Goal: Task Accomplishment & Management: Complete application form

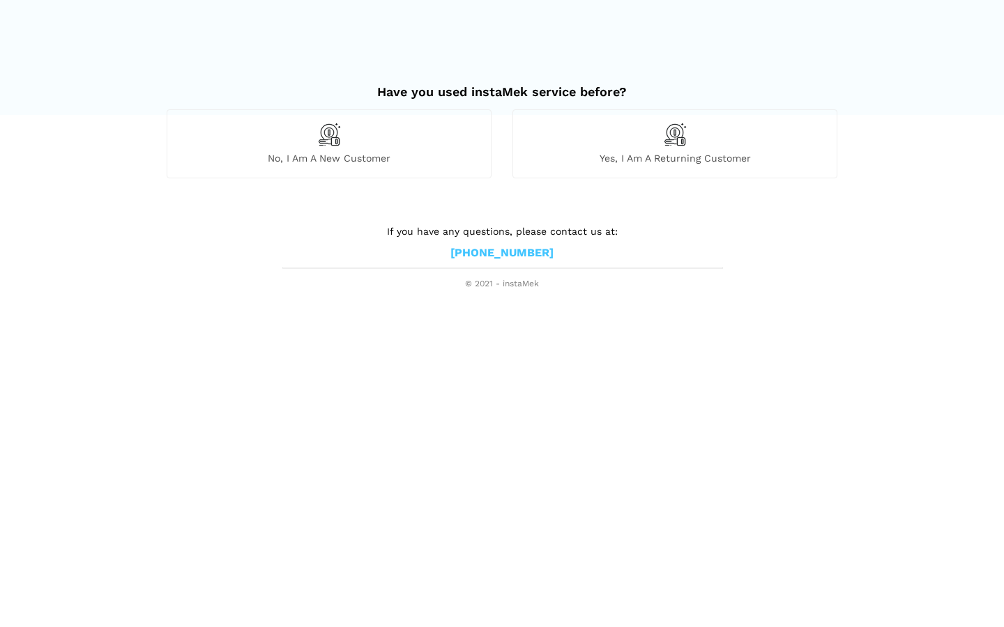
click at [325, 156] on span "No, I am a new customer" at bounding box center [328, 158] width 323 height 13
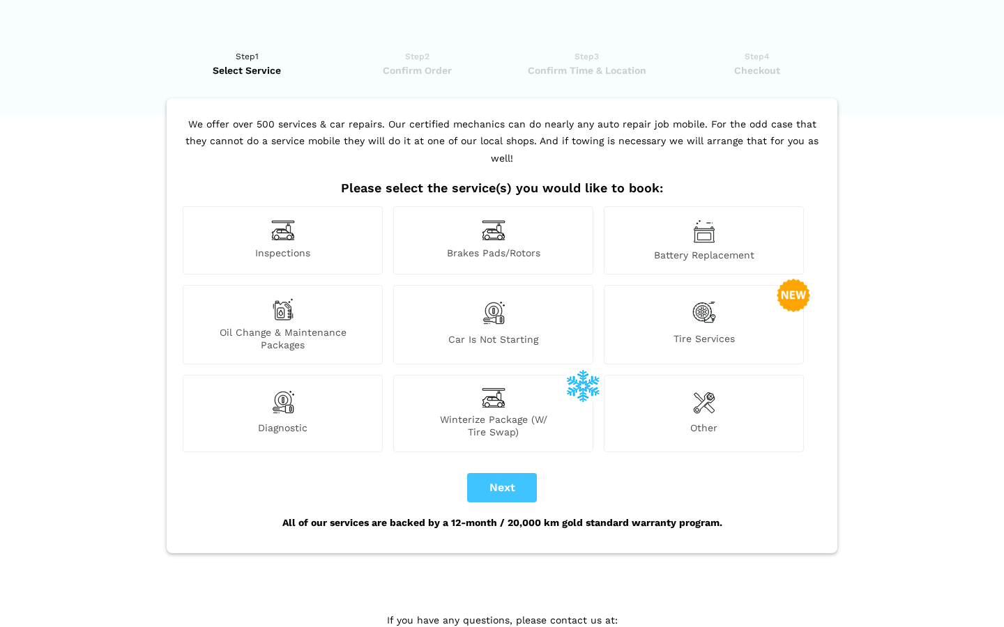
click at [321, 300] on div "Oil Change & Maintenance Packages" at bounding box center [283, 324] width 200 height 79
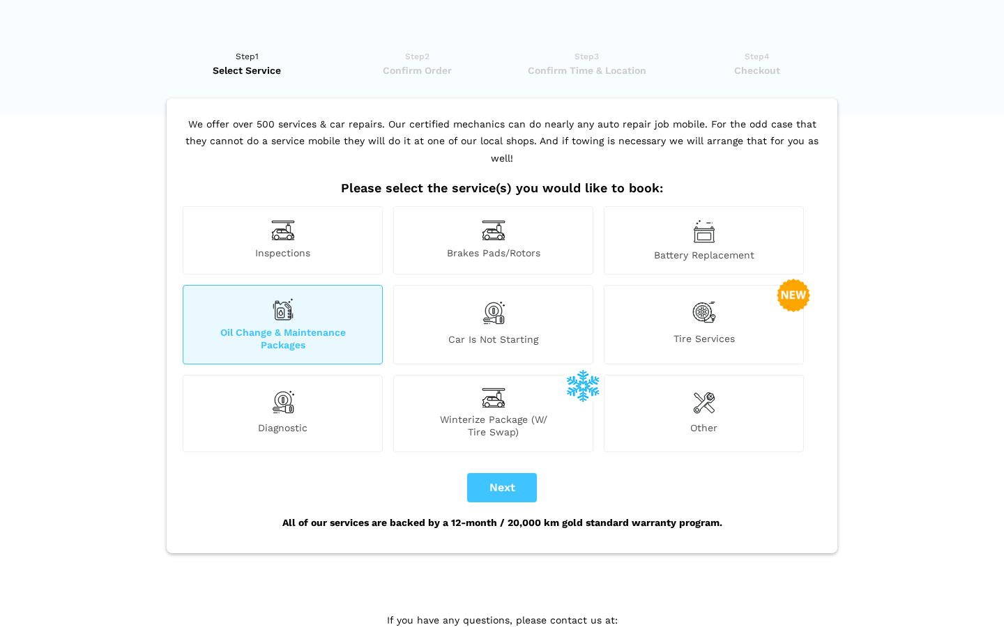
click at [741, 249] on span "Battery Replacement" at bounding box center [703, 255] width 199 height 13
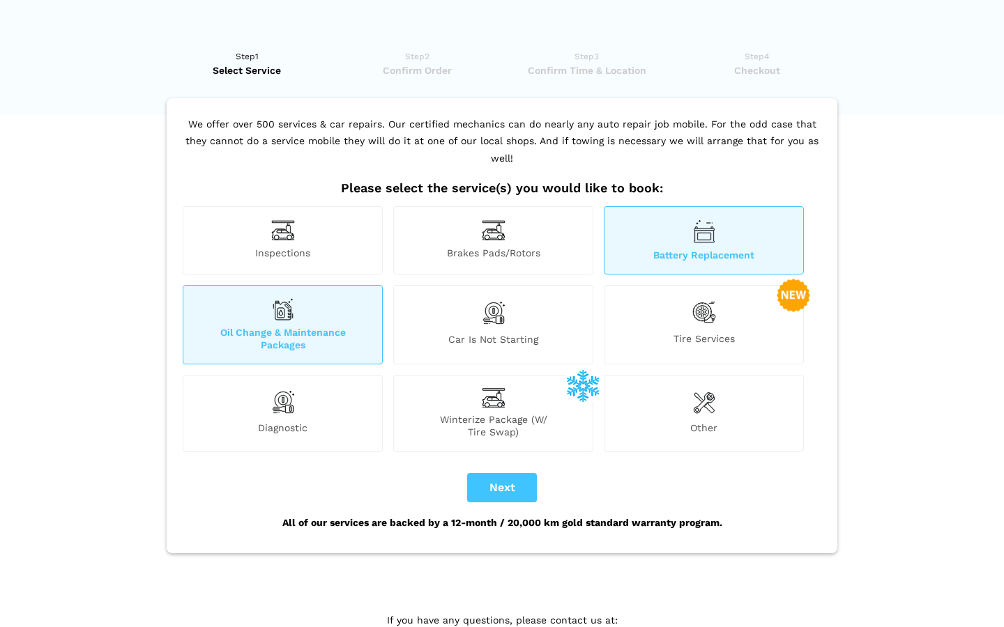
click at [714, 303] on img at bounding box center [704, 312] width 24 height 29
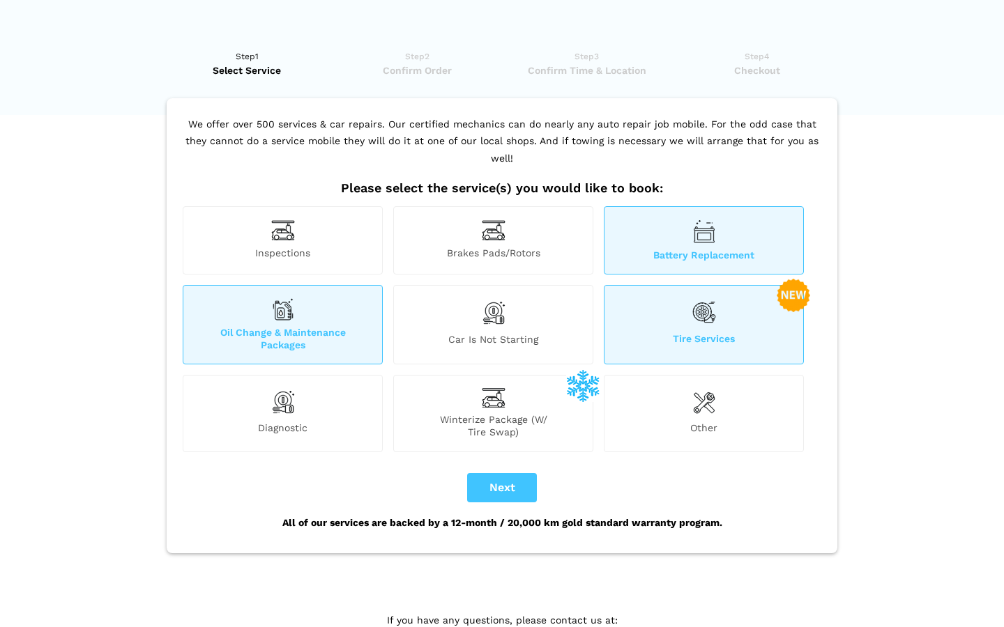
click at [333, 247] on span "Inspections" at bounding box center [282, 254] width 199 height 15
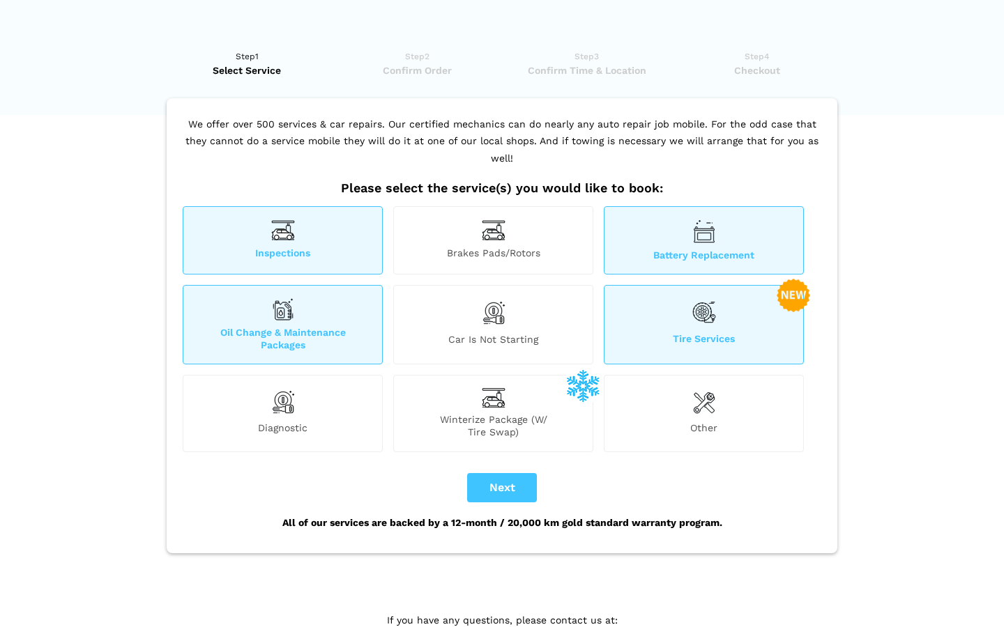
click at [514, 473] on button "Next" at bounding box center [502, 487] width 70 height 29
checkbox input "true"
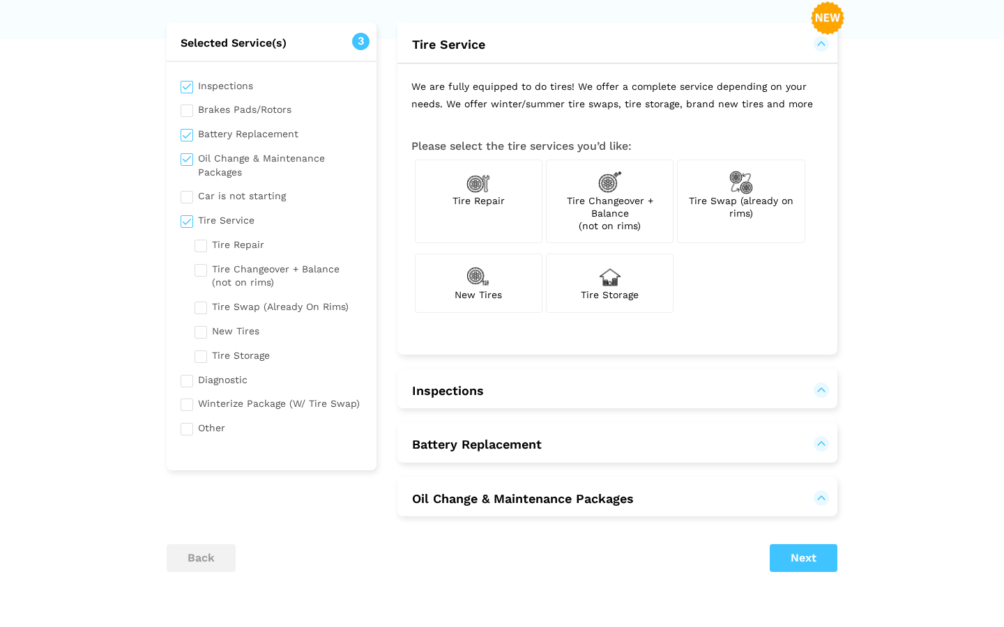
scroll to position [77, 0]
click at [798, 550] on button "Next" at bounding box center [804, 558] width 68 height 28
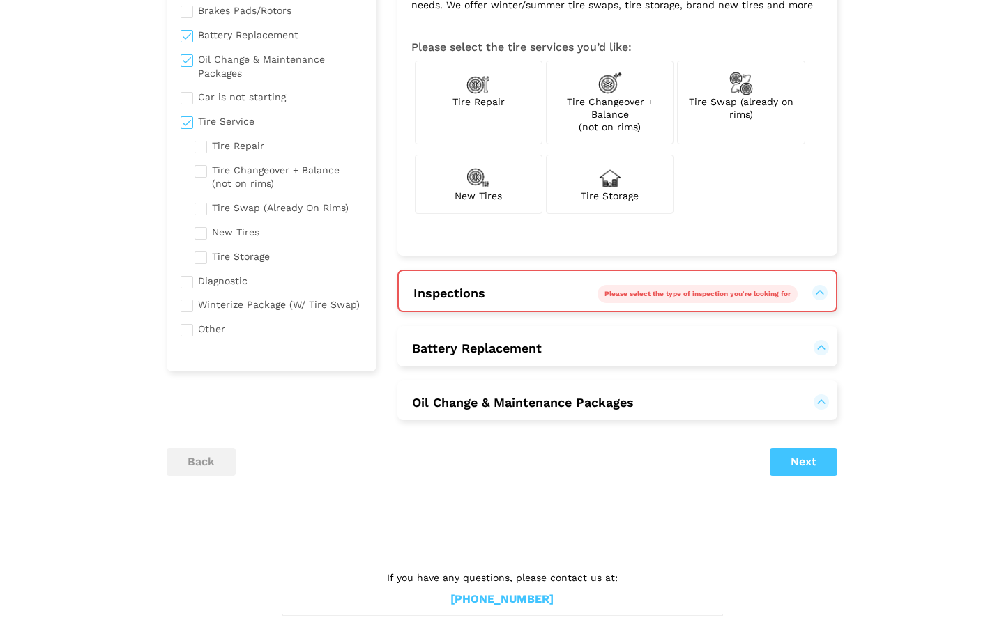
scroll to position [180, 0]
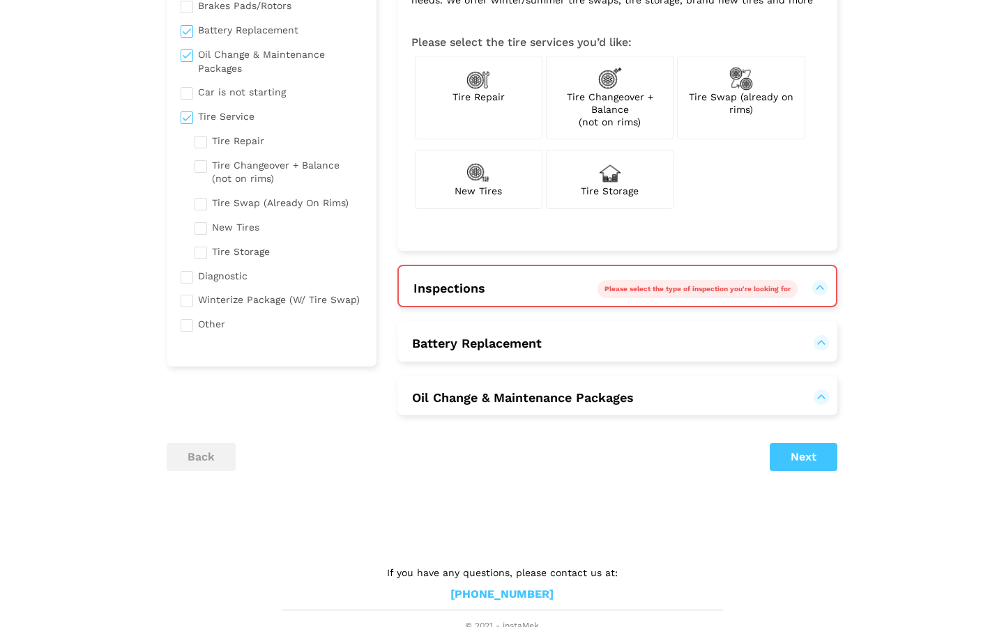
click at [509, 290] on button "Inspections Please select the type of inspection you're looking for" at bounding box center [617, 288] width 409 height 17
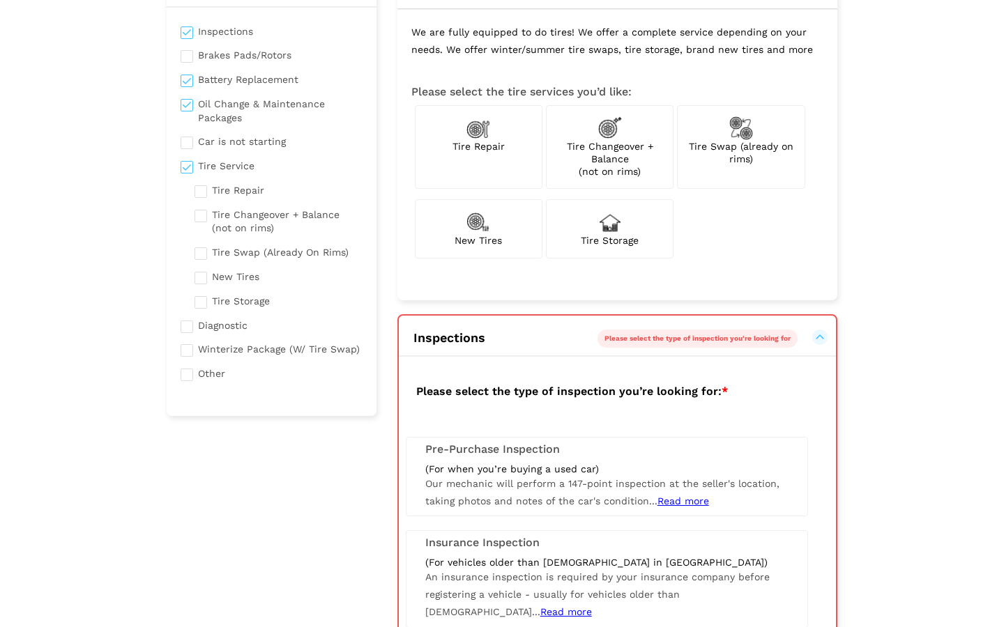
scroll to position [131, 0]
click at [770, 329] on div "Please select the type of inspection you're looking for" at bounding box center [697, 338] width 200 height 18
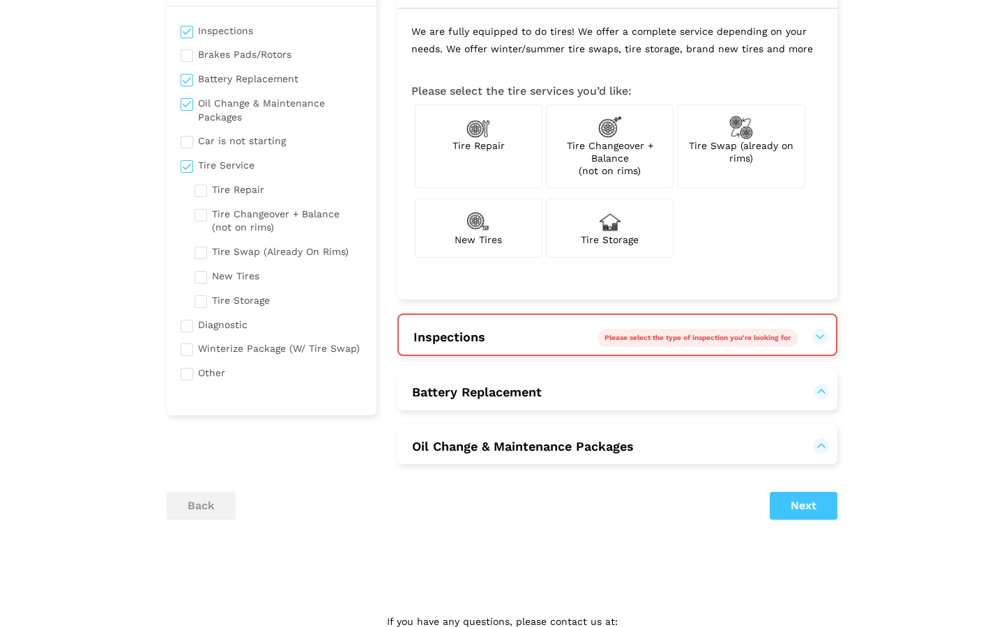
click at [220, 515] on button "back" at bounding box center [201, 506] width 69 height 28
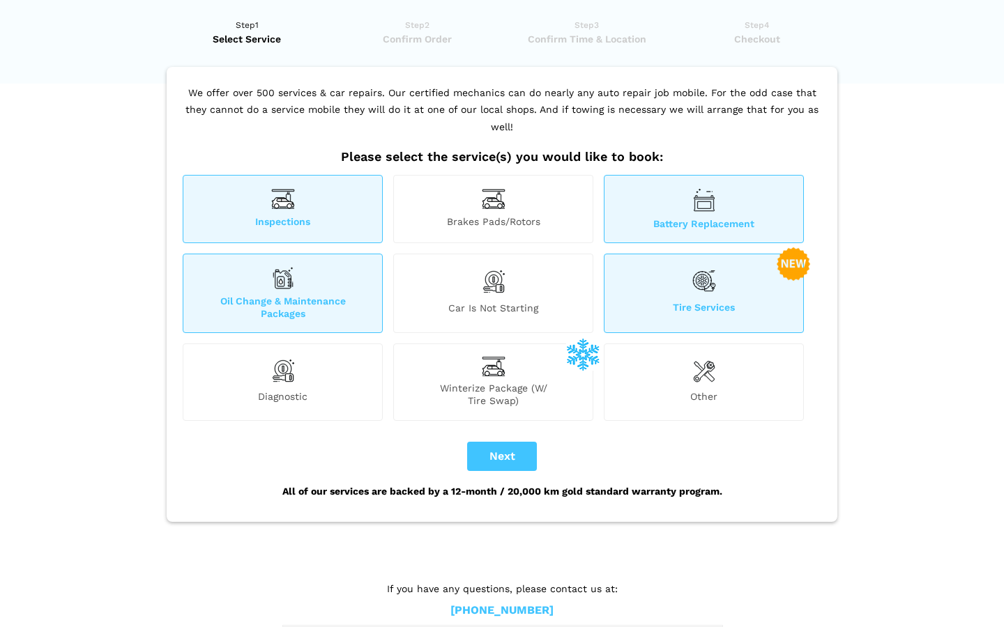
click at [349, 215] on span "Inspections" at bounding box center [282, 222] width 199 height 15
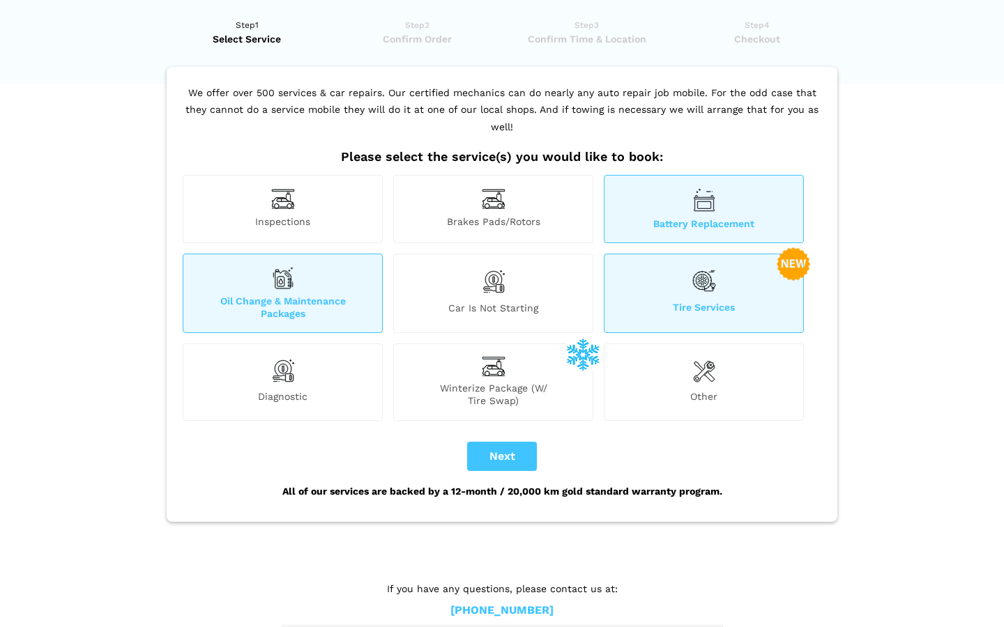
click at [505, 443] on button "Next" at bounding box center [502, 456] width 70 height 29
checkbox input "false"
checkbox input "true"
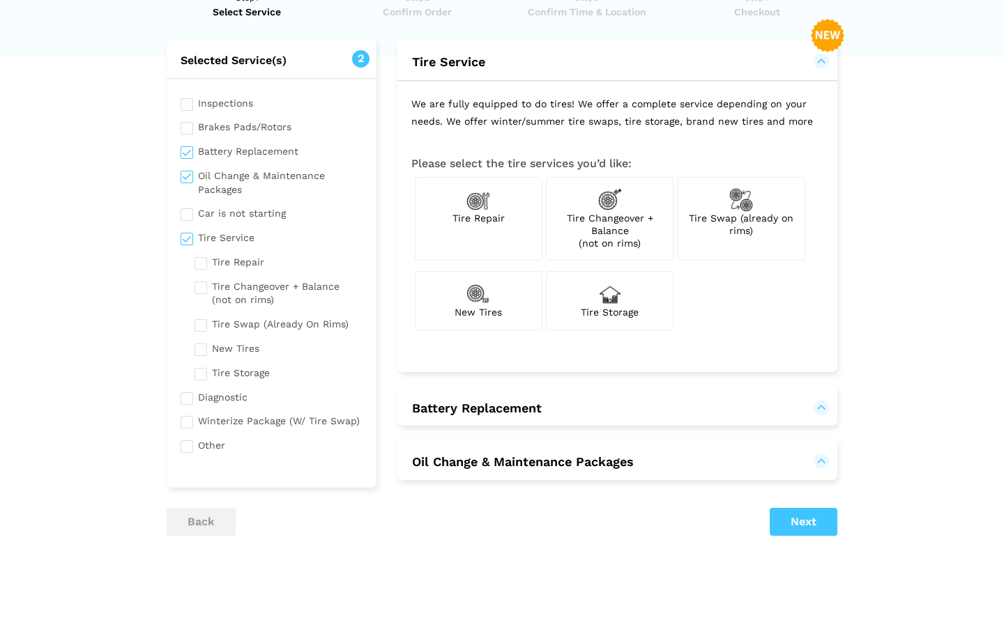
scroll to position [59, 0]
click at [785, 509] on button "Next" at bounding box center [804, 522] width 68 height 28
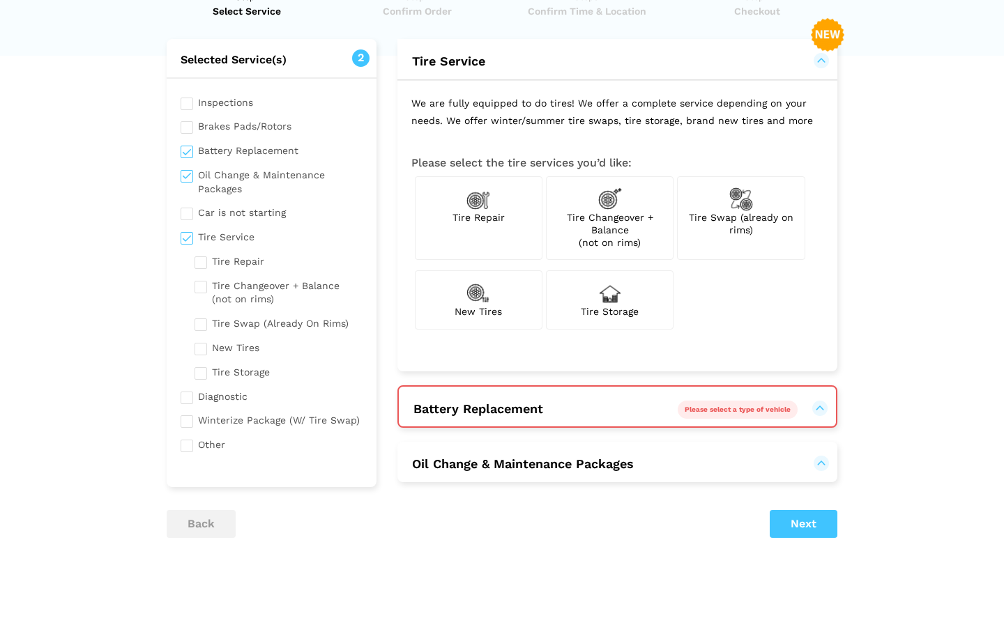
scroll to position [126, 0]
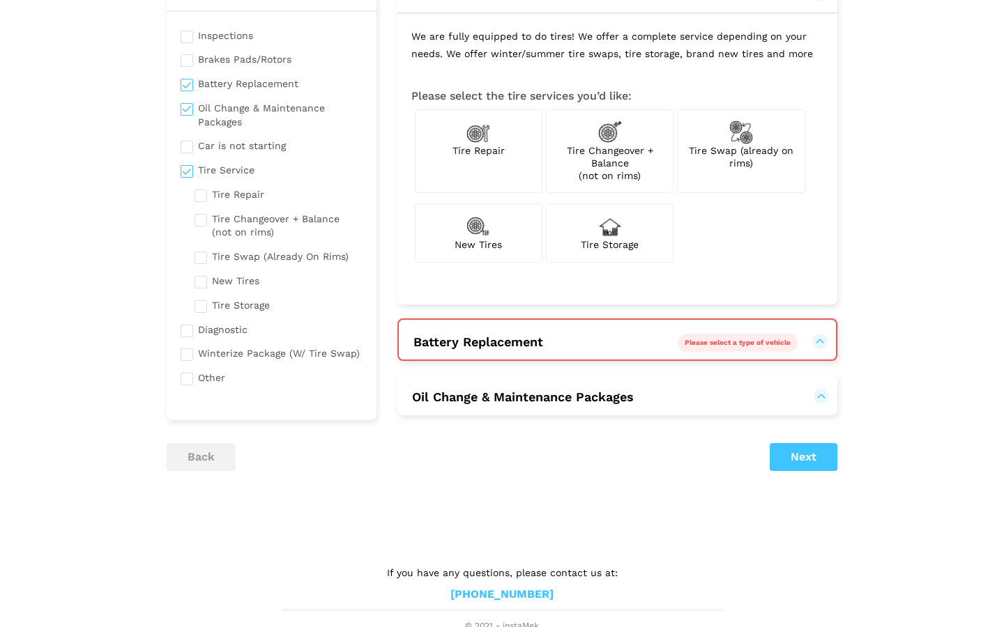
click at [609, 359] on div "Tire Repair Yes No Winter" at bounding box center [617, 367] width 440 height 97
click at [606, 348] on h2 "Battery Replacement Please select a type of vehicle" at bounding box center [617, 340] width 437 height 41
click at [822, 337] on button "Battery Replacement Please select a type of vehicle" at bounding box center [617, 342] width 409 height 17
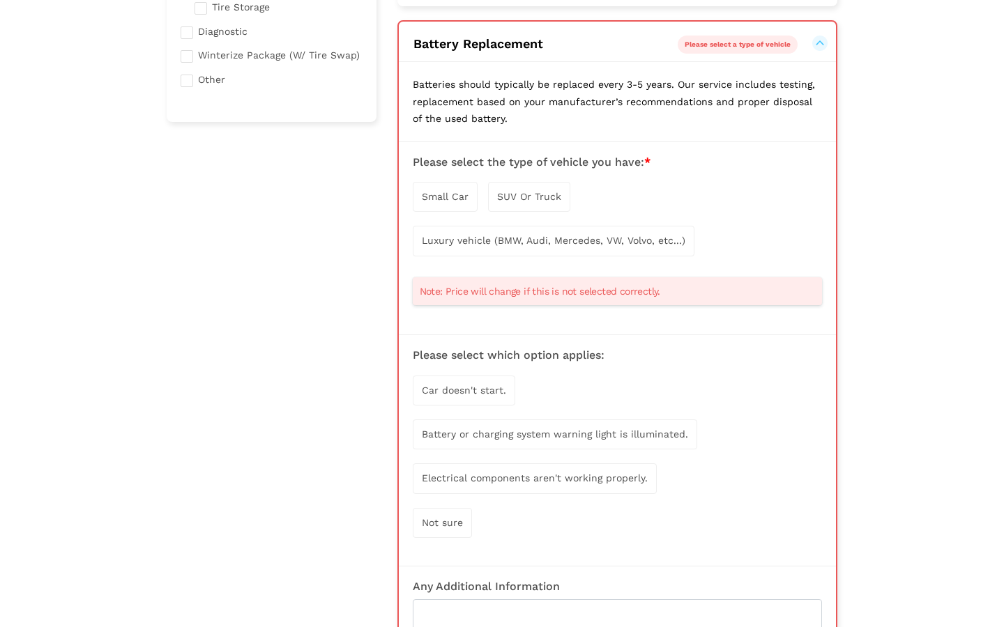
scroll to position [433, 0]
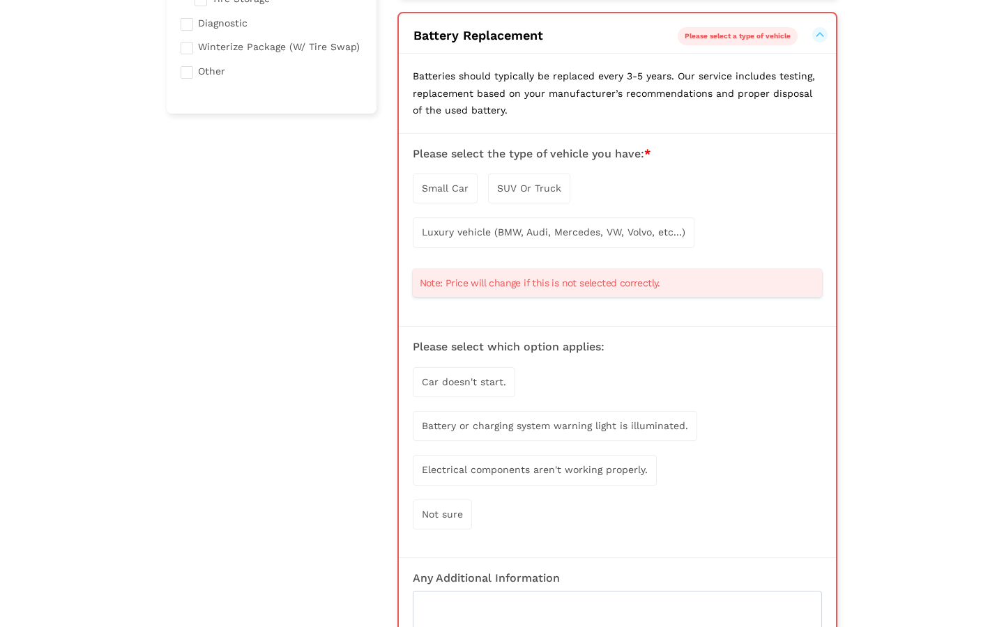
click at [449, 183] on span "Small Car" at bounding box center [445, 188] width 47 height 11
click at [436, 185] on span "Small Car" at bounding box center [445, 188] width 47 height 11
click at [515, 185] on span "SUV Or Truck" at bounding box center [529, 188] width 64 height 11
click at [468, 432] on div "Battery or charging system warning light is illuminated." at bounding box center [555, 428] width 284 height 30
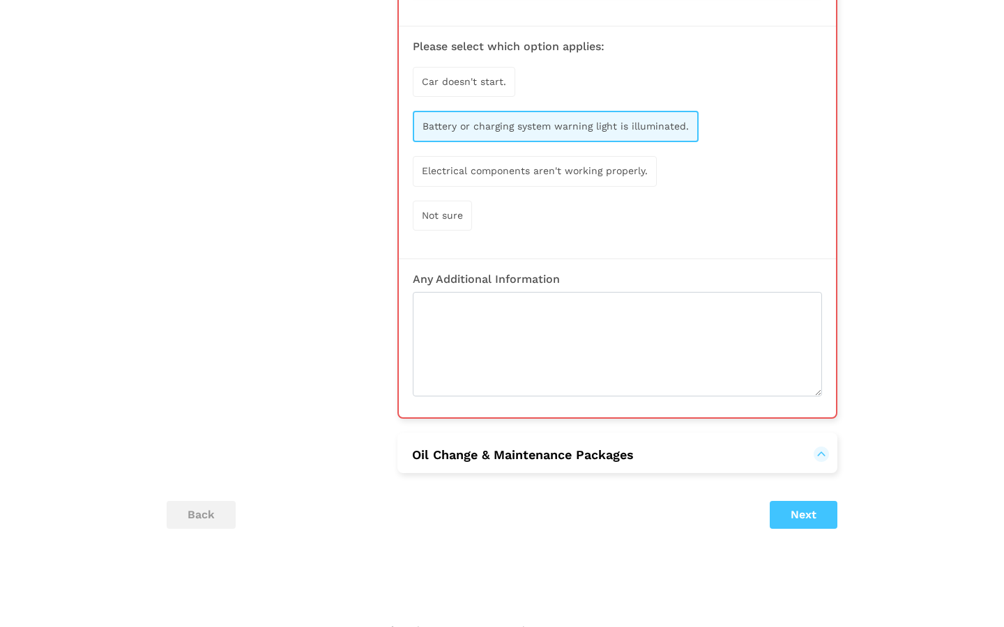
scroll to position [745, 0]
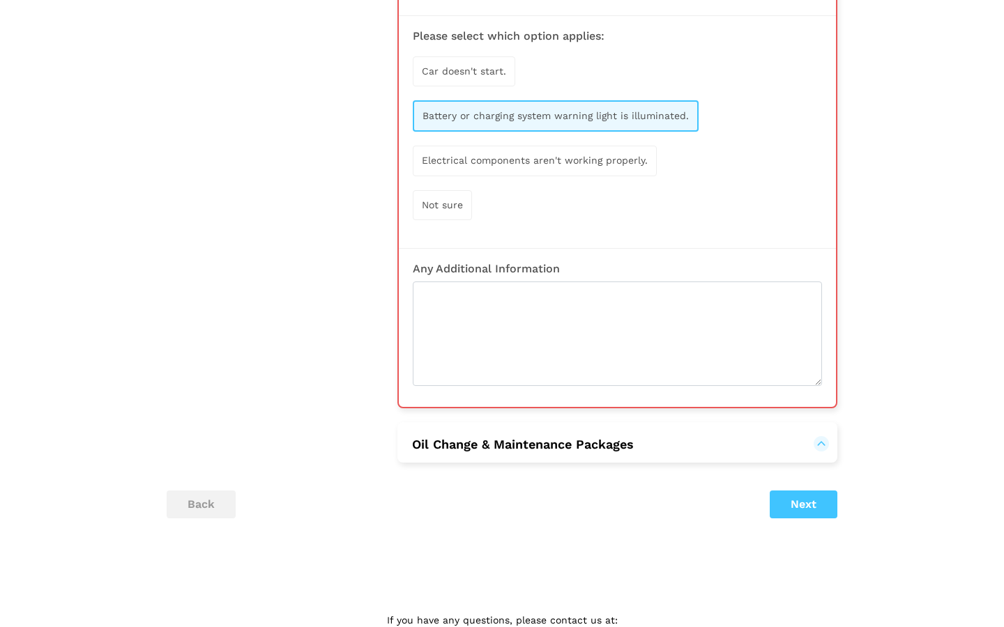
click at [802, 494] on button "Next" at bounding box center [804, 505] width 68 height 28
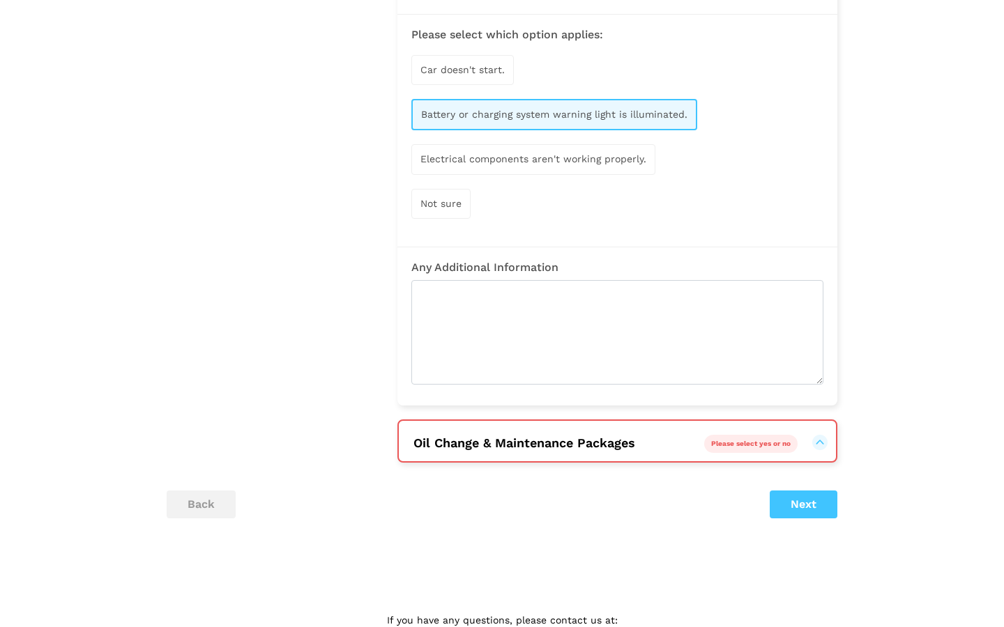
scroll to position [789, 0]
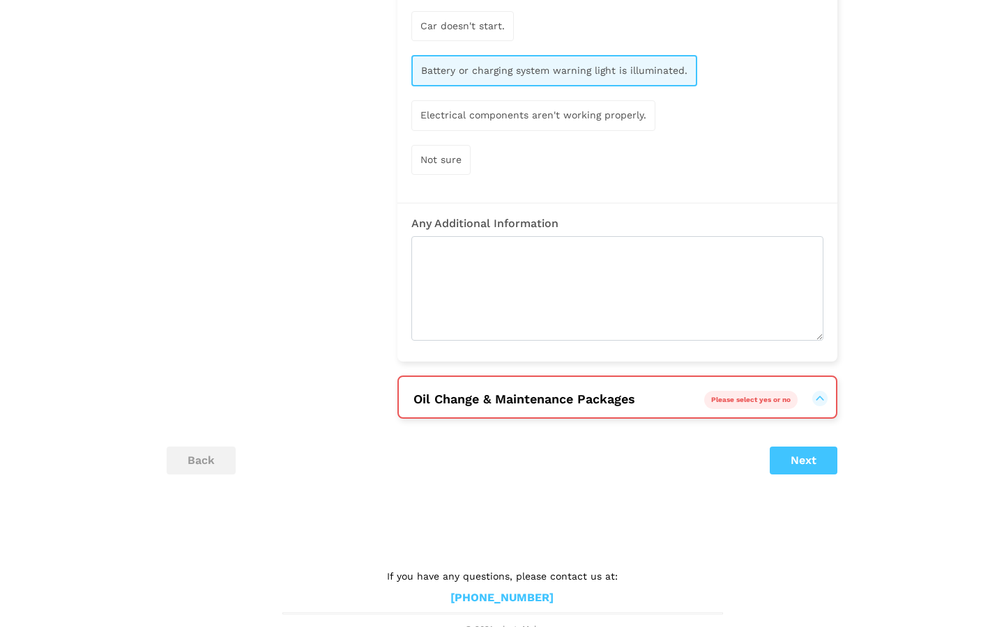
click at [637, 400] on h2 "Oil Change & Maintenance Packages Please select yes or no" at bounding box center [617, 397] width 437 height 41
click at [620, 397] on button "Oil Change & Maintenance Packages Please select yes or no" at bounding box center [524, 399] width 223 height 17
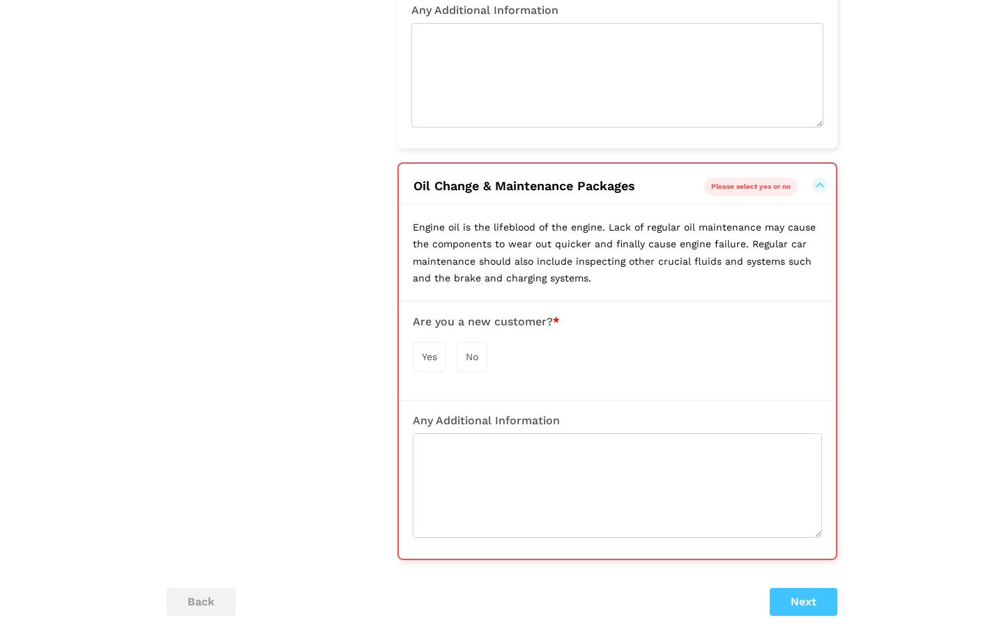
scroll to position [1006, 0]
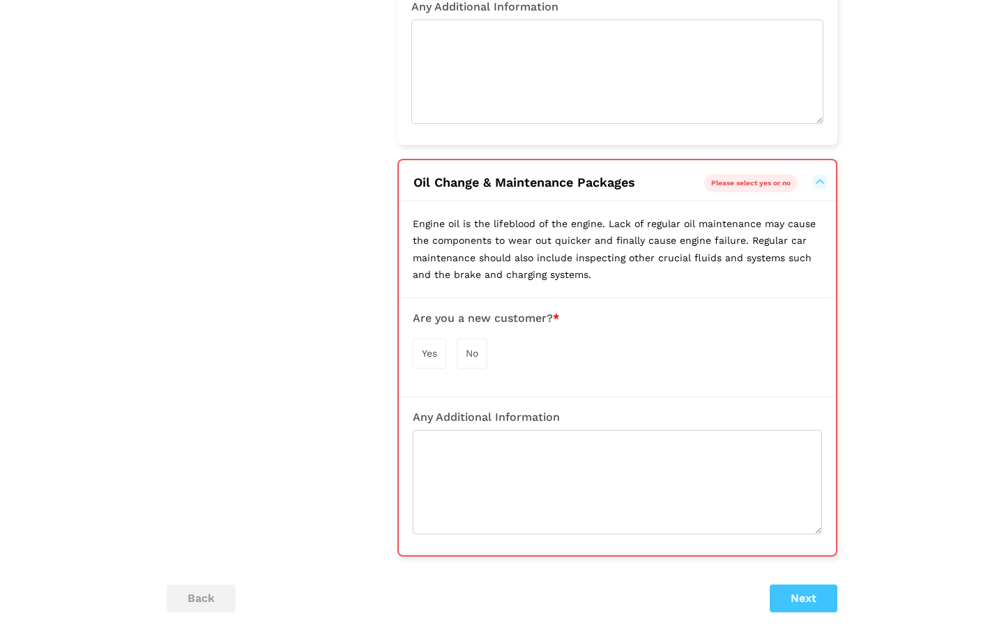
click at [433, 348] on span "Yes" at bounding box center [429, 353] width 15 height 11
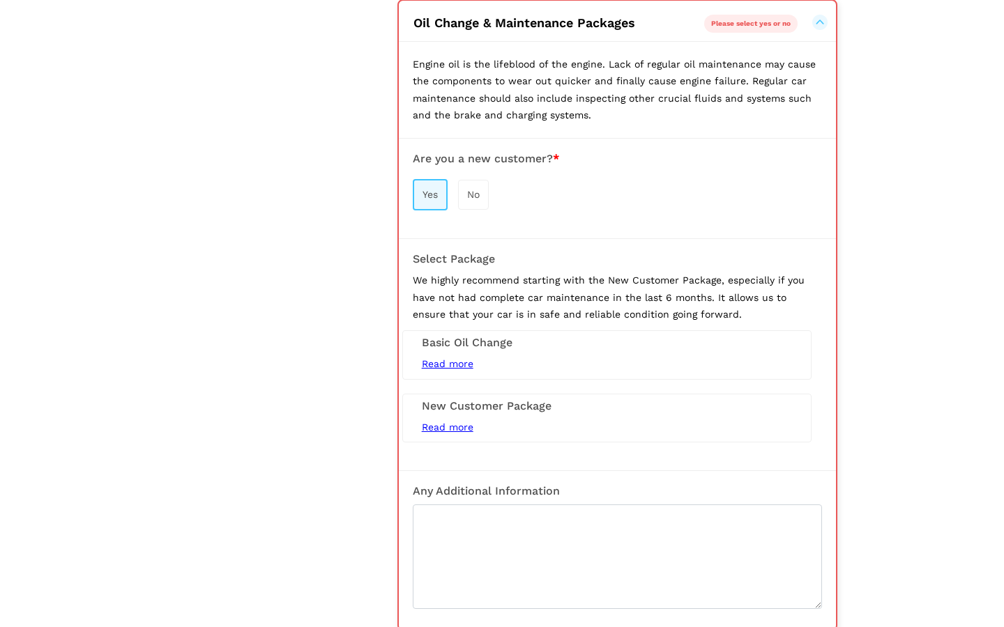
scroll to position [1175, 0]
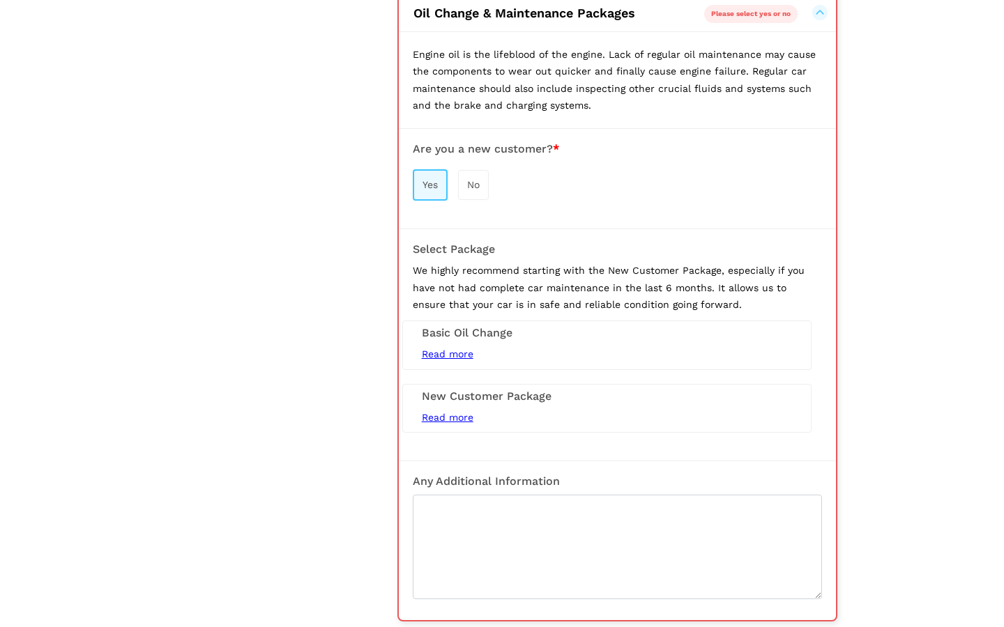
click at [553, 396] on div "New Customer Package Read more 5L Conventional Oil Change (Synthetic Extra) Tir…" at bounding box center [606, 408] width 409 height 49
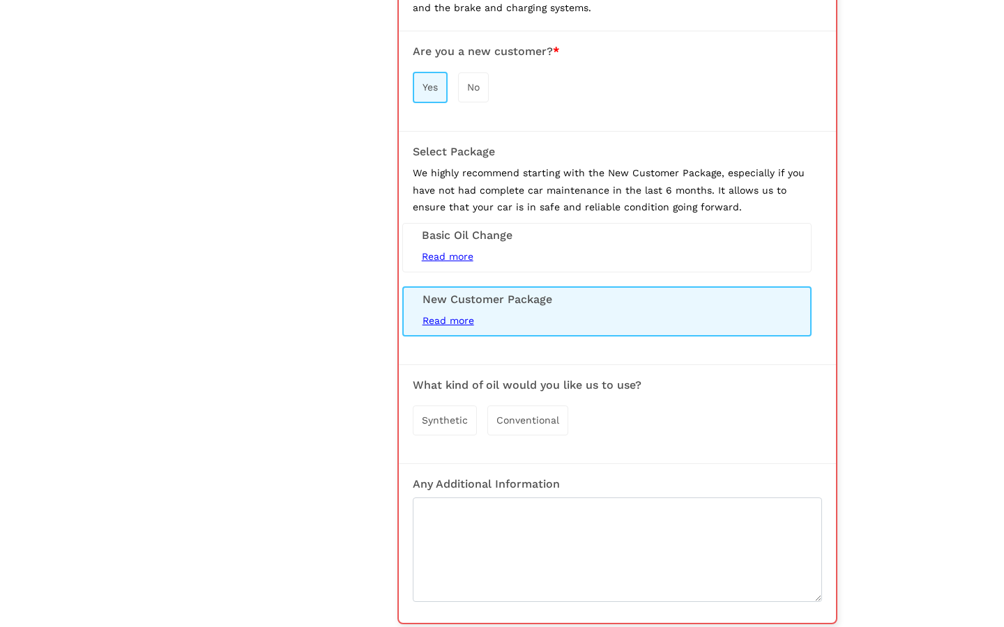
scroll to position [1275, 0]
click at [529, 413] on span "Conventional" at bounding box center [527, 418] width 63 height 11
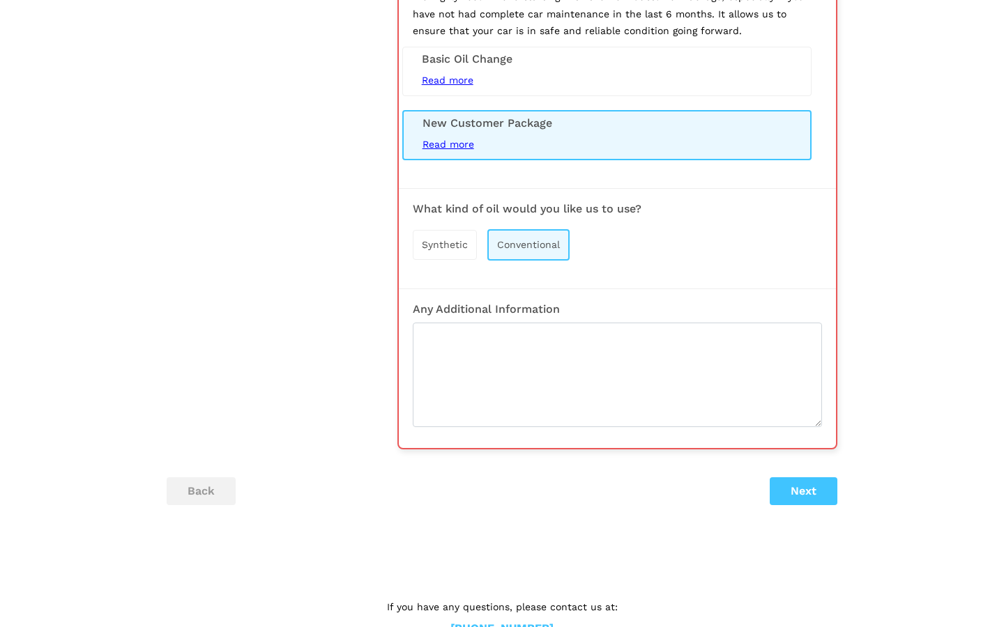
scroll to position [1460, 0]
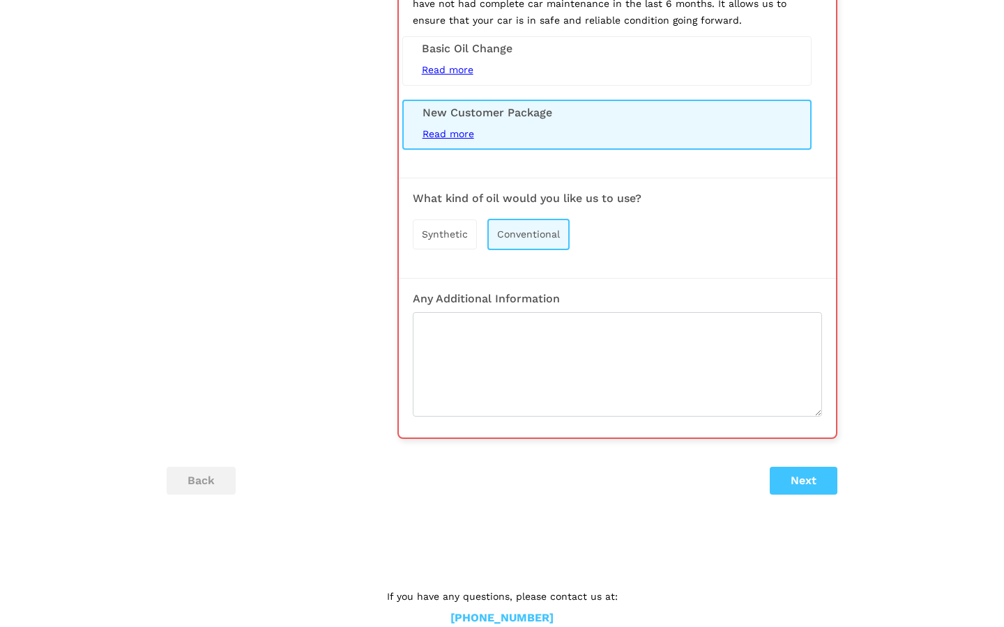
click at [814, 473] on button "Next" at bounding box center [804, 481] width 68 height 28
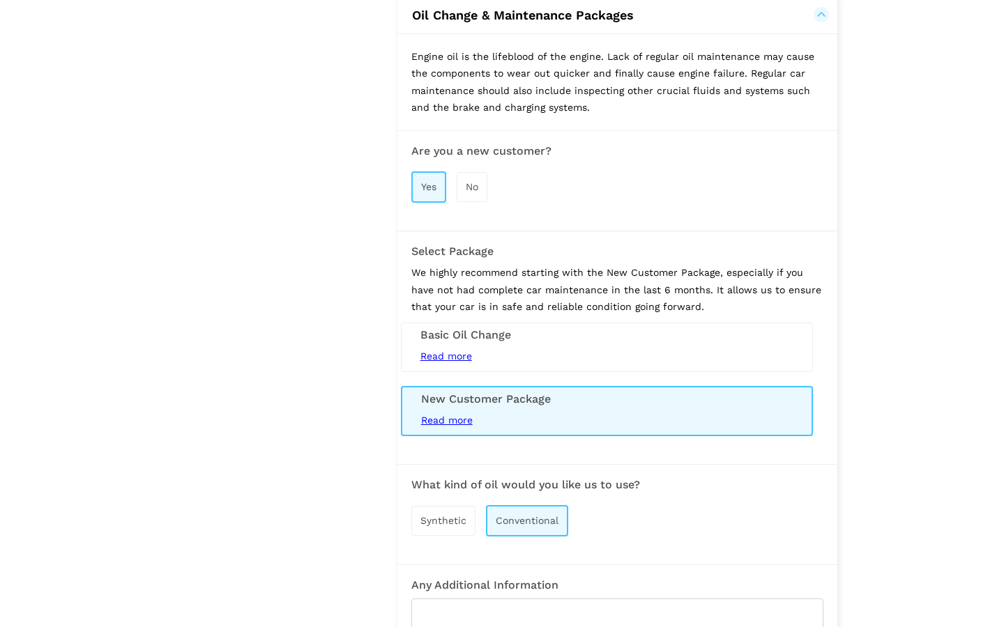
scroll to position [1178, 0]
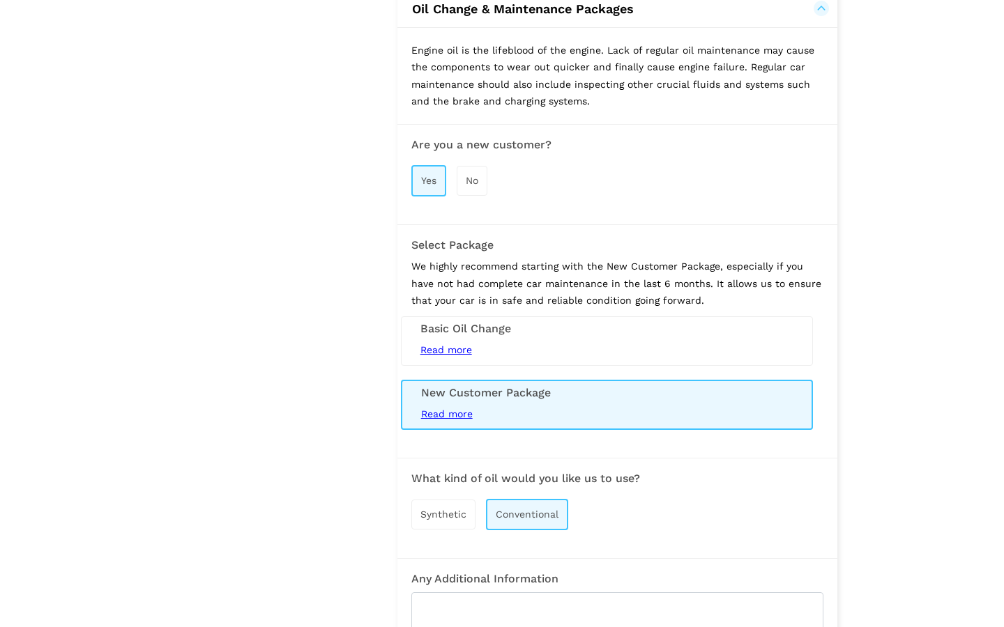
click at [535, 323] on h3 "Basic Oil Change" at bounding box center [606, 329] width 373 height 13
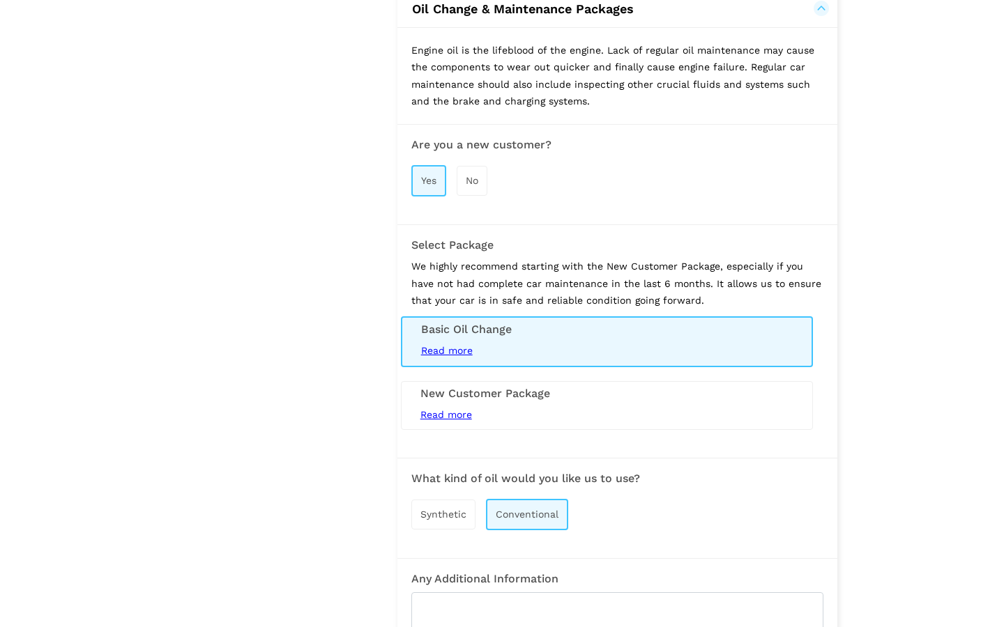
click at [528, 388] on h3 "New Customer Package" at bounding box center [606, 394] width 373 height 13
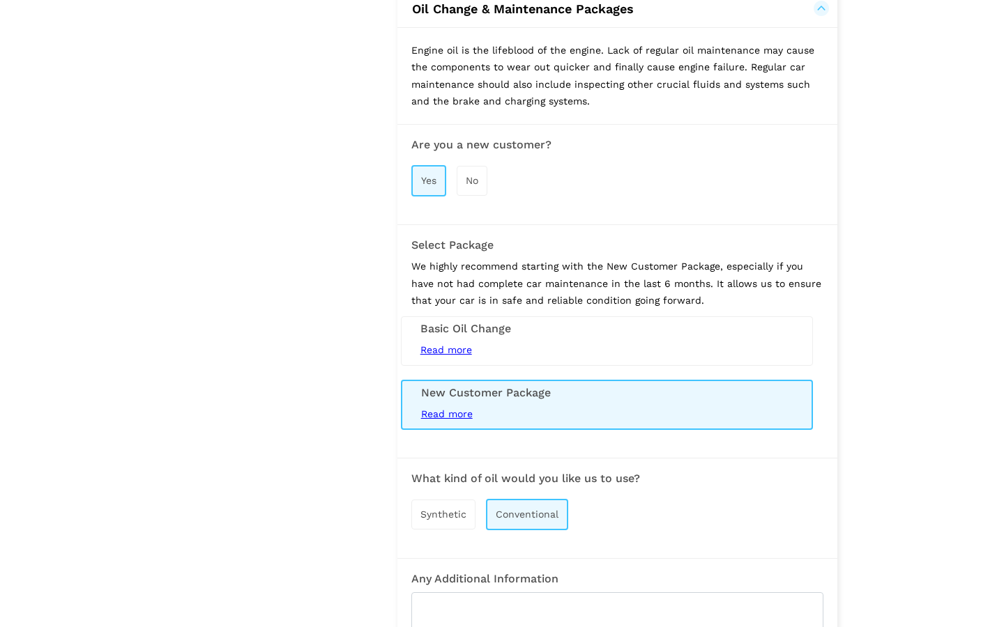
click at [443, 509] on span "Synthetic" at bounding box center [443, 514] width 46 height 11
click at [524, 509] on span "Conventional" at bounding box center [527, 514] width 63 height 11
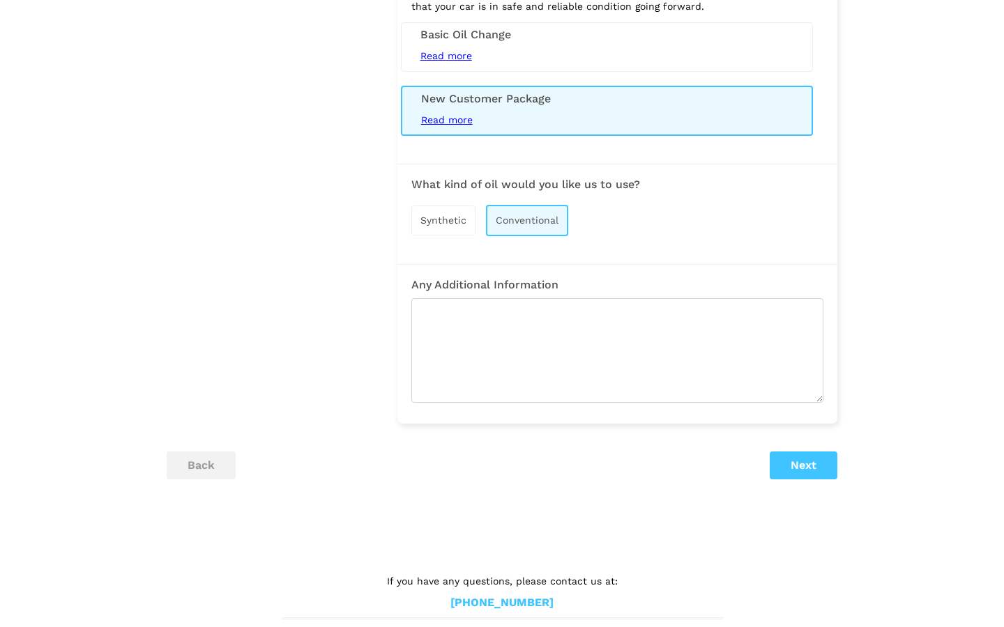
scroll to position [1472, 0]
click at [809, 452] on button "Next" at bounding box center [804, 466] width 68 height 28
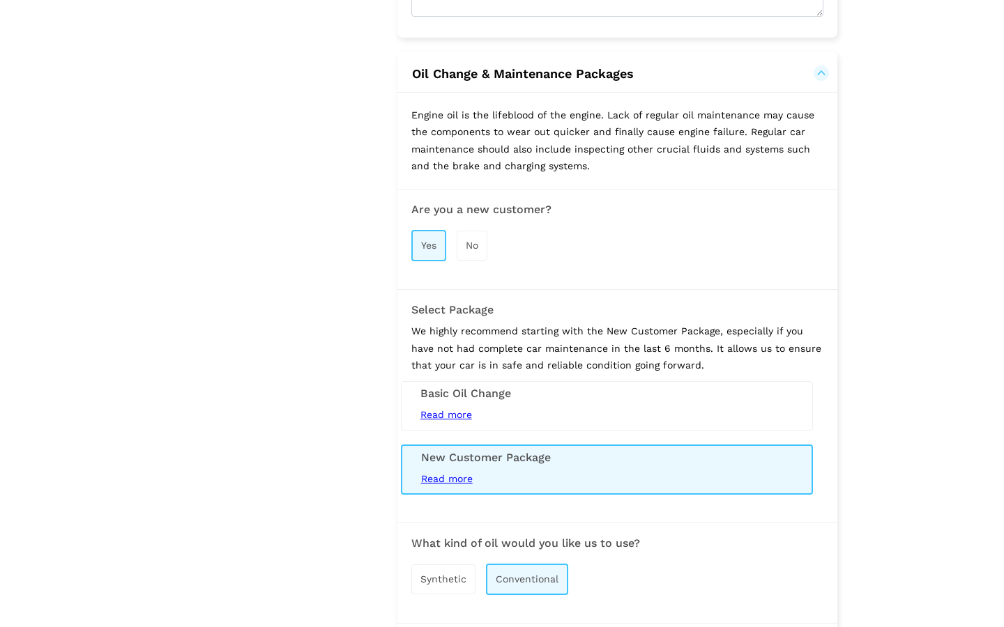
scroll to position [1115, 0]
click at [535, 392] on div "Basic Oil Change Read more 5L Conventional engine oil and filter service (synth…" at bounding box center [607, 404] width 412 height 49
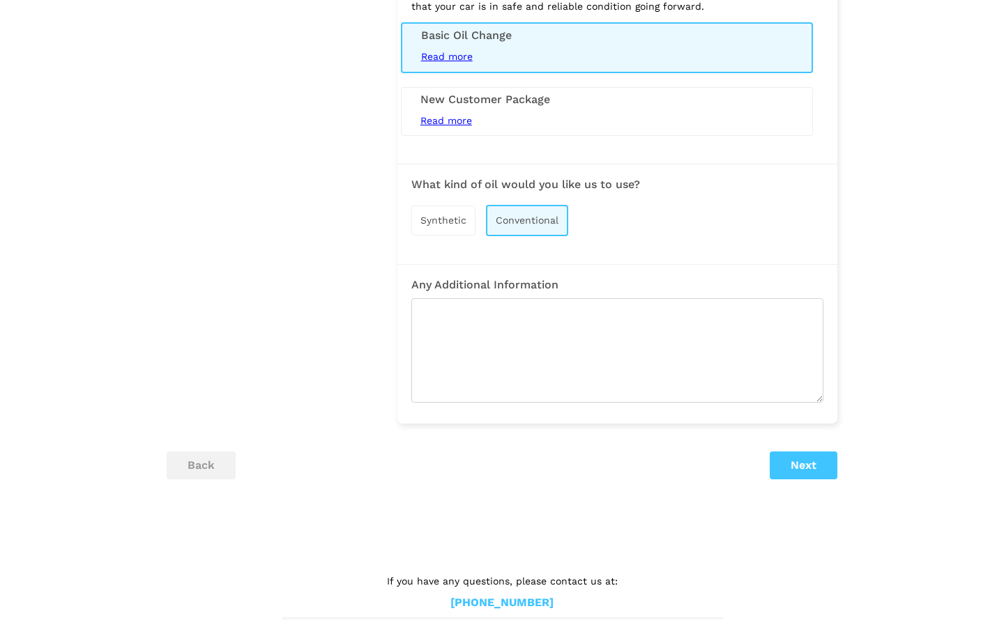
scroll to position [1472, 0]
click at [789, 455] on button "Next" at bounding box center [804, 466] width 68 height 28
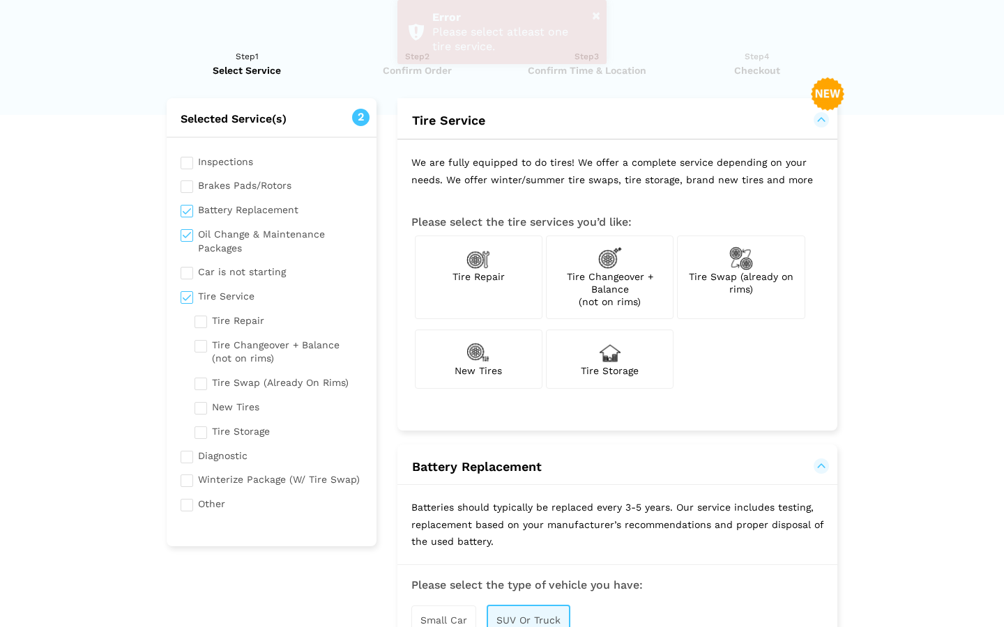
scroll to position [0, 0]
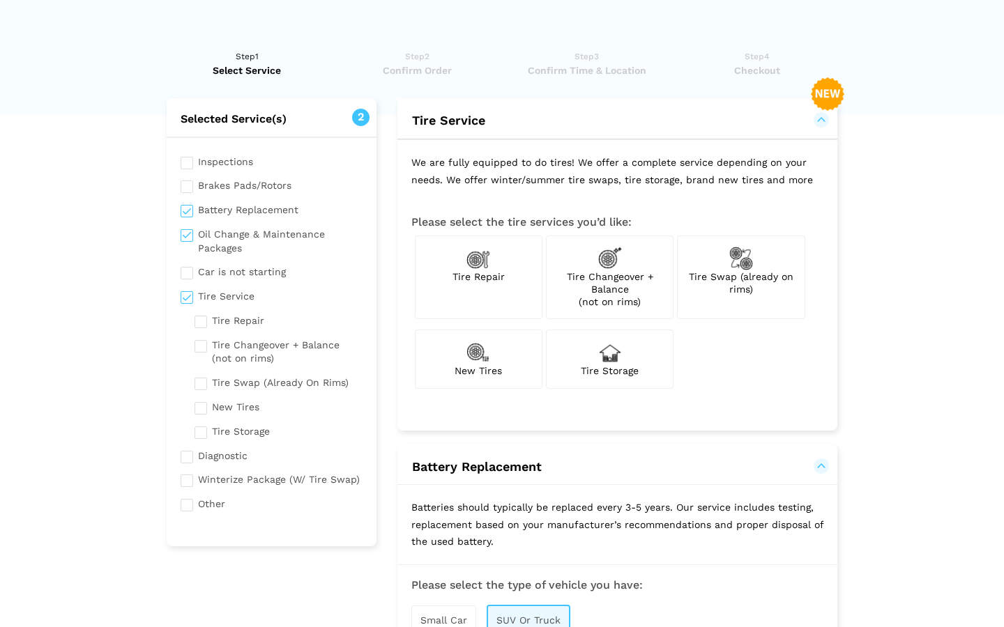
click at [588, 365] on span "Tire Storage" at bounding box center [610, 370] width 58 height 11
checkbox input "true"
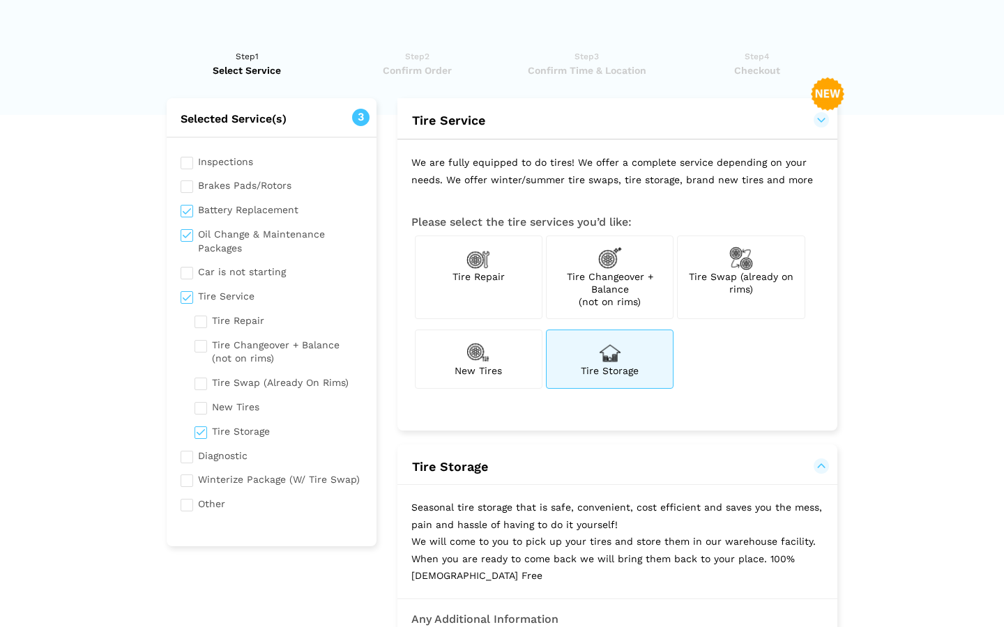
click at [601, 299] on span "Tire Changeover + Balance (not on rims)" at bounding box center [610, 289] width 86 height 36
checkbox input "true"
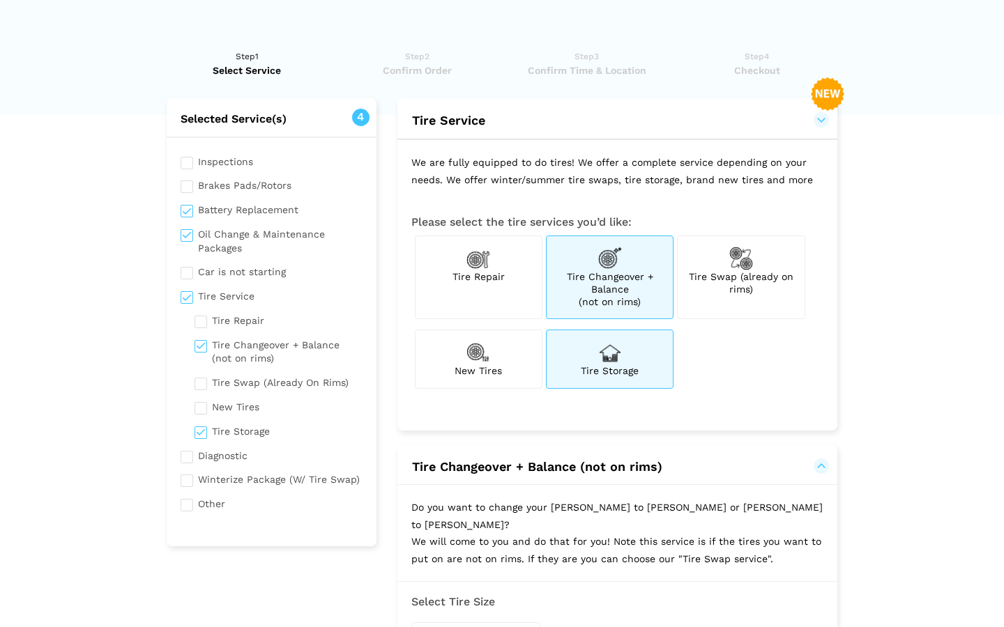
click at [603, 369] on span "Tire Storage" at bounding box center [610, 370] width 58 height 11
checkbox input "false"
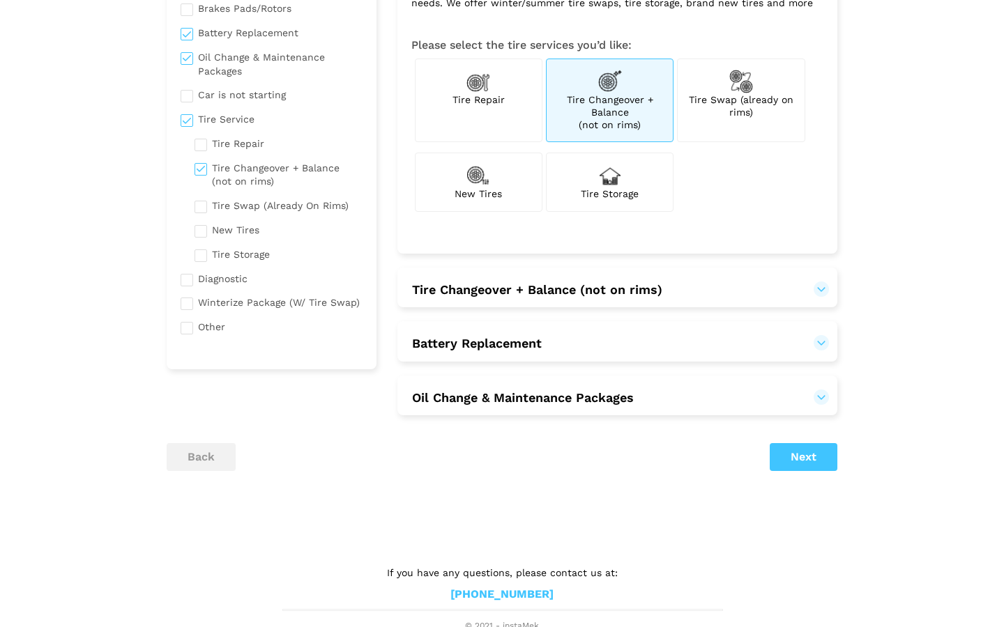
click at [789, 443] on button "Next" at bounding box center [804, 457] width 68 height 28
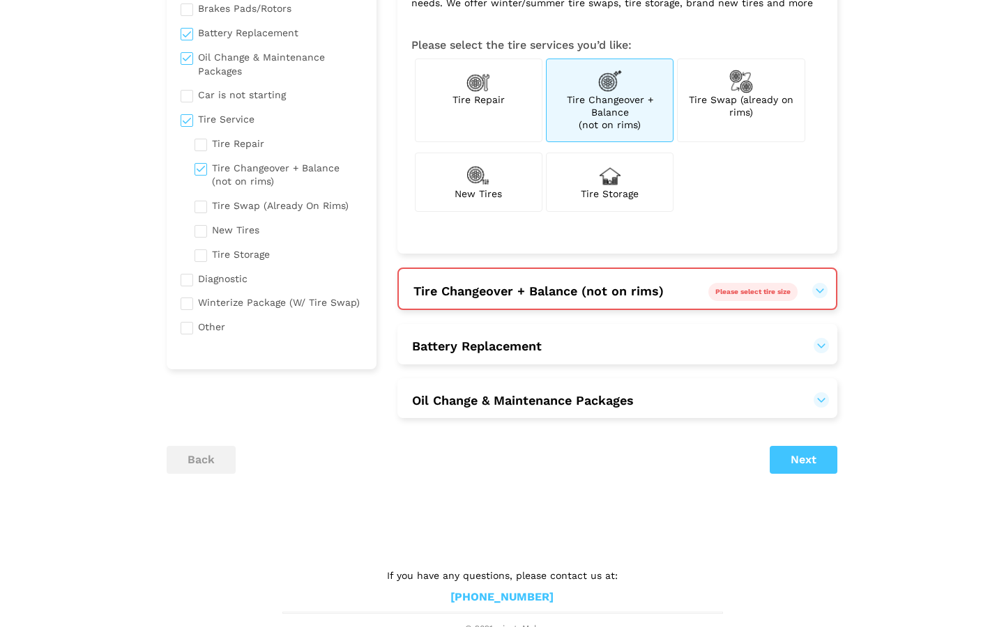
scroll to position [180, 0]
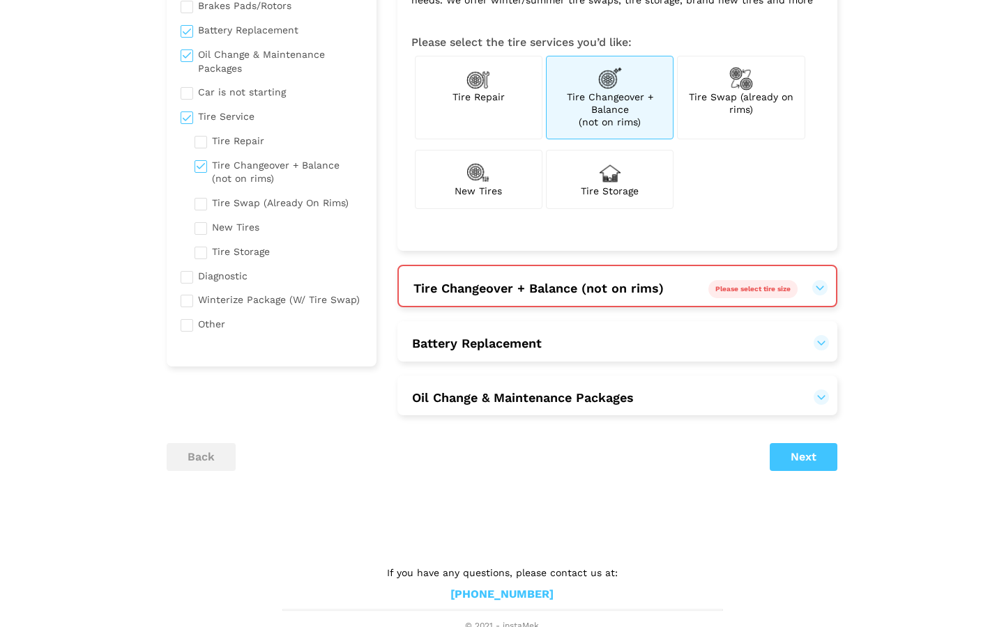
click at [627, 294] on h2 "Tire Changeover + Balance (not on rims) Please select tire size" at bounding box center [617, 286] width 437 height 41
click at [657, 283] on span "Tire Changeover + Balance (not on rims)" at bounding box center [538, 288] width 250 height 15
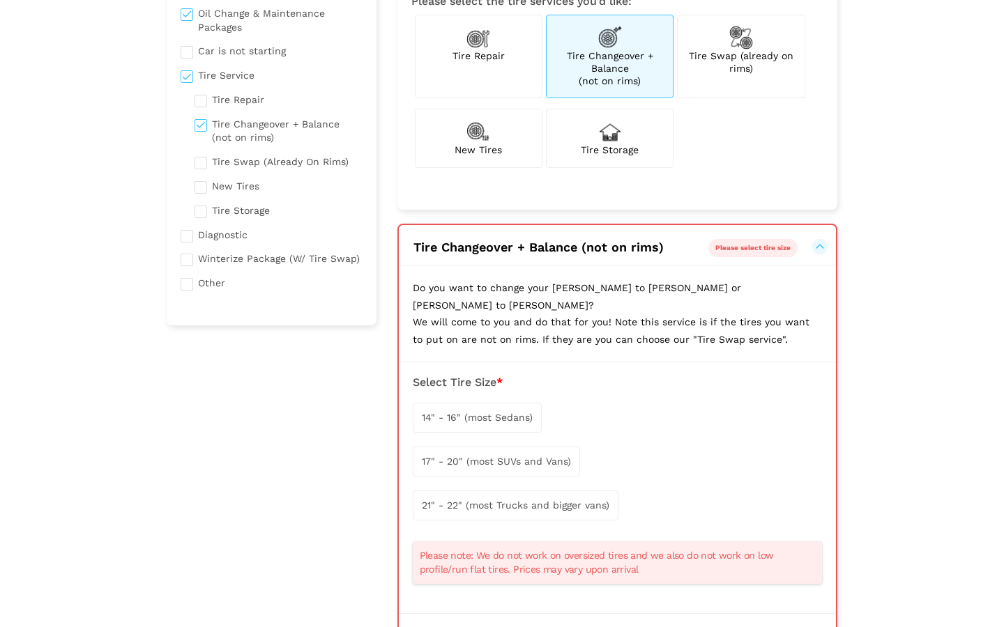
scroll to position [231, 0]
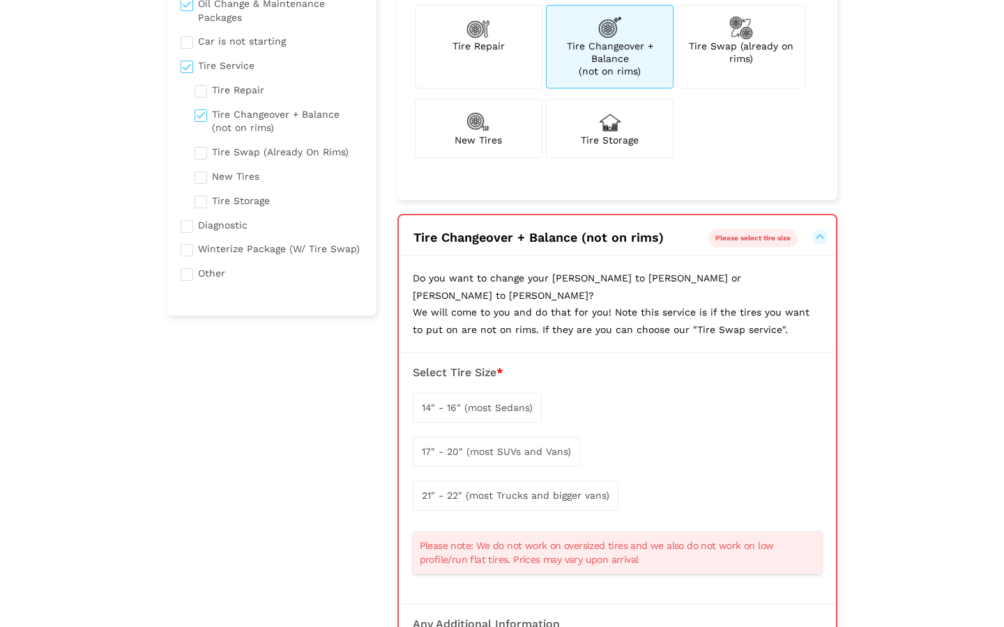
click at [547, 438] on div "17" - 20" (most SUVs and Vans)" at bounding box center [496, 452] width 167 height 30
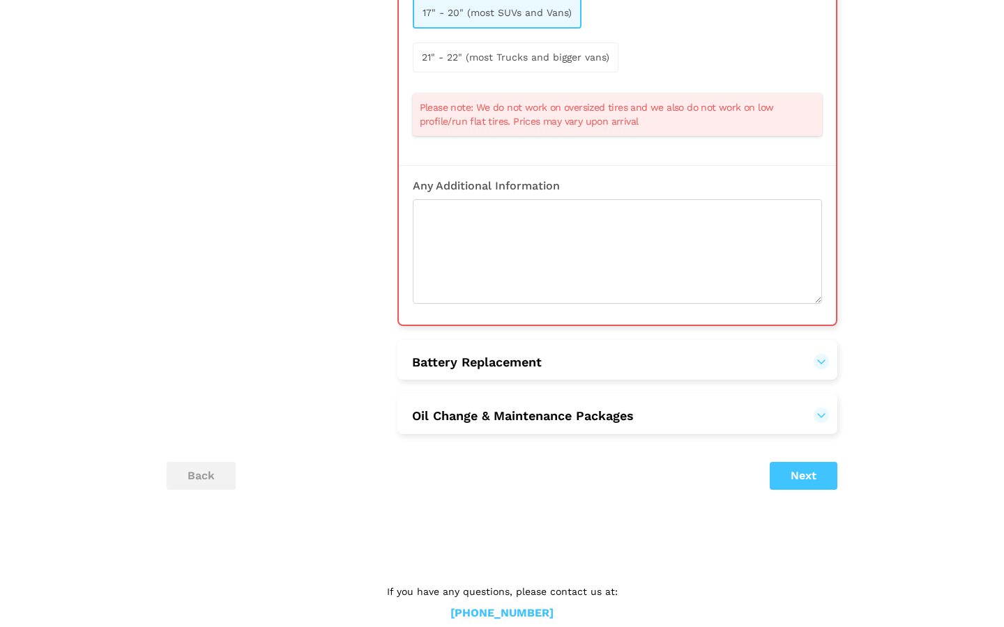
scroll to position [669, 0]
click at [813, 464] on button "Next" at bounding box center [804, 478] width 68 height 28
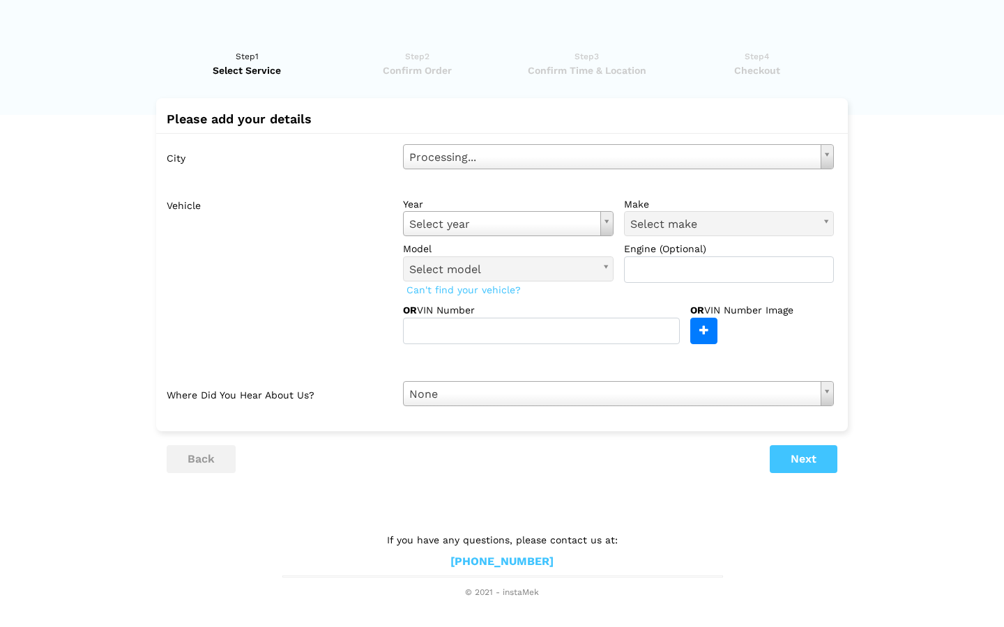
scroll to position [0, 0]
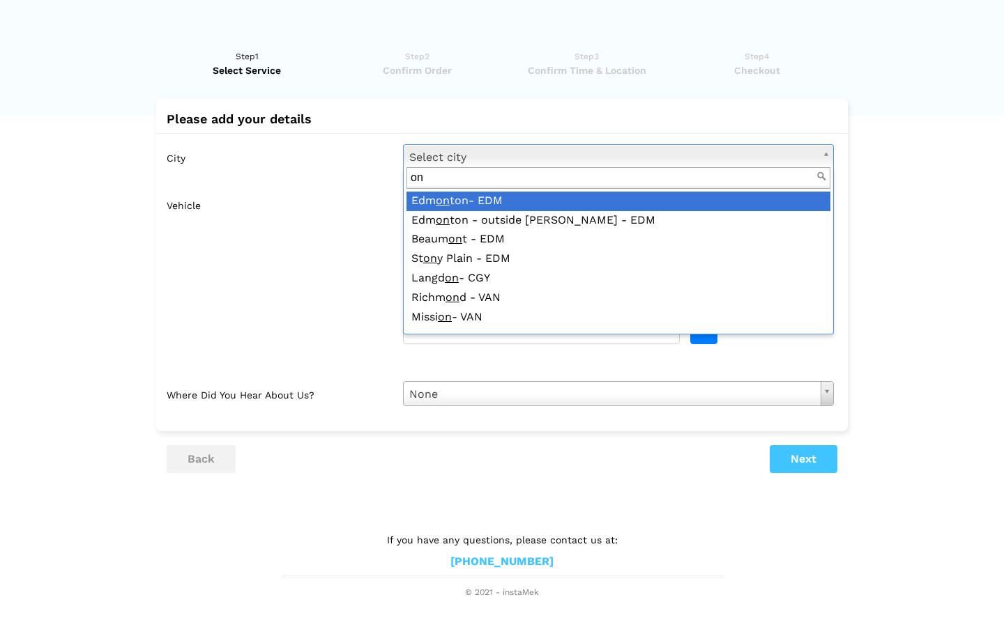
type input "o"
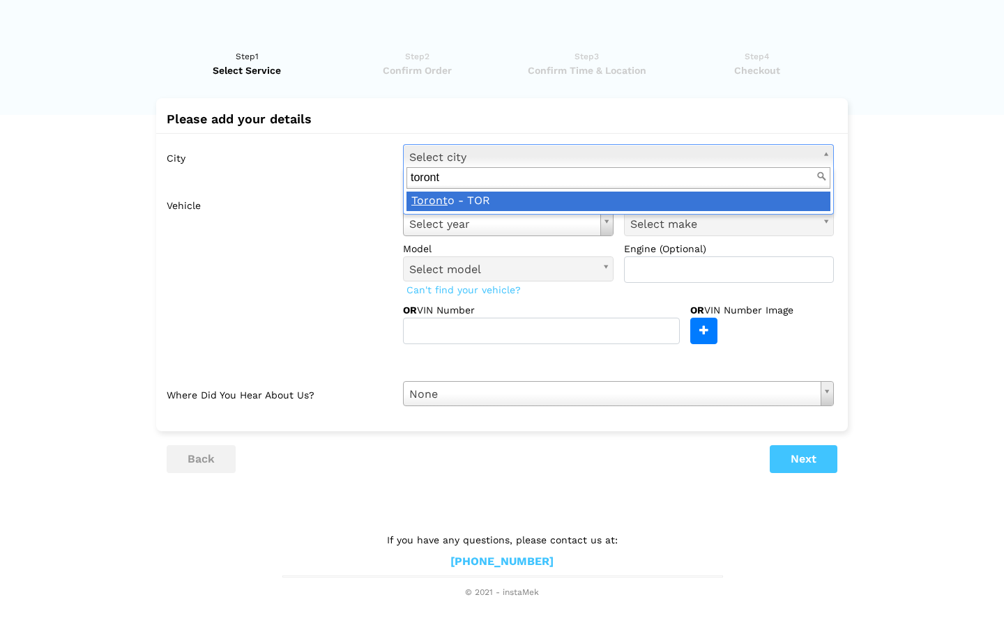
type input "toront"
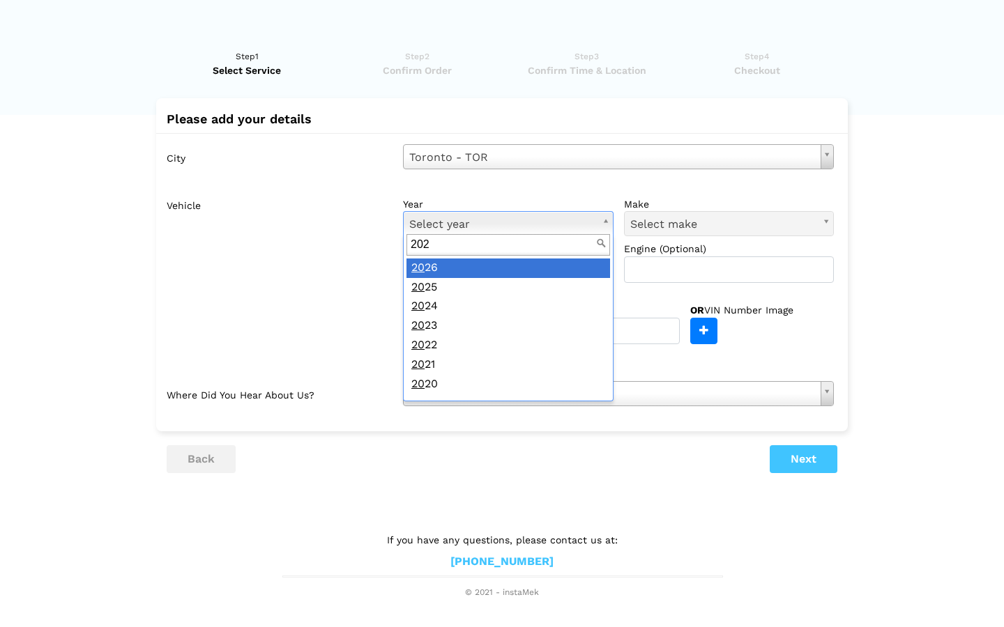
type input "2022"
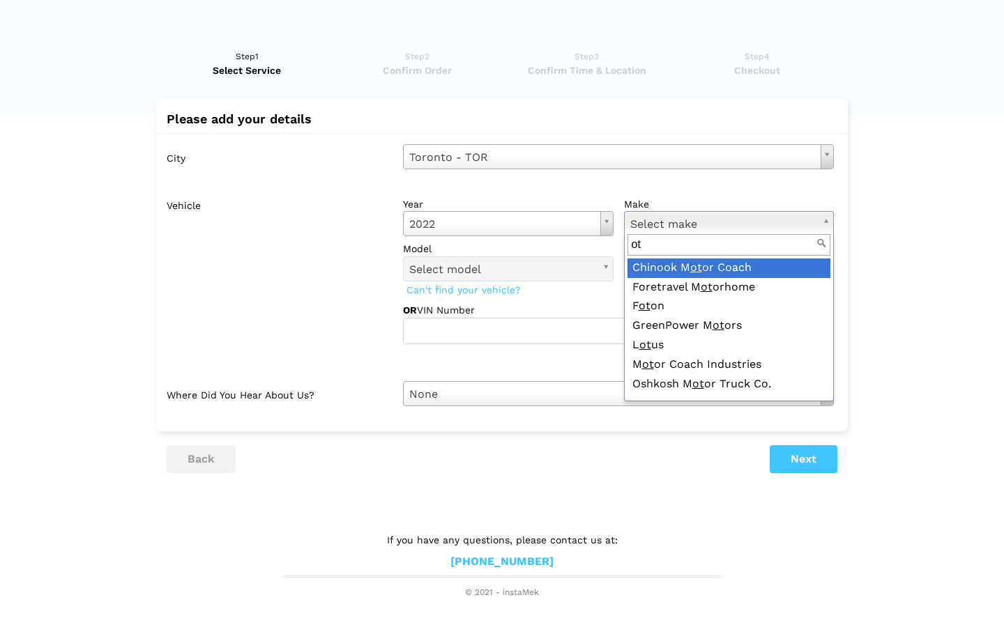
type input "o"
type input "t"
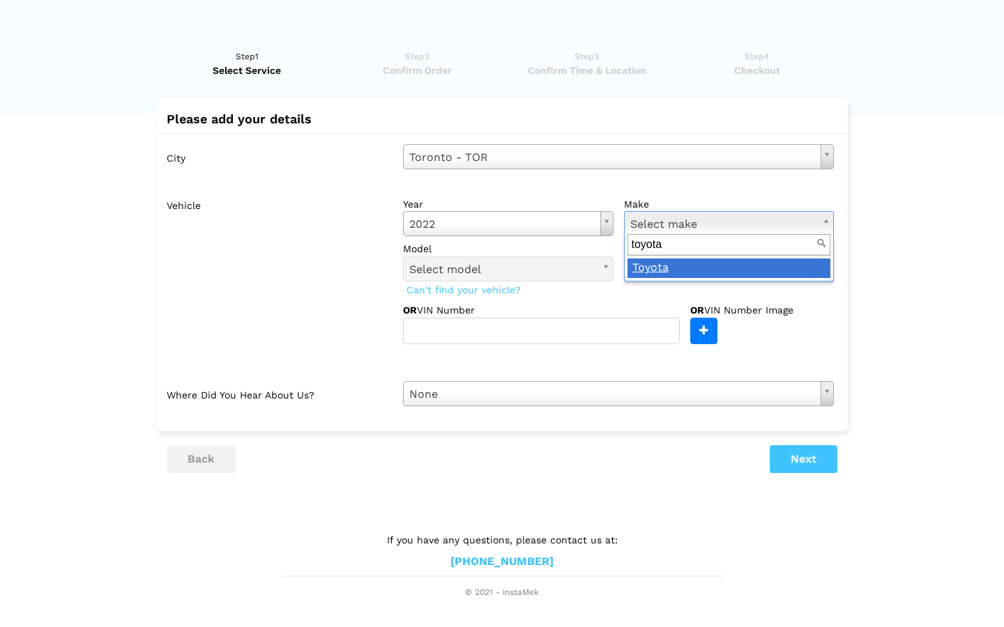
type input "toyota"
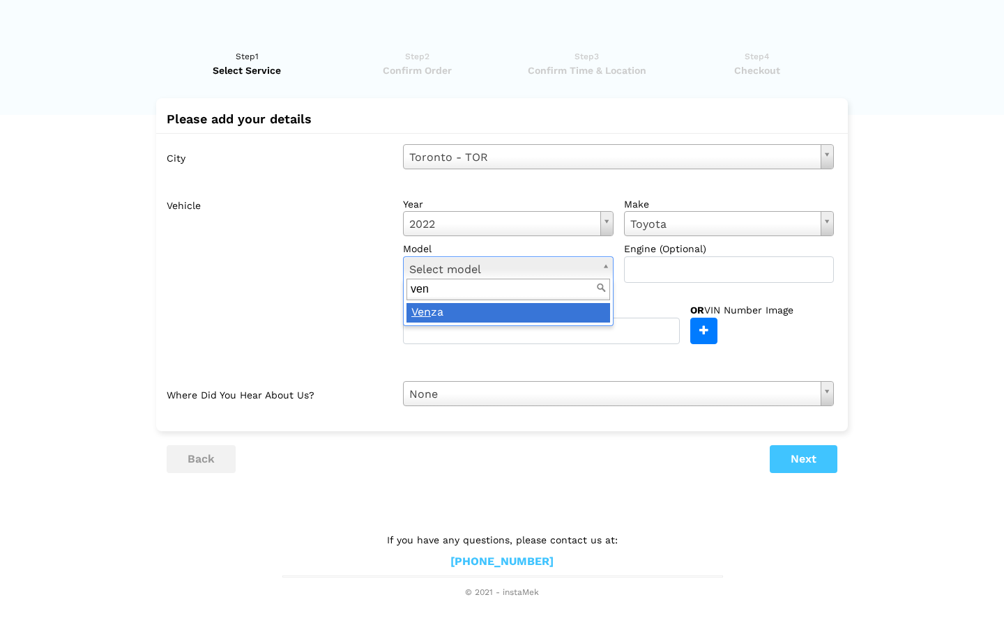
type input "ven"
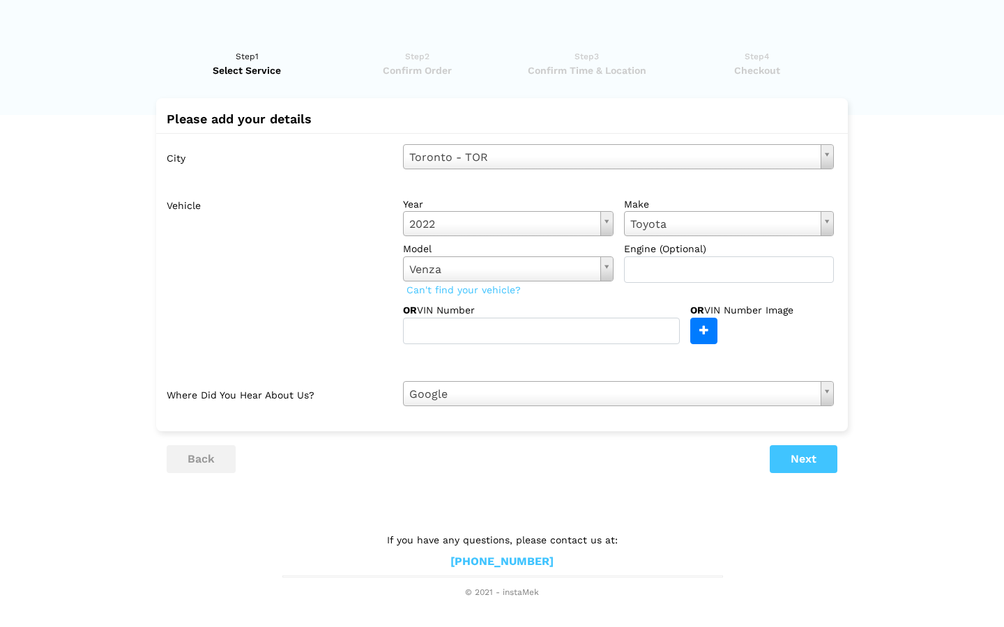
click at [809, 456] on button "Next" at bounding box center [804, 459] width 68 height 28
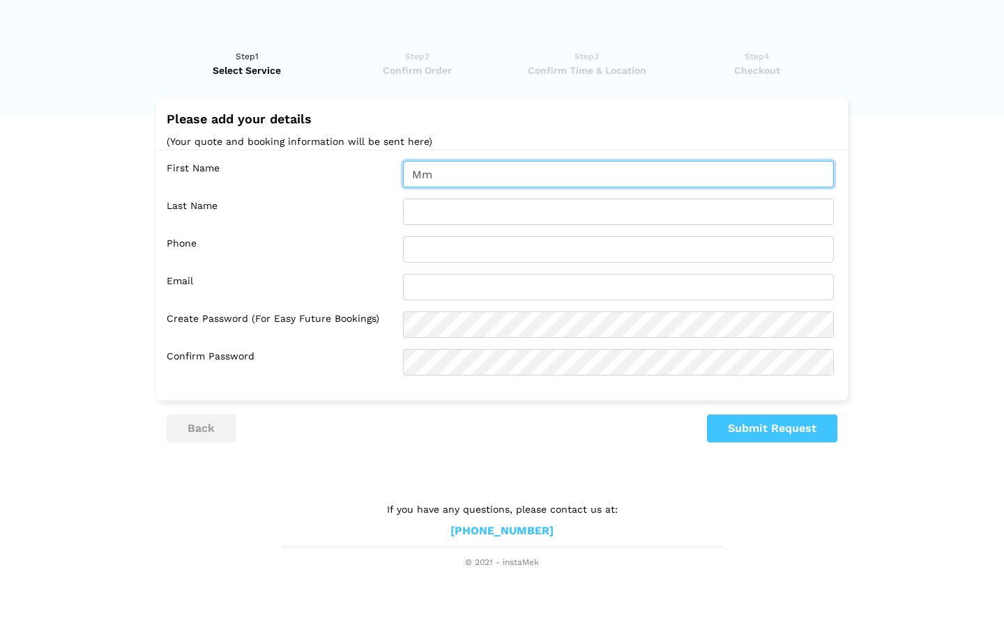
type input "M"
type input "Molang"
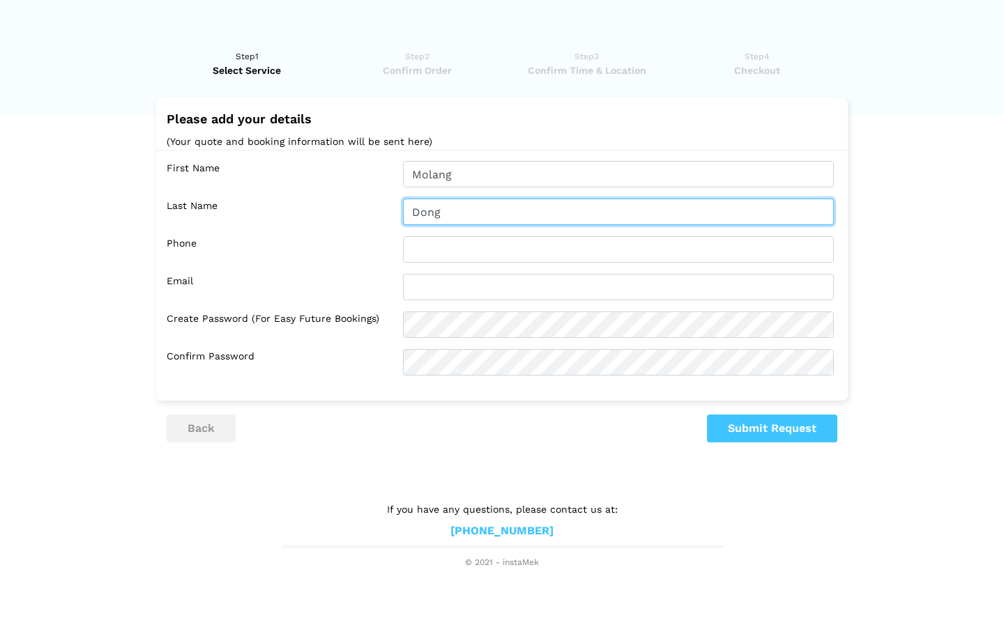
type input "Dong"
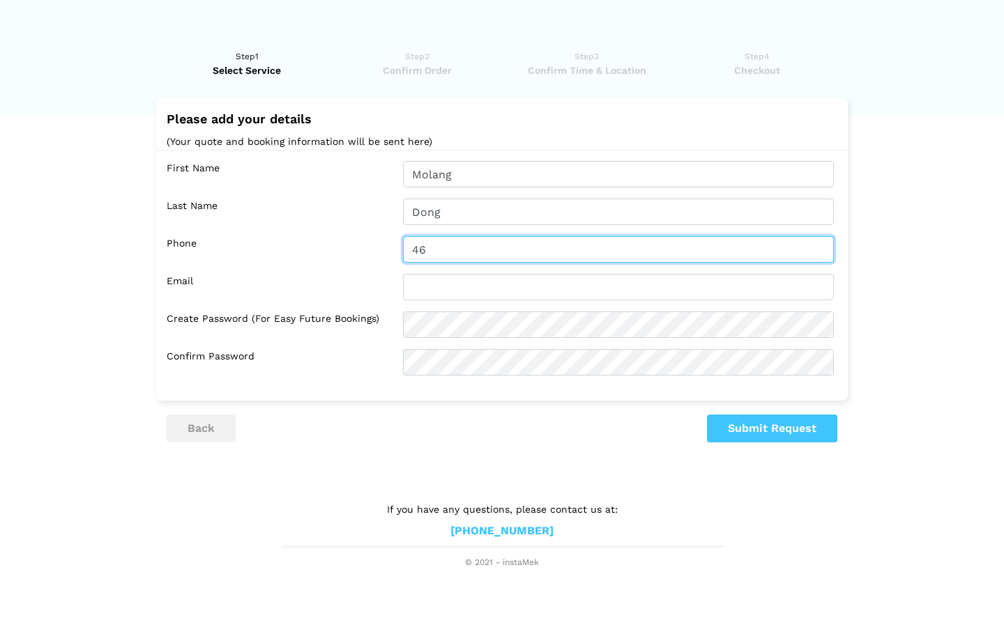
type input "4"
type input "4379623066"
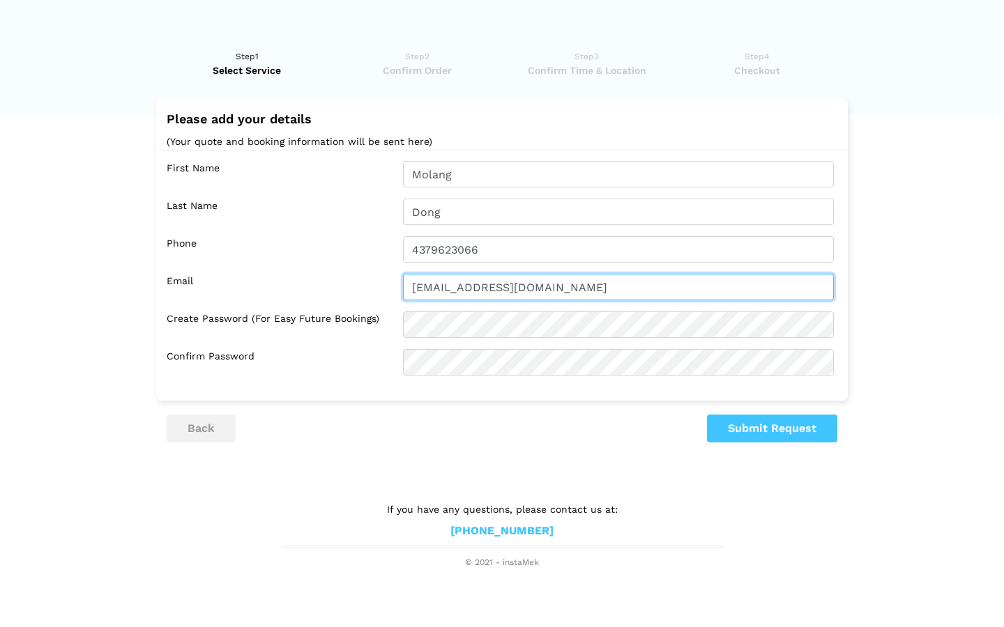
type input "[EMAIL_ADDRESS][DOMAIN_NAME]"
click at [767, 434] on button "Submit Request" at bounding box center [772, 429] width 130 height 28
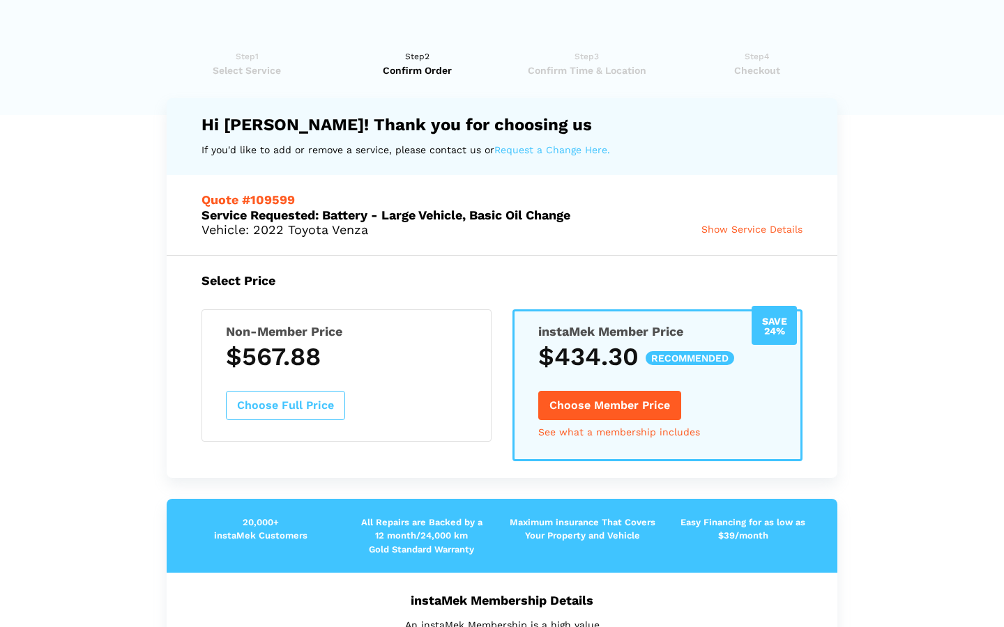
click at [363, 354] on h3 "$567.88" at bounding box center [346, 356] width 241 height 29
click at [381, 356] on h3 "$567.88" at bounding box center [346, 356] width 241 height 29
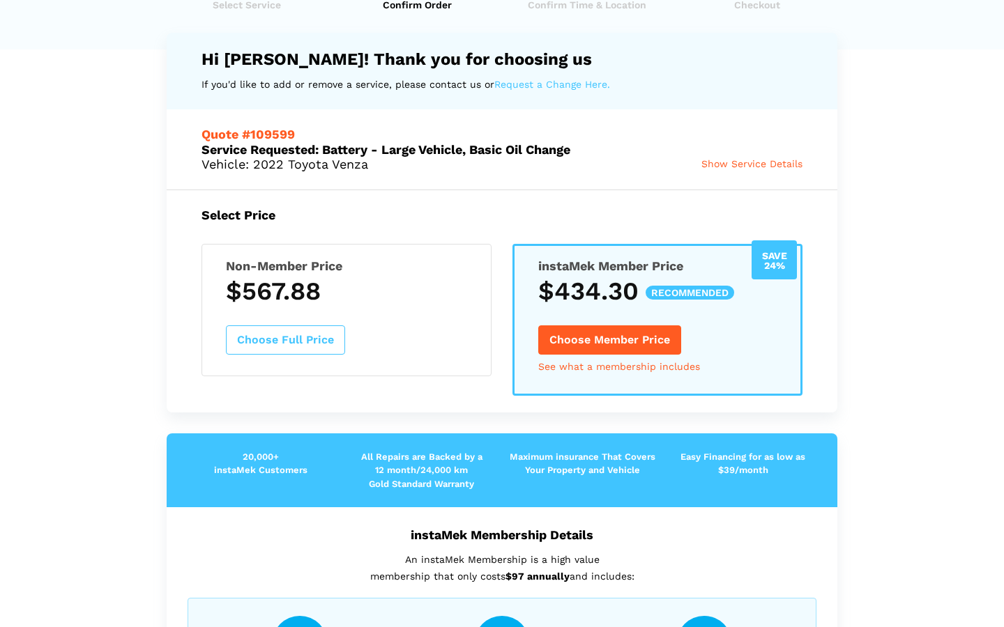
scroll to position [84, 0]
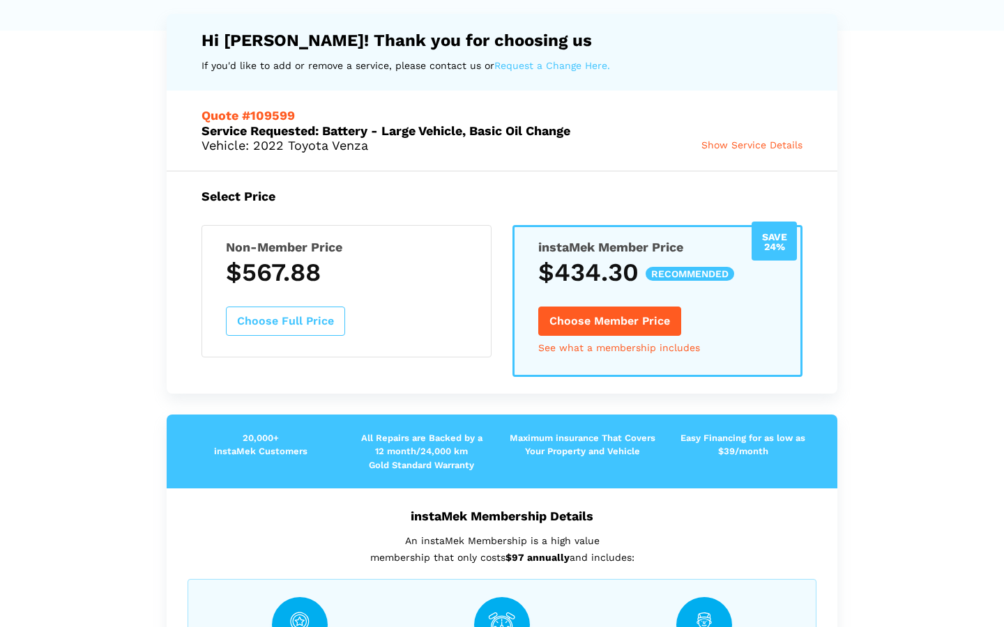
click at [282, 323] on button "Choose Full Price" at bounding box center [285, 321] width 119 height 29
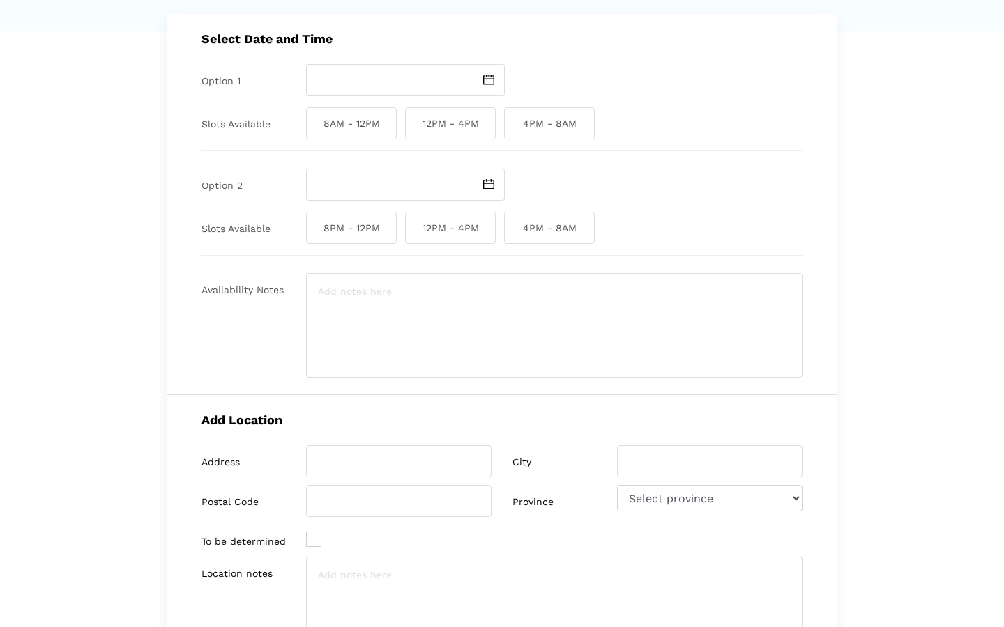
click at [492, 77] on img at bounding box center [488, 80] width 11 height 10
click at [216, 199] on div "Option 2" at bounding box center [253, 185] width 105 height 32
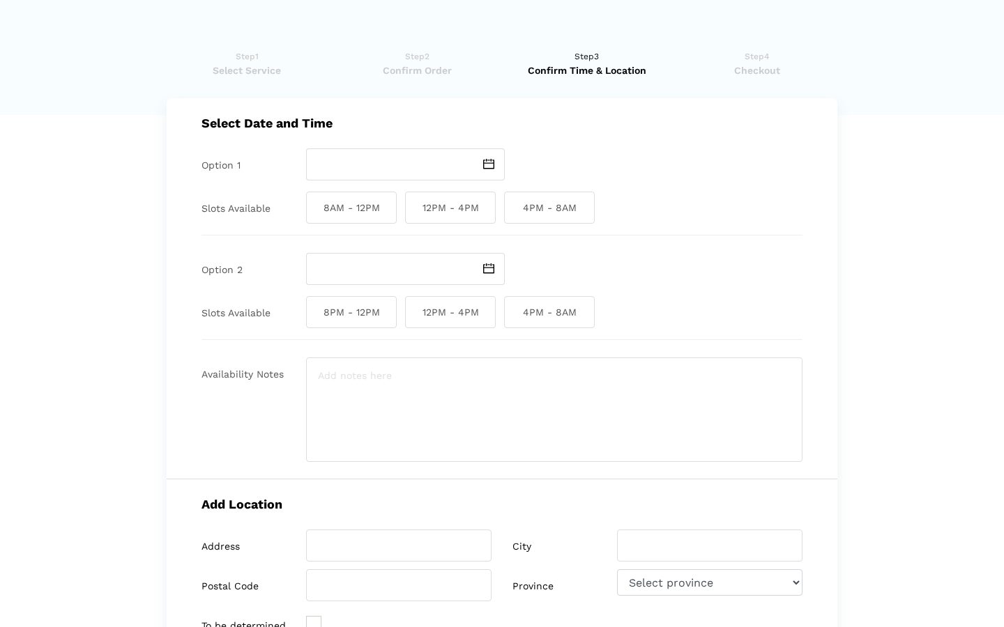
scroll to position [0, 0]
click at [492, 159] on img at bounding box center [488, 164] width 11 height 10
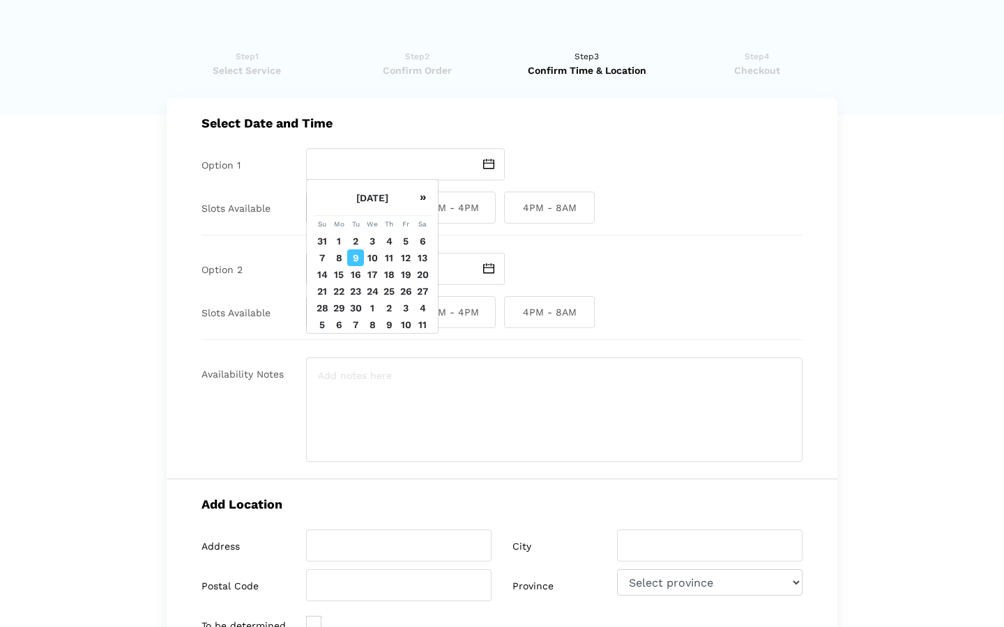
click at [337, 250] on td "1" at bounding box center [338, 241] width 17 height 17
click at [338, 266] on td "8" at bounding box center [338, 258] width 17 height 17
click at [374, 266] on td "10" at bounding box center [372, 258] width 17 height 17
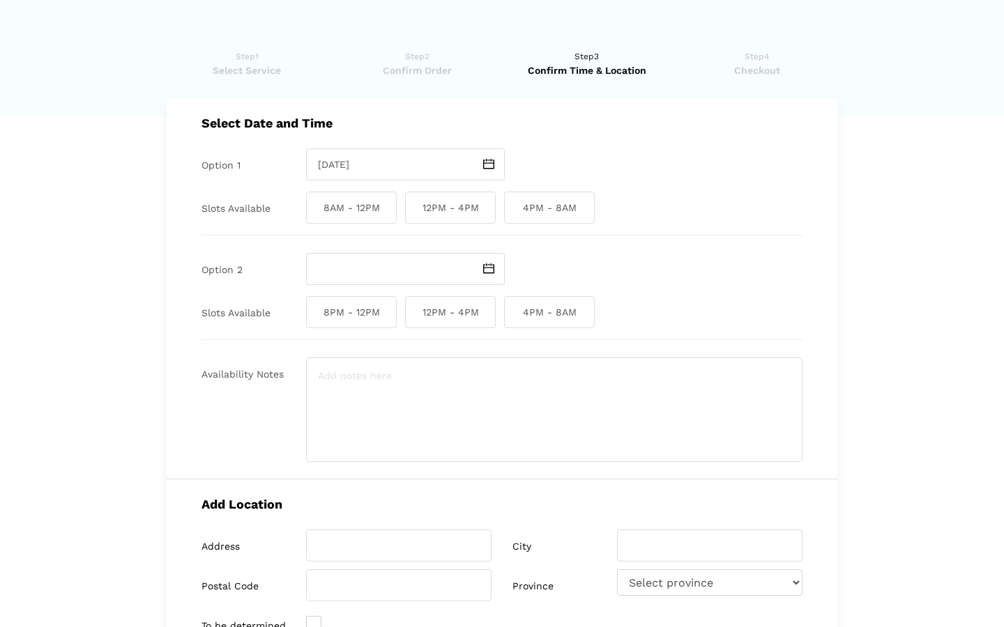
click at [482, 167] on span at bounding box center [489, 164] width 32 height 32
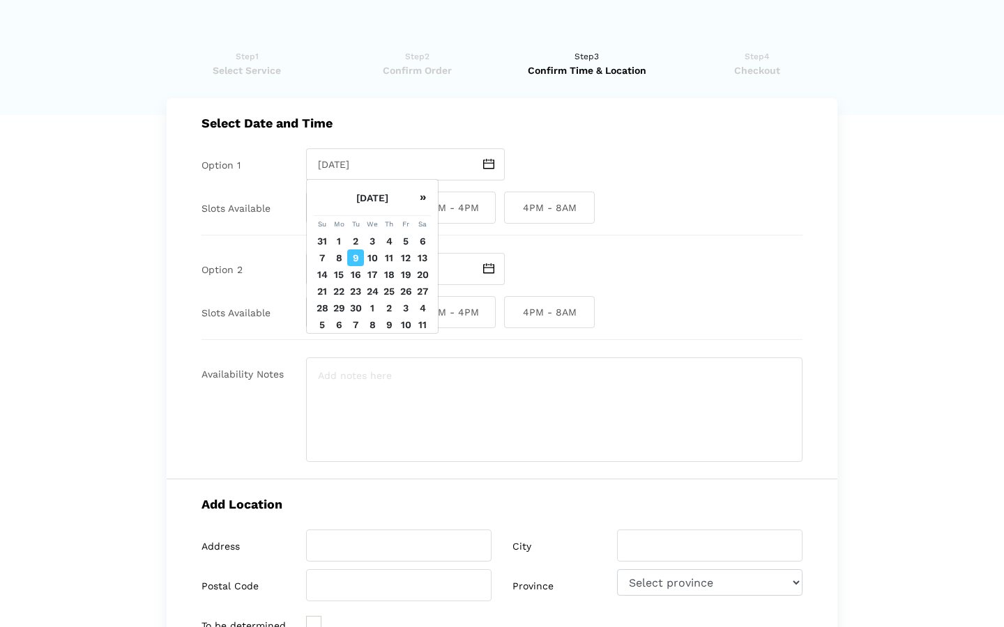
click at [391, 266] on td "11" at bounding box center [389, 258] width 17 height 17
type input "[DATE]"
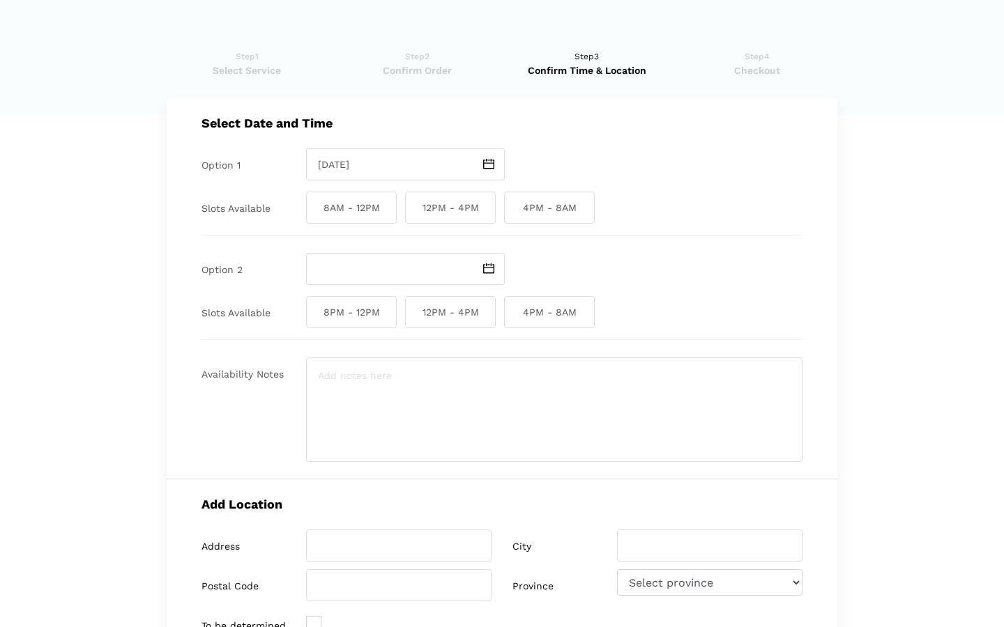
click at [491, 163] on img at bounding box center [488, 164] width 11 height 10
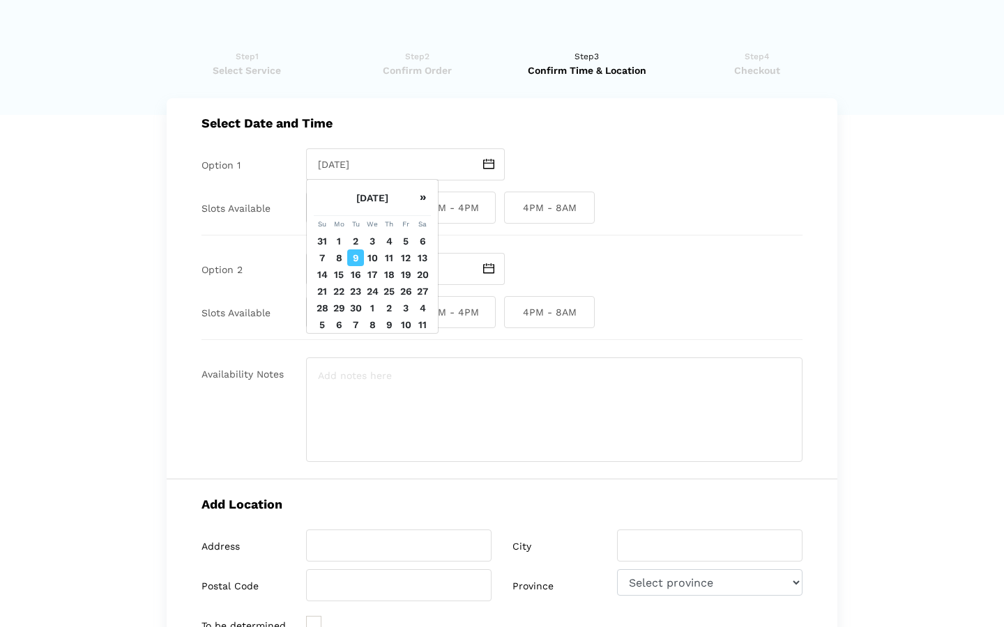
click at [569, 166] on div "[DATE]" at bounding box center [554, 164] width 496 height 32
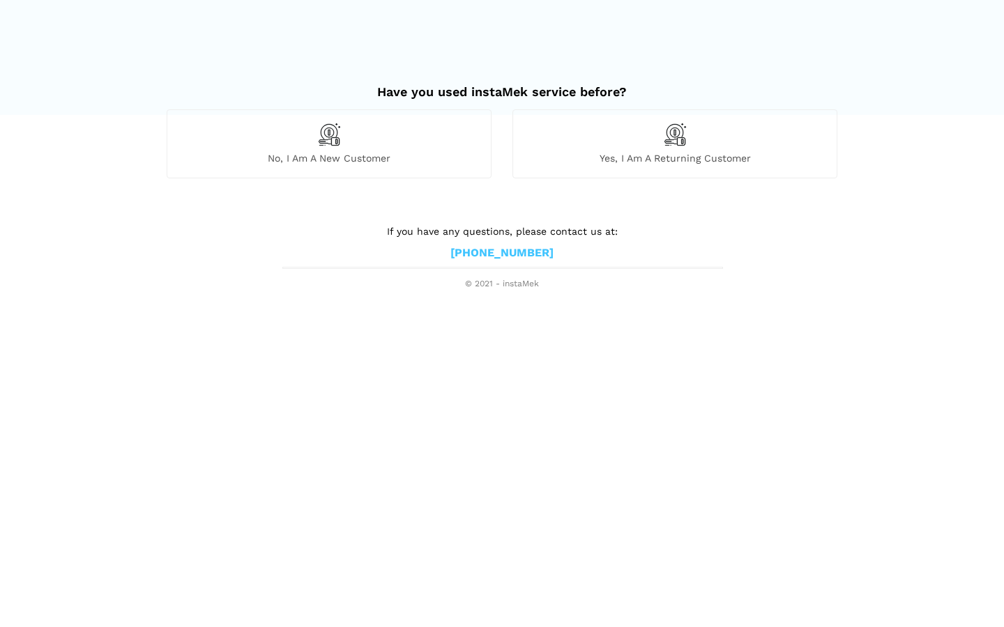
click at [364, 149] on div "No, I am a new customer" at bounding box center [329, 143] width 325 height 68
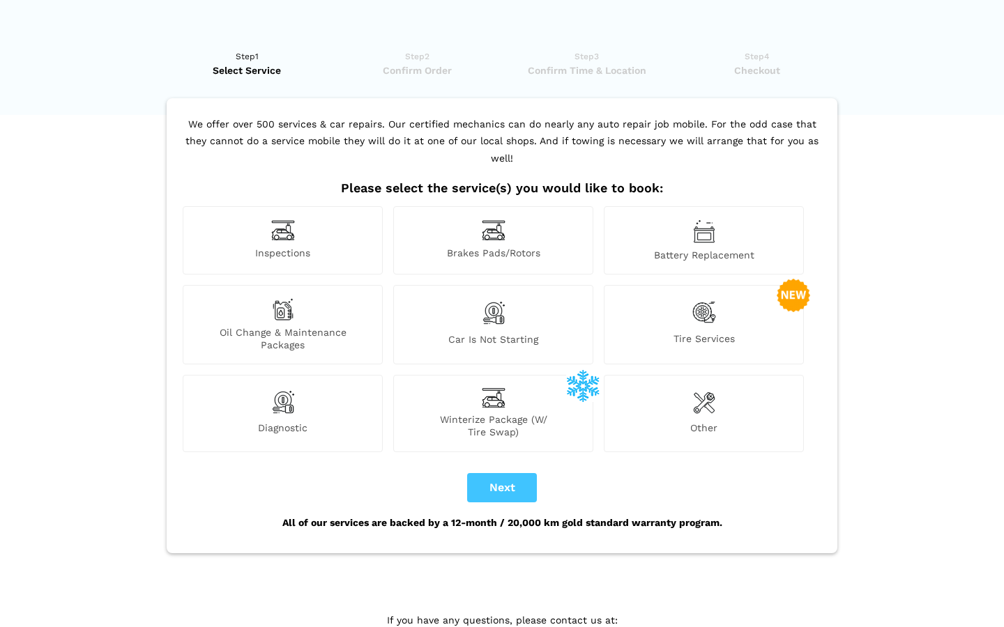
click at [669, 245] on div "Battery Replacement" at bounding box center [704, 240] width 200 height 68
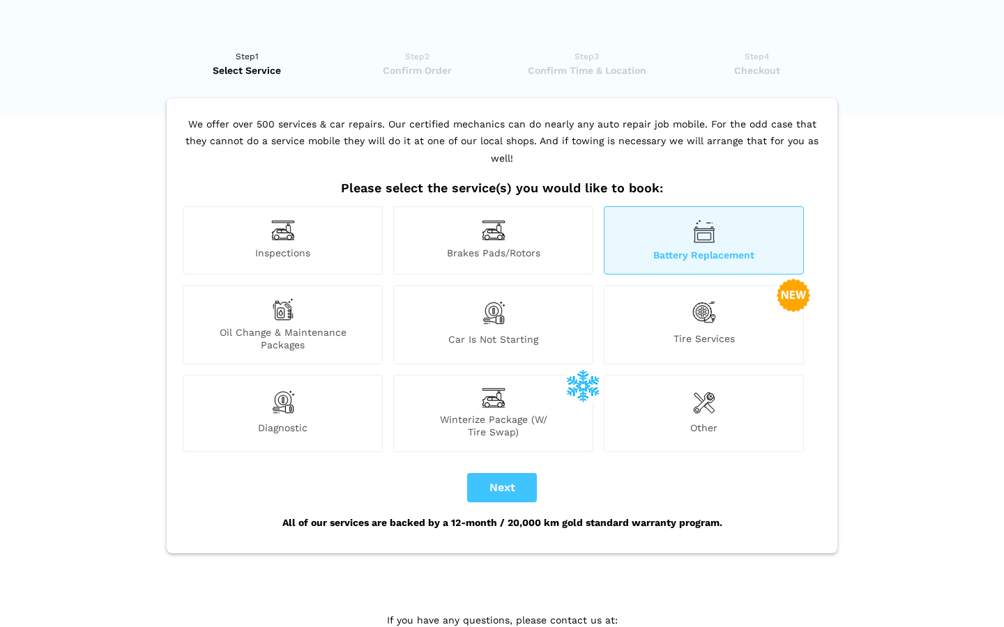
click at [307, 326] on span "Oil Change & Maintenance Packages" at bounding box center [282, 338] width 199 height 25
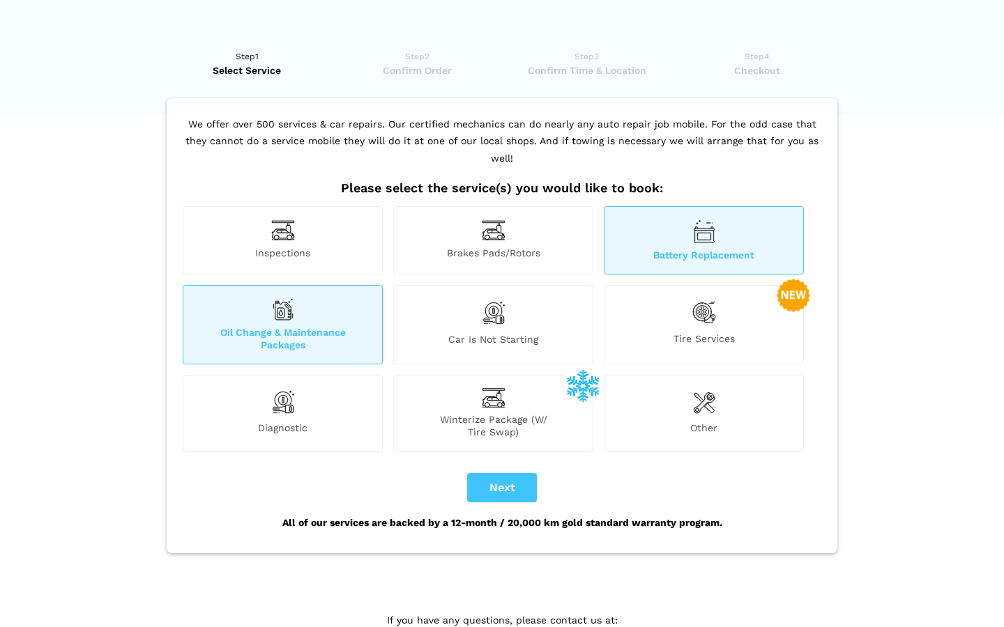
click at [686, 305] on div "Tire Services" at bounding box center [704, 324] width 200 height 79
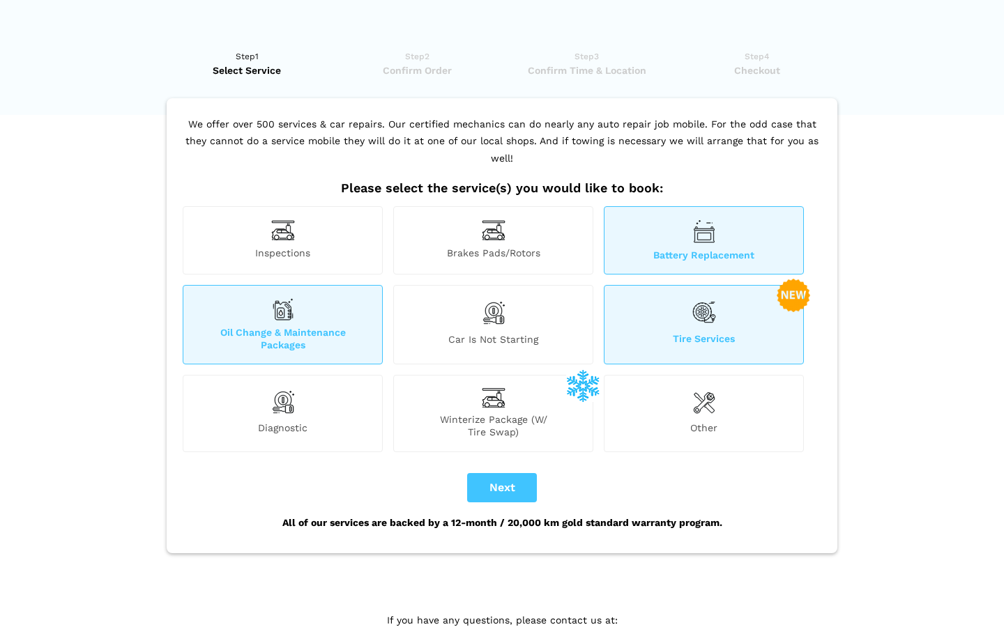
click at [341, 422] on span "Diagnostic" at bounding box center [282, 430] width 199 height 17
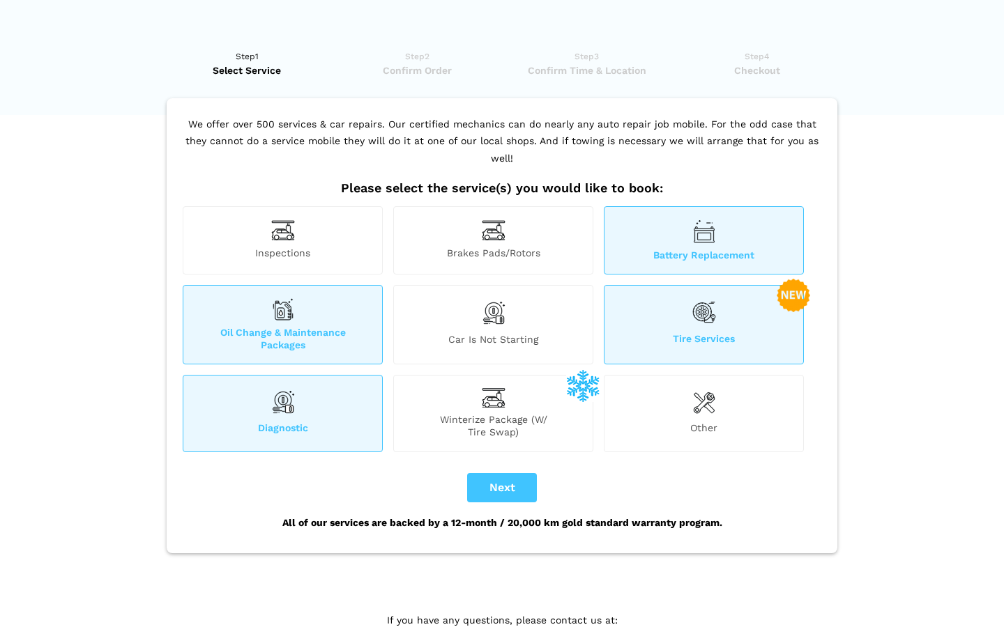
click at [341, 404] on div "Diagnostic" at bounding box center [283, 413] width 200 height 77
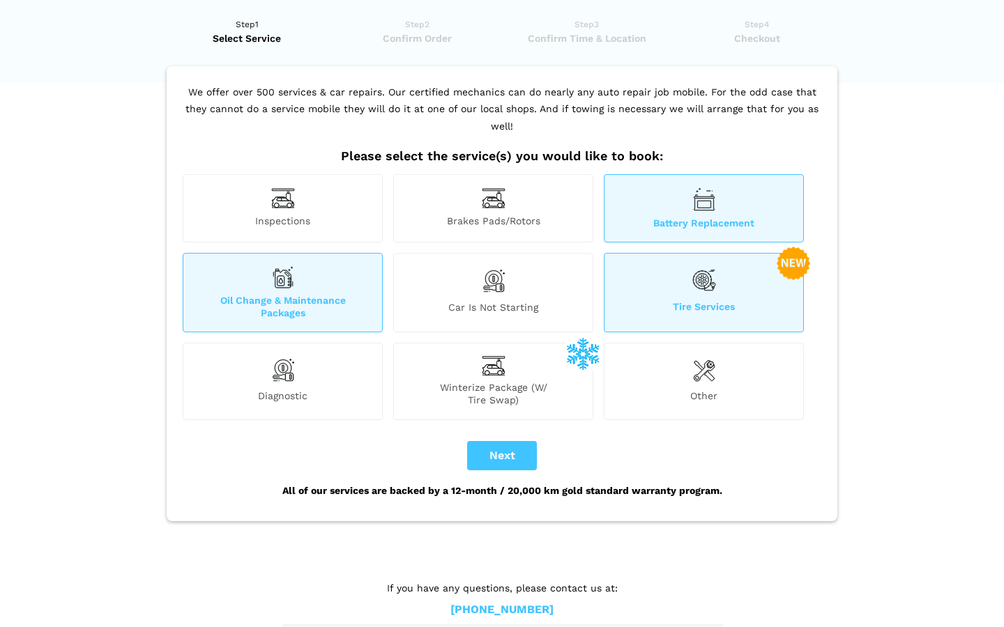
scroll to position [31, 0]
click at [508, 442] on button "Next" at bounding box center [502, 456] width 70 height 29
checkbox input "true"
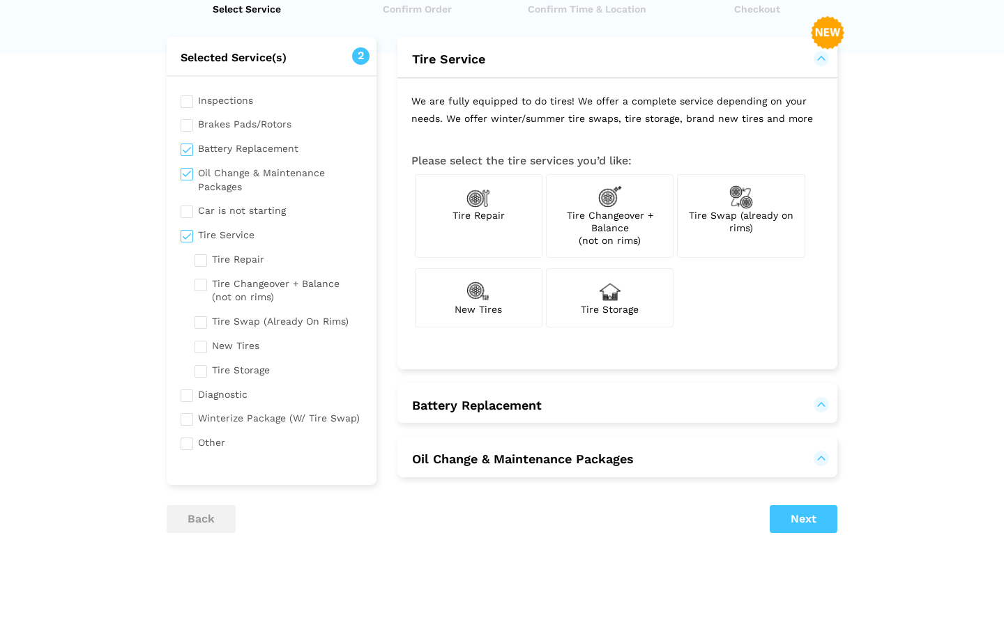
scroll to position [54, 0]
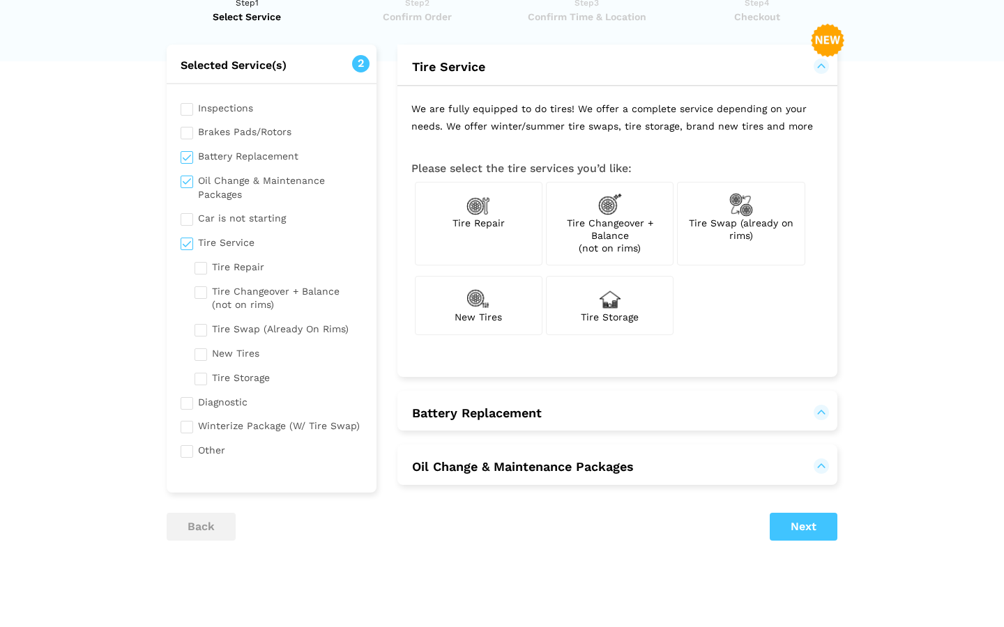
click at [714, 231] on div "Tire Swap (already on rims)" at bounding box center [741, 224] width 128 height 84
checkbox input "true"
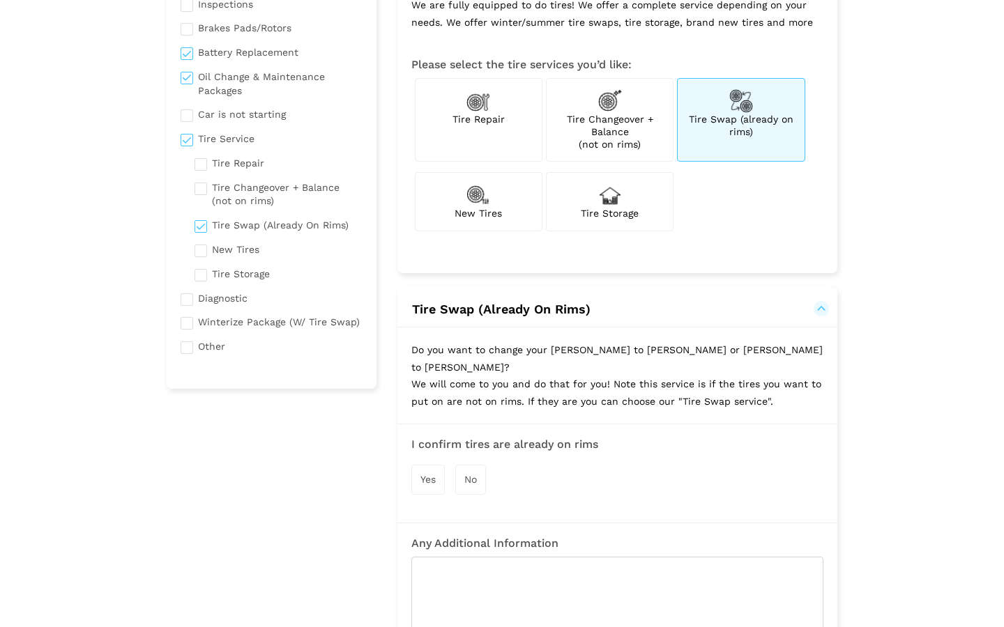
scroll to position [153, 0]
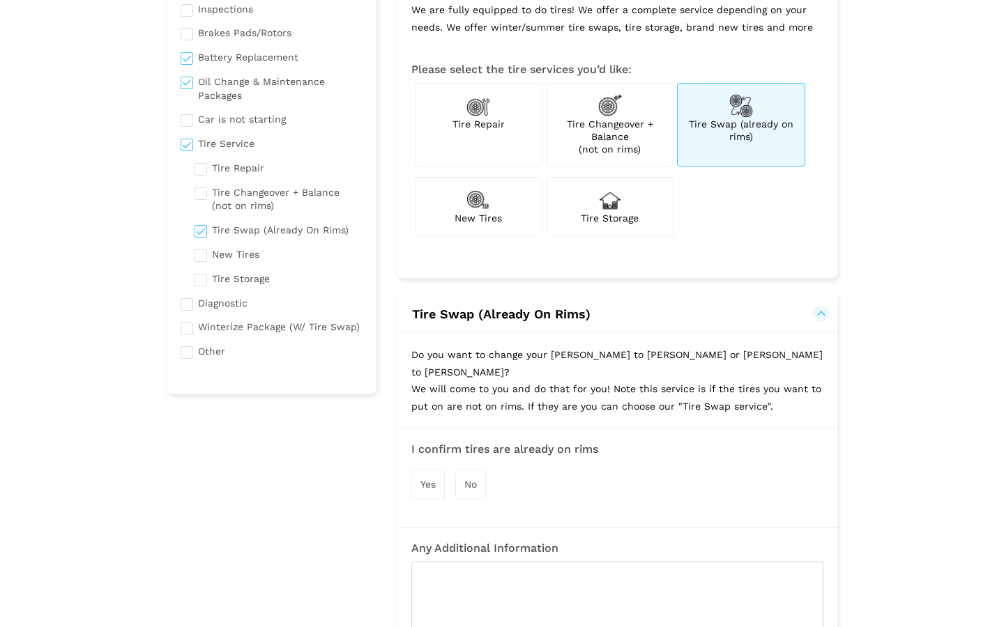
click at [592, 139] on div "Tire Changeover + Balance (not on rims)" at bounding box center [610, 125] width 128 height 84
checkbox input "true"
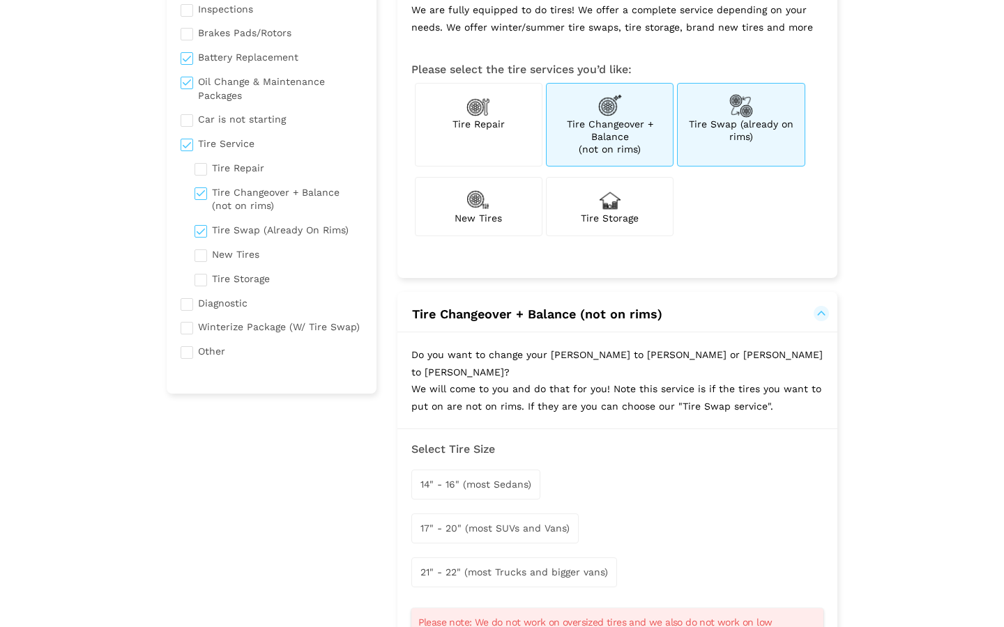
click at [684, 129] on div "Tire Swap (already on rims)" at bounding box center [741, 125] width 128 height 84
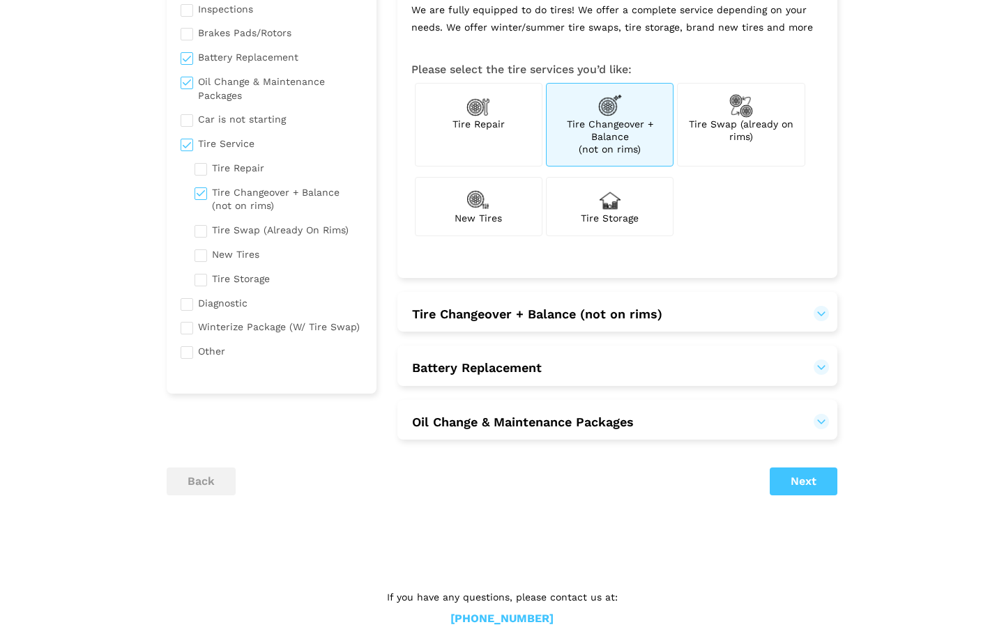
click at [523, 313] on span "Tire Changeover + Balance (not on rims)" at bounding box center [537, 314] width 250 height 15
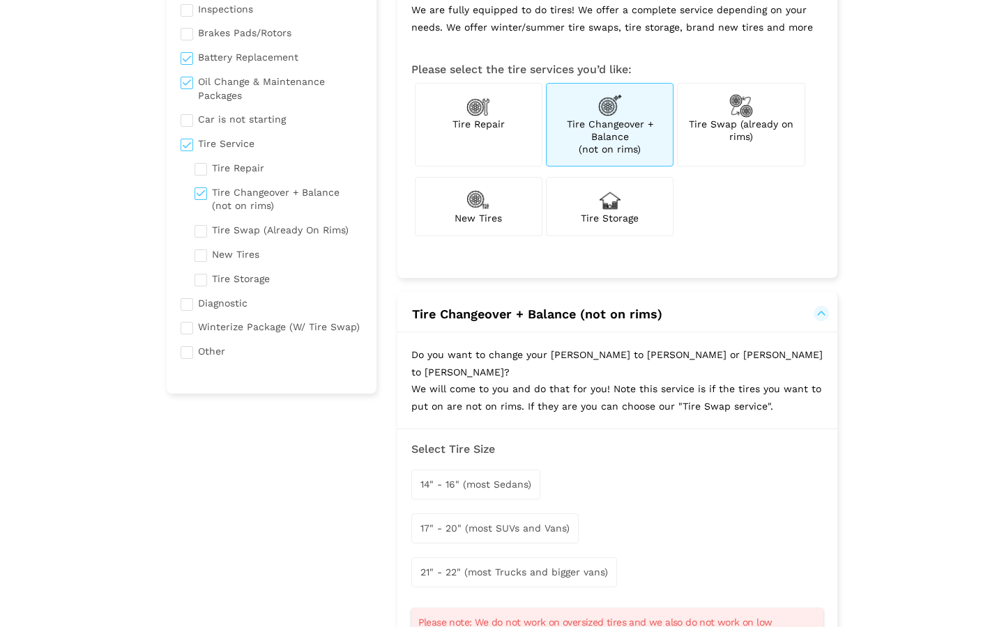
click at [739, 126] on span "Tire Swap (already on rims)" at bounding box center [741, 131] width 105 height 24
checkbox input "true"
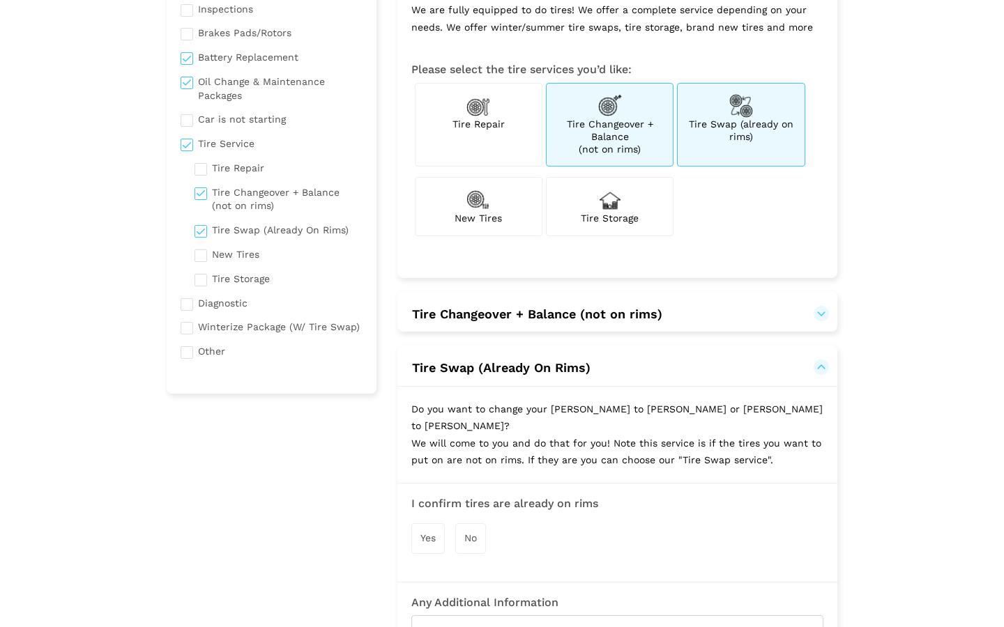
click at [581, 125] on span "Tire Changeover + Balance (not on rims)" at bounding box center [610, 137] width 86 height 36
checkbox input "false"
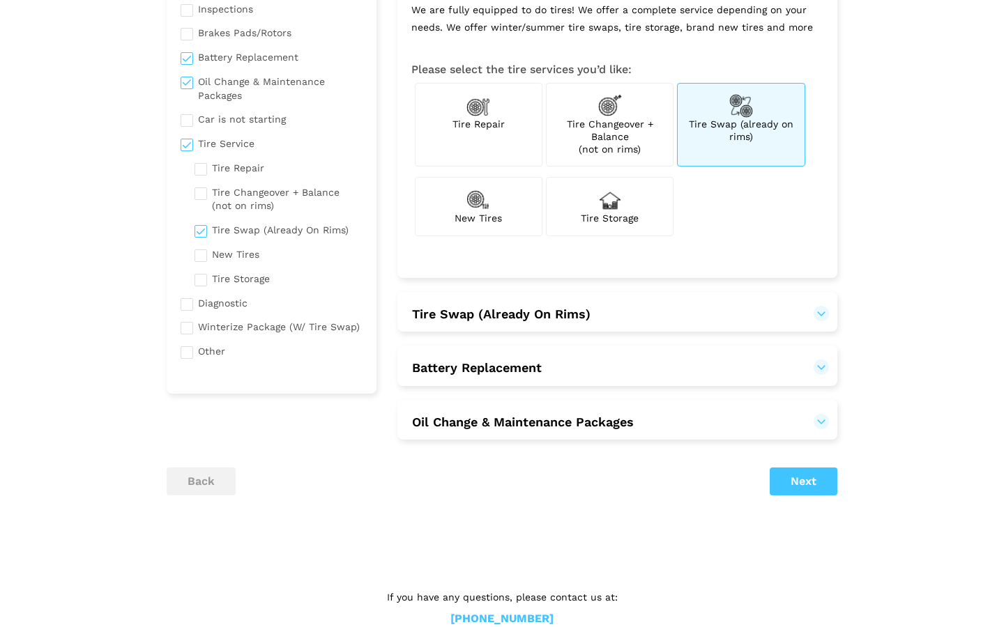
click at [526, 317] on span "Tire Swap (Already On Rims)" at bounding box center [501, 314] width 178 height 15
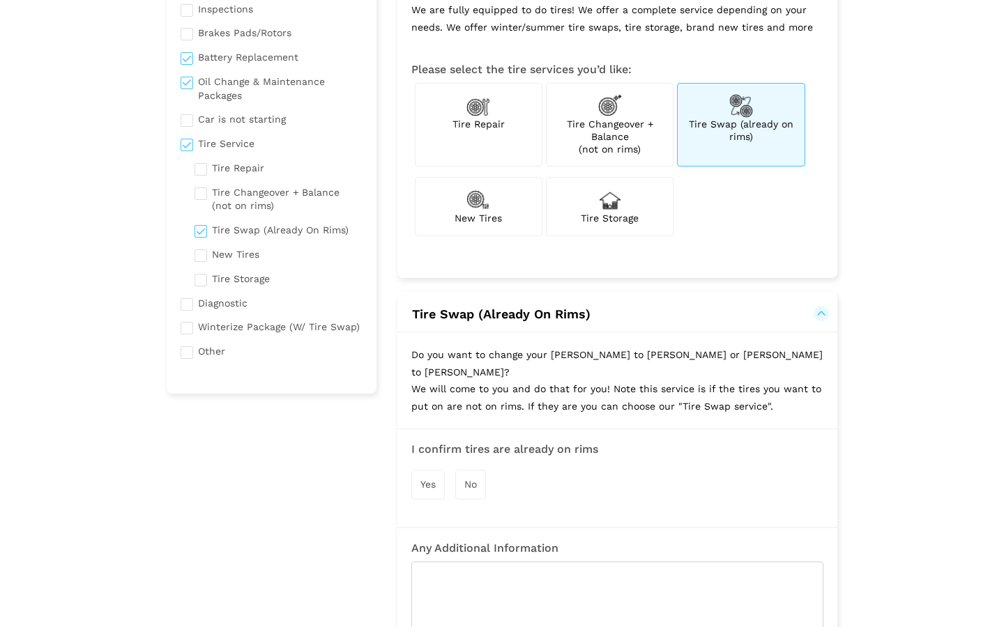
click at [427, 478] on div "Yes No" at bounding box center [617, 485] width 412 height 44
click at [430, 479] on span "Yes" at bounding box center [427, 484] width 15 height 11
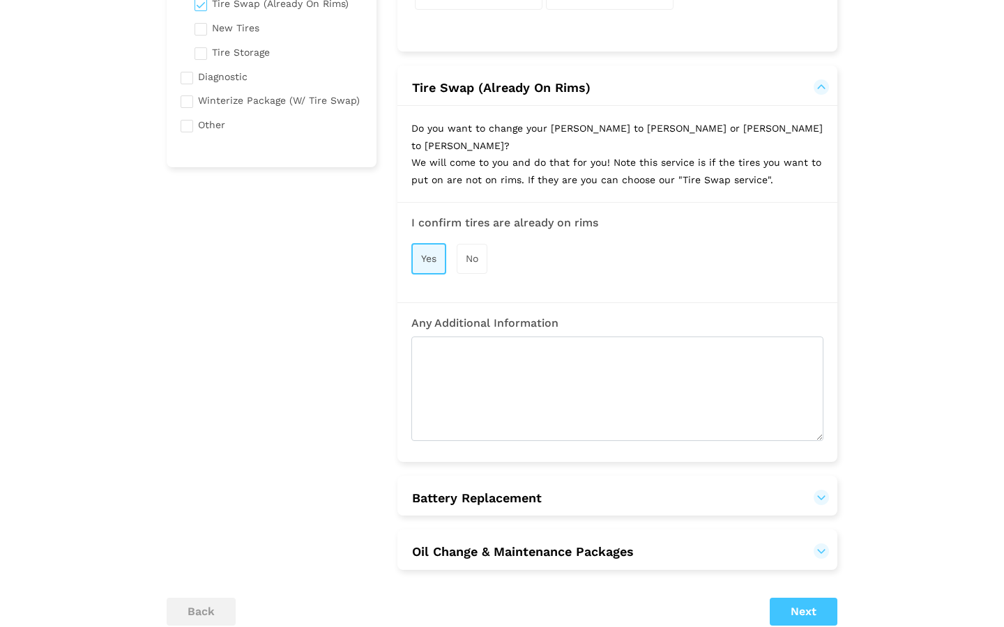
scroll to position [425, 0]
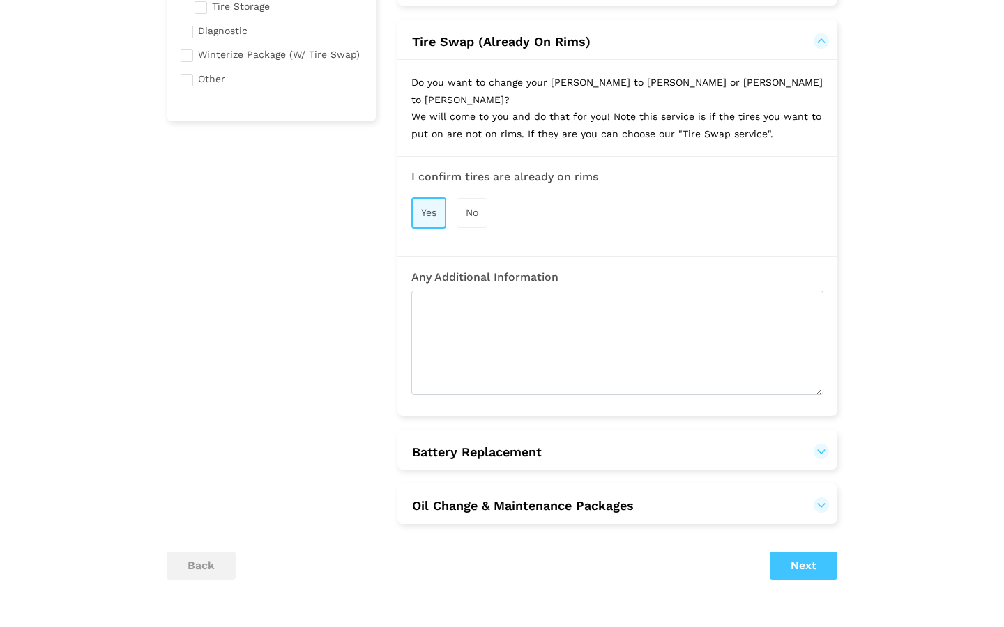
click at [485, 441] on h2 "Battery Replacement" at bounding box center [617, 450] width 440 height 41
click at [497, 444] on button "Battery Replacement" at bounding box center [617, 452] width 412 height 17
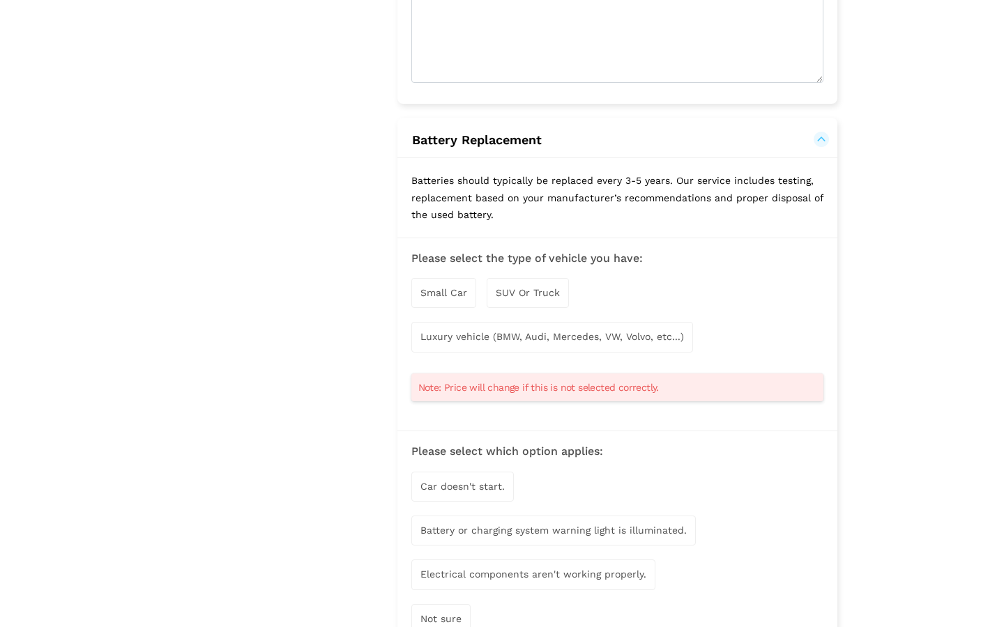
scroll to position [740, 0]
click at [530, 285] on span "SUV Or Truck" at bounding box center [528, 290] width 64 height 11
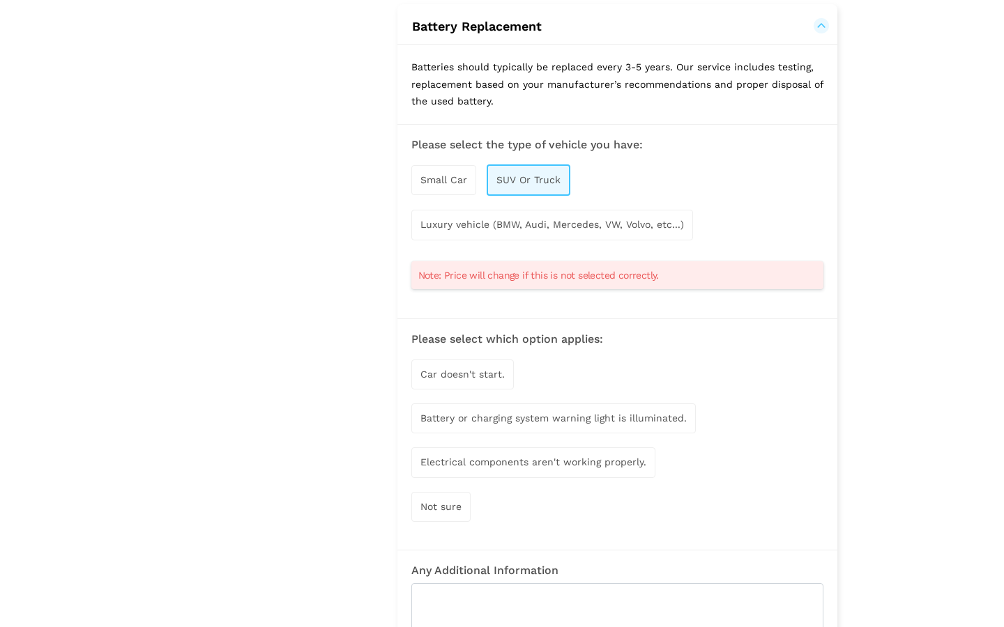
scroll to position [852, 0]
click at [460, 403] on div "Battery or charging system warning light is illuminated." at bounding box center [553, 418] width 284 height 30
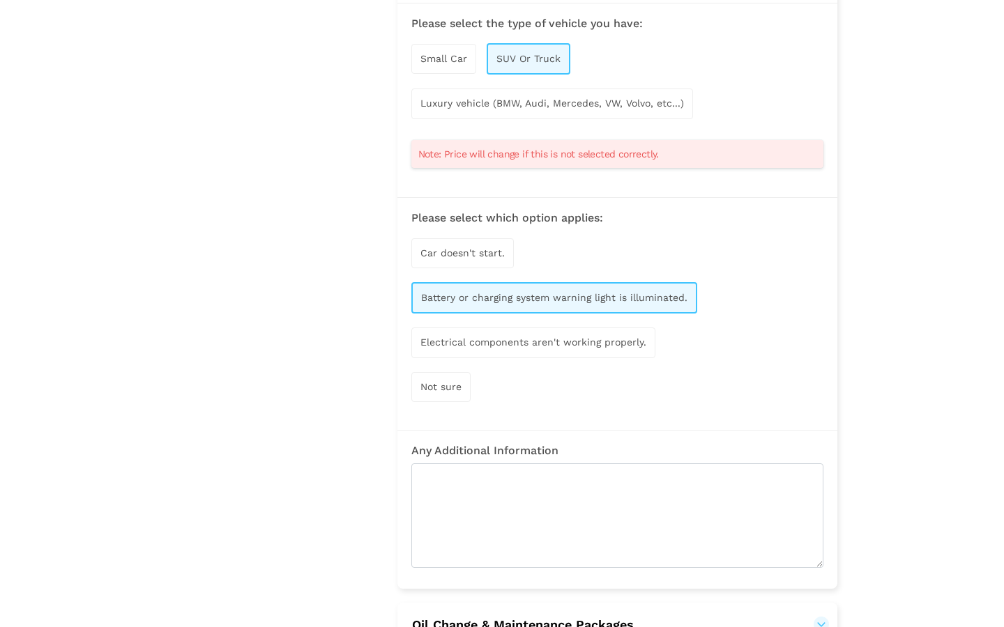
scroll to position [974, 0]
click at [470, 246] on span "Car doesn't start." at bounding box center [462, 251] width 84 height 11
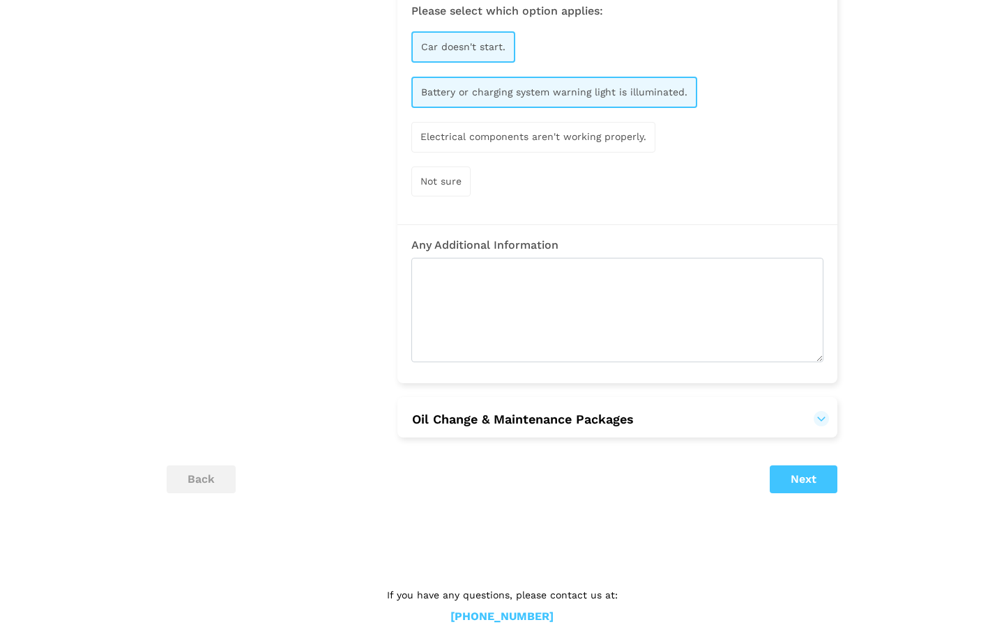
scroll to position [1179, 0]
click at [516, 402] on h2 "Oil Change & Maintenance Packages" at bounding box center [617, 418] width 440 height 41
click at [567, 405] on h2 "Oil Change & Maintenance Packages" at bounding box center [617, 418] width 440 height 41
click at [583, 412] on button "Oil Change & Maintenance Packages" at bounding box center [522, 420] width 223 height 17
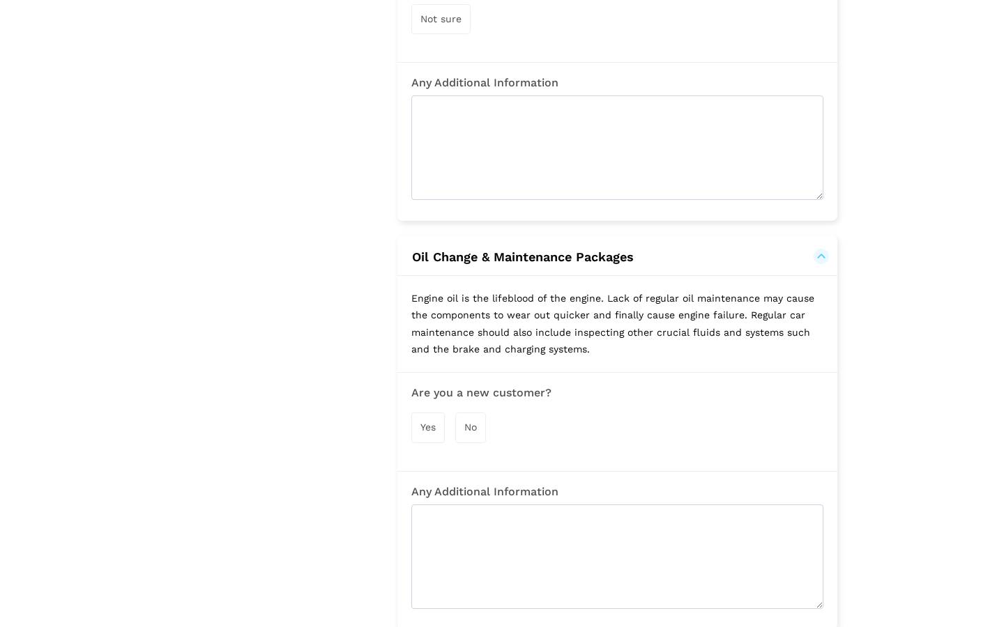
scroll to position [1350, 0]
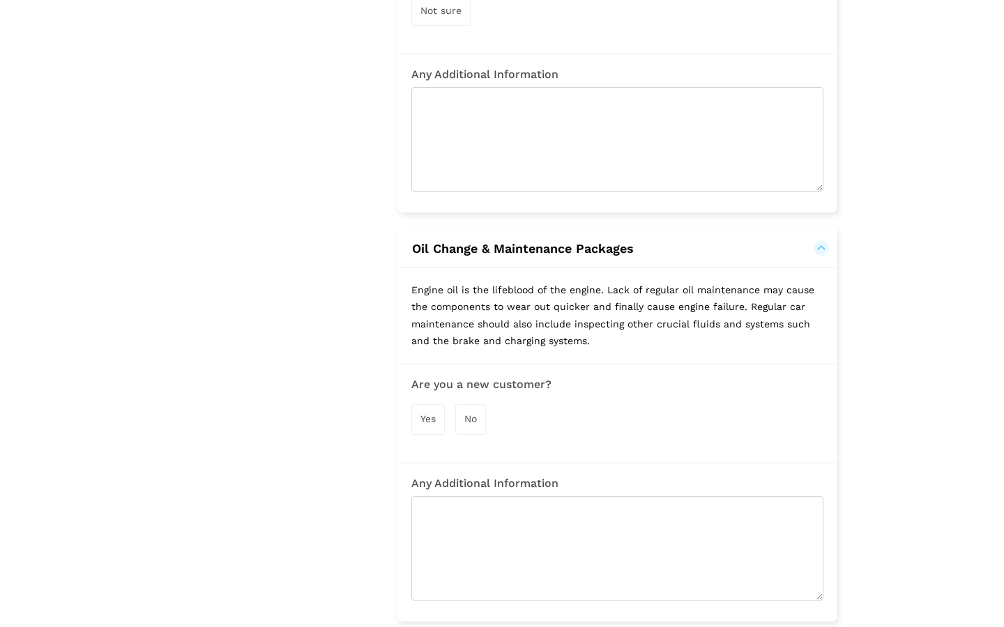
click at [432, 413] on span "Yes" at bounding box center [427, 418] width 15 height 11
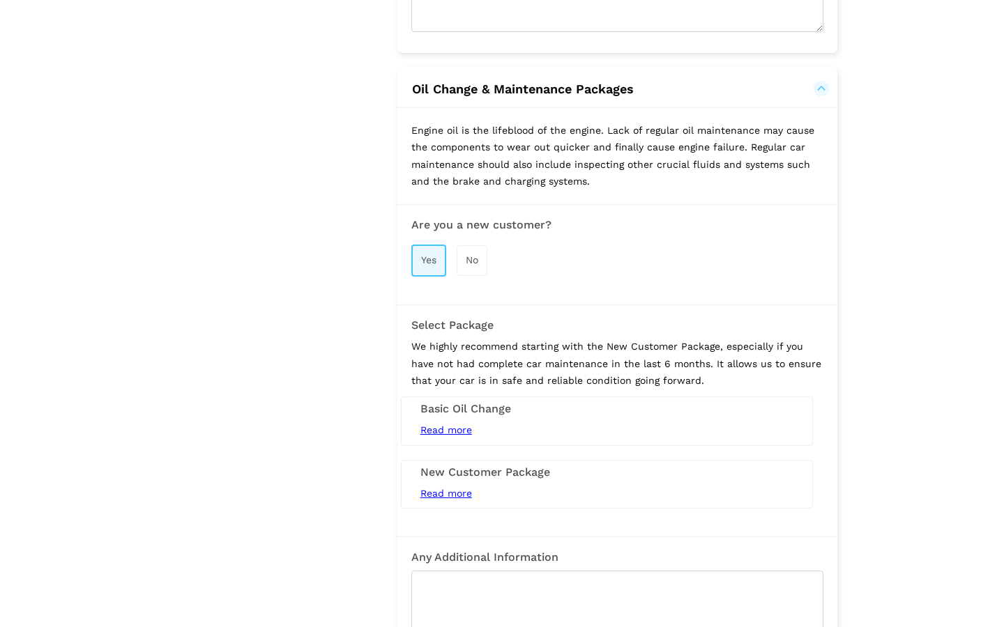
scroll to position [1544, 0]
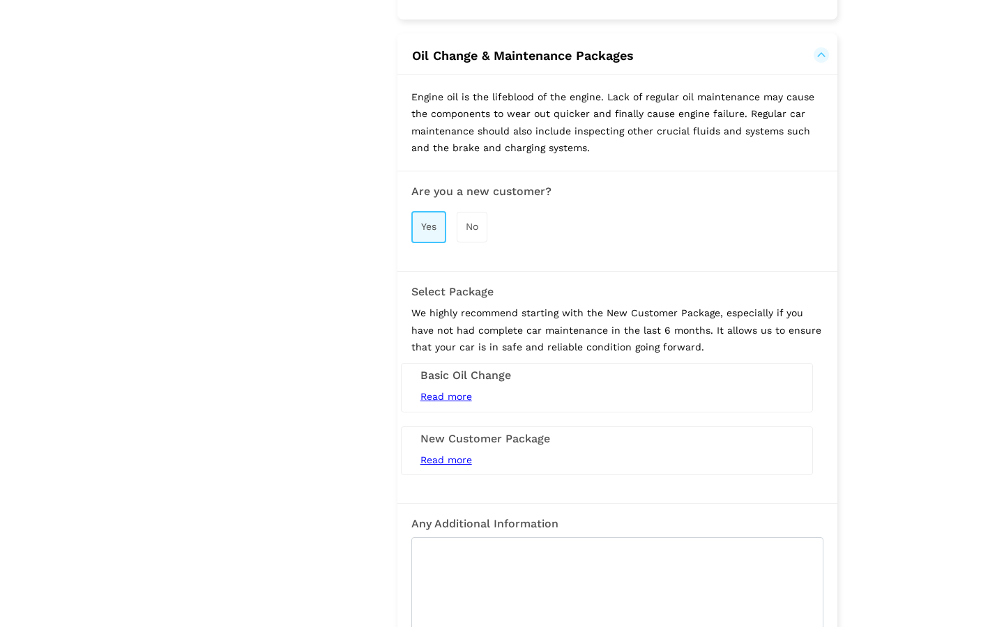
click at [501, 363] on div "Basic Oil Change Read more 5L Conventional engine oil and filter service (synth…" at bounding box center [607, 387] width 412 height 49
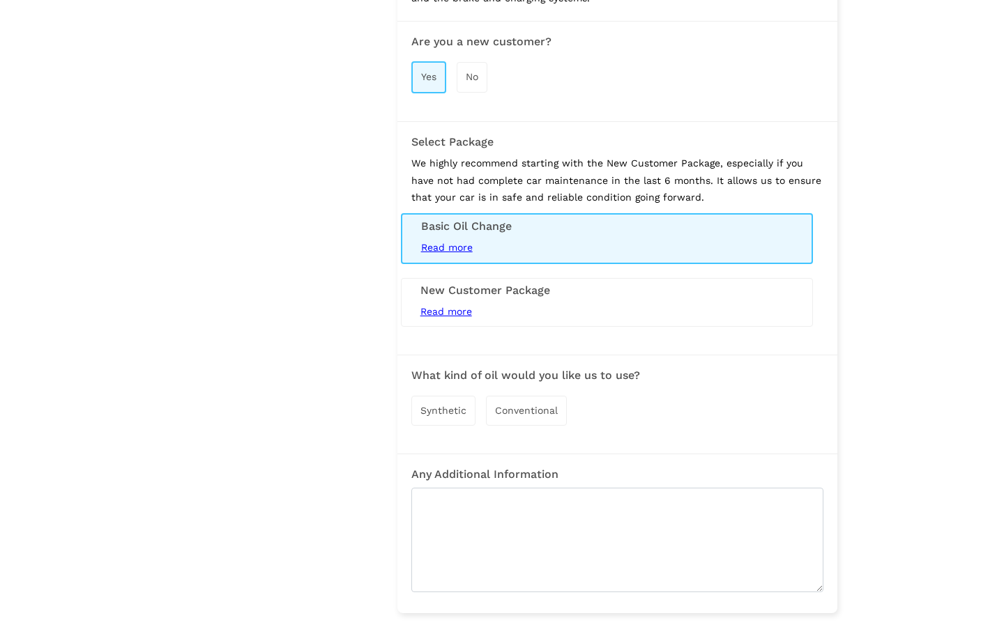
scroll to position [1702, 0]
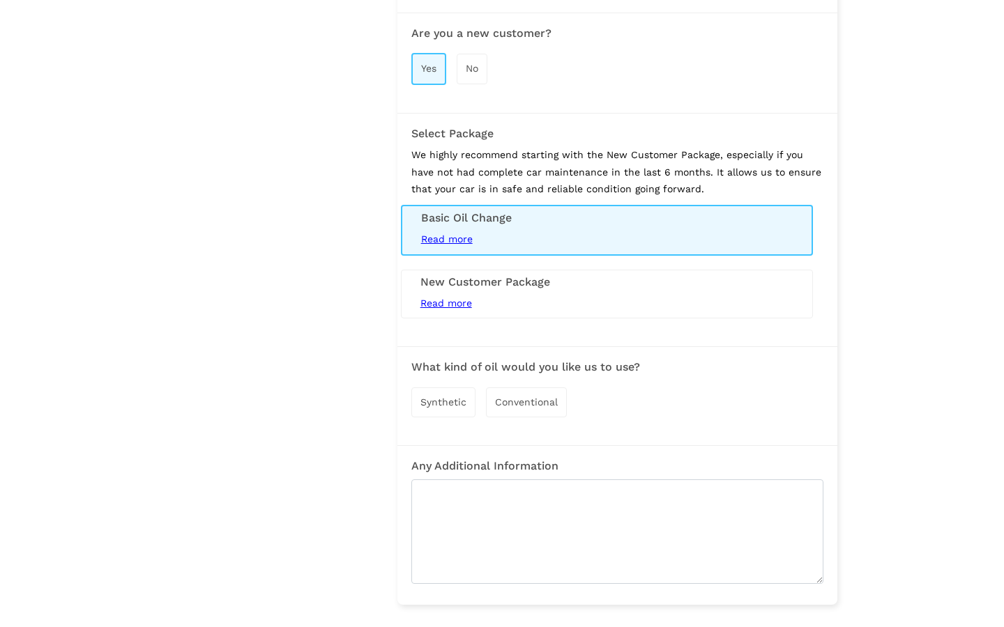
click at [505, 397] on span "Conventional" at bounding box center [526, 402] width 63 height 11
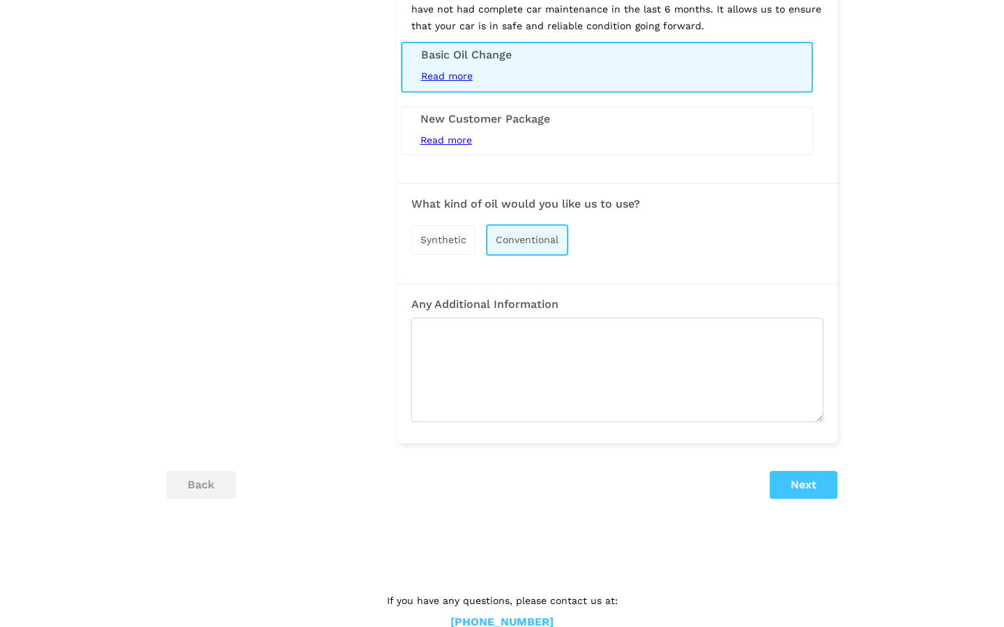
scroll to position [1864, 0]
click at [772, 472] on button "Next" at bounding box center [804, 486] width 68 height 28
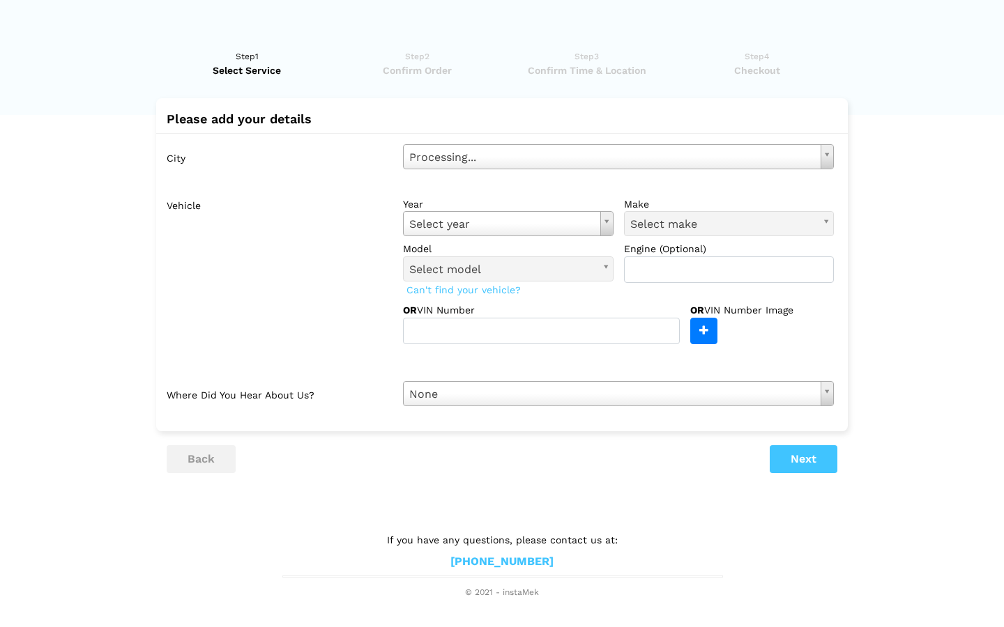
scroll to position [0, 0]
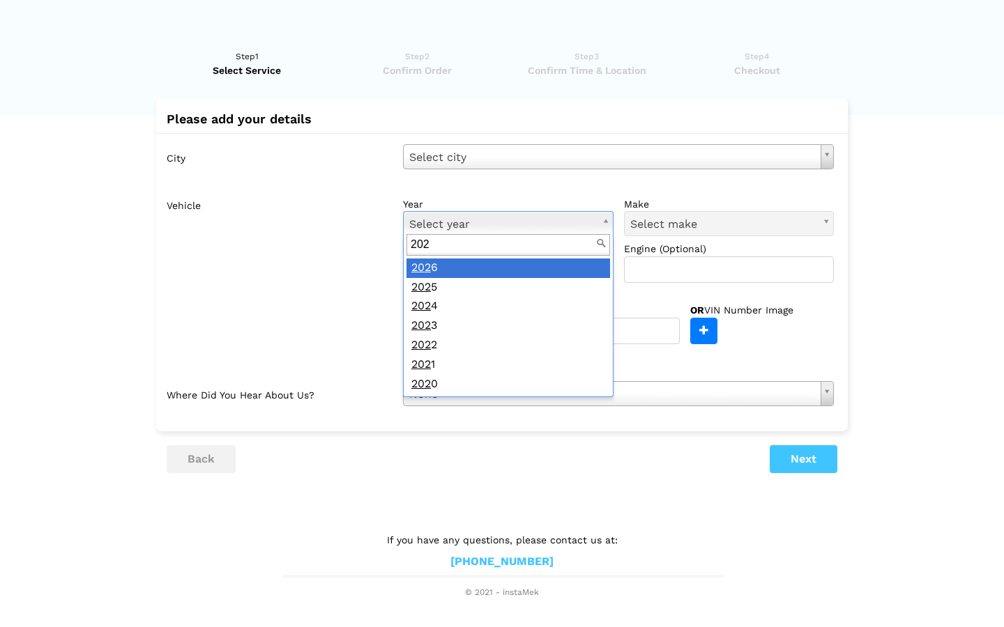
type input "2022"
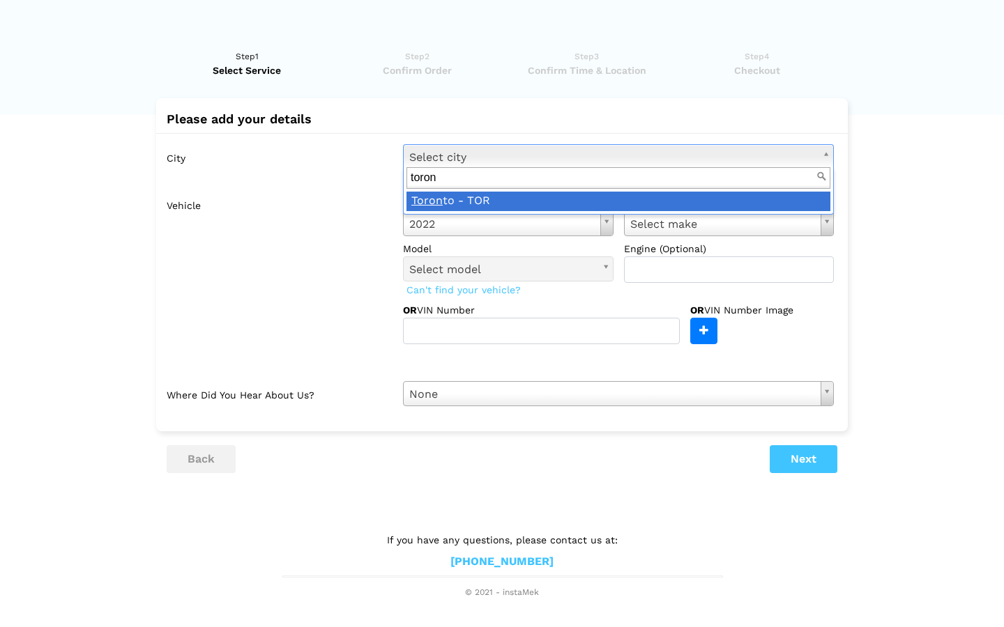
type input "toron"
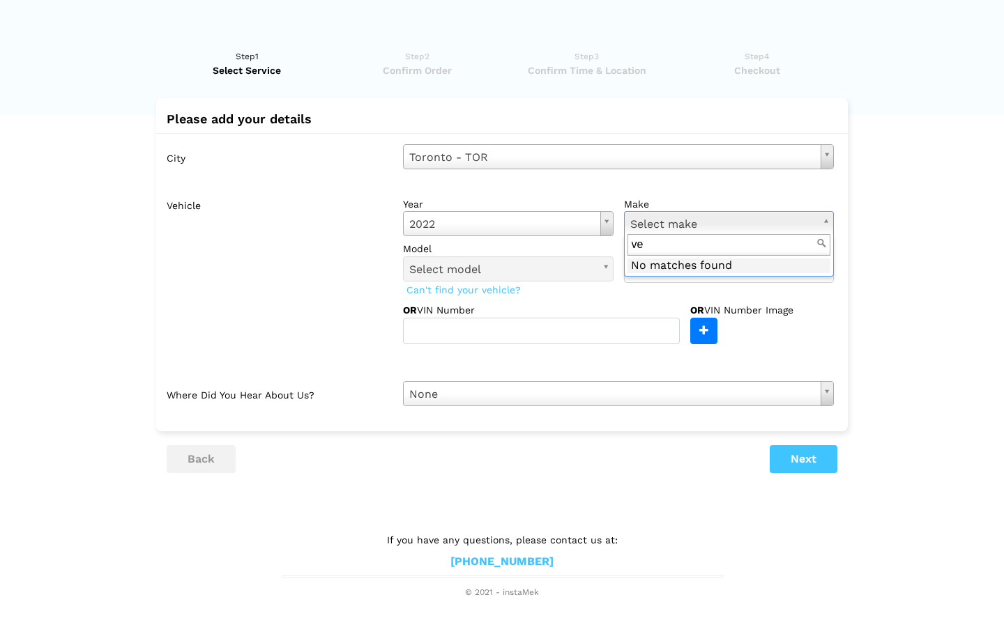
type input "v"
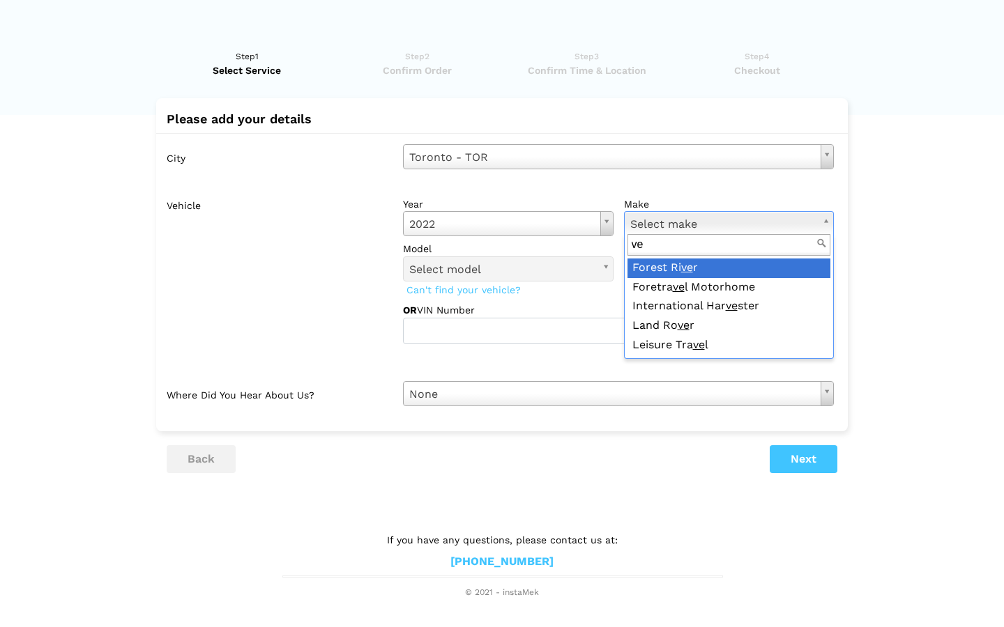
type input "v"
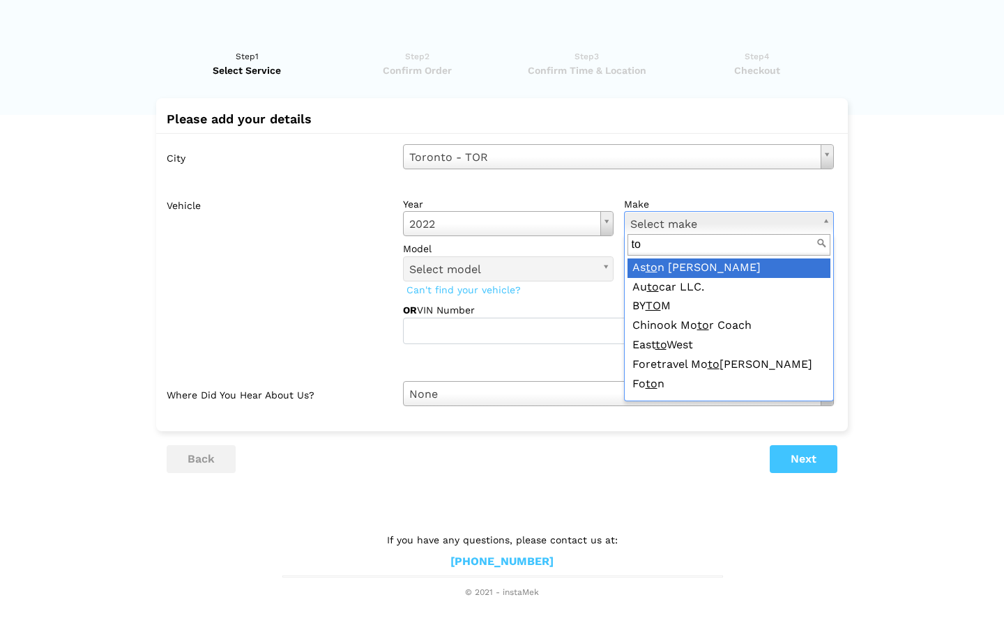
type input "t"
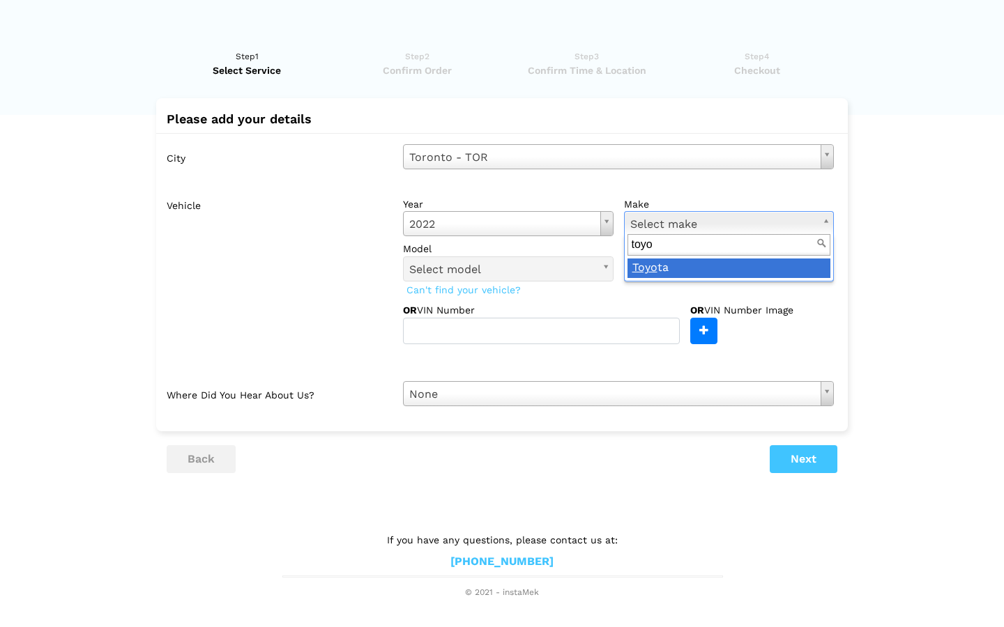
type input "toyo"
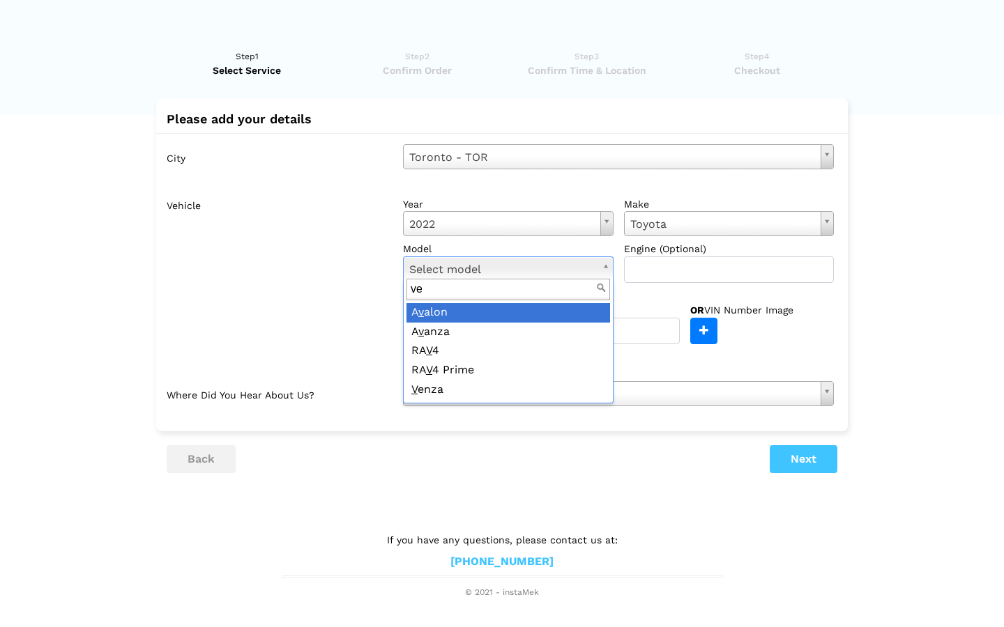
type input "ven"
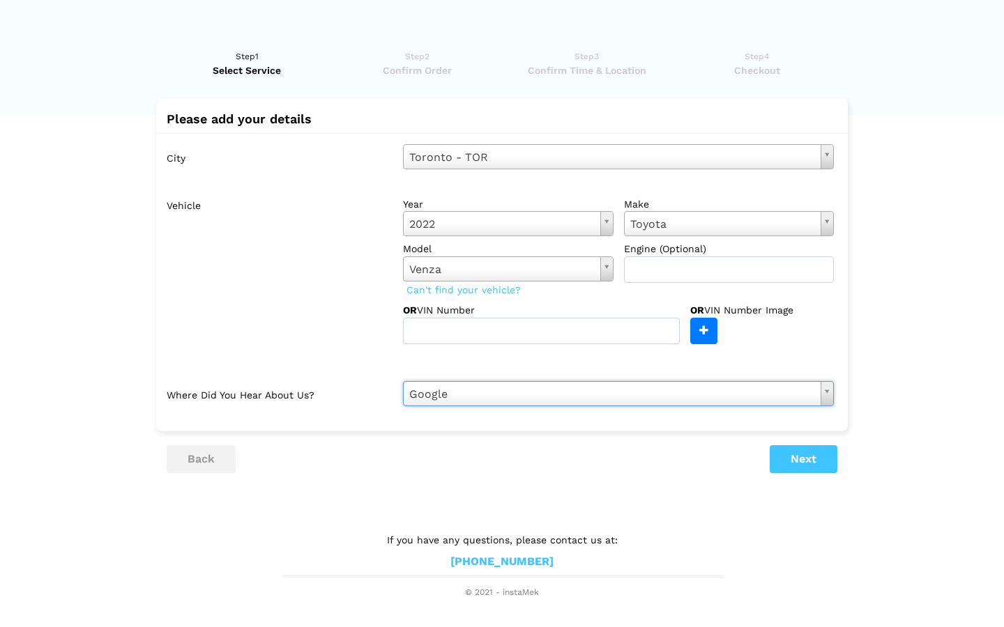
click at [826, 456] on button "Next" at bounding box center [804, 459] width 68 height 28
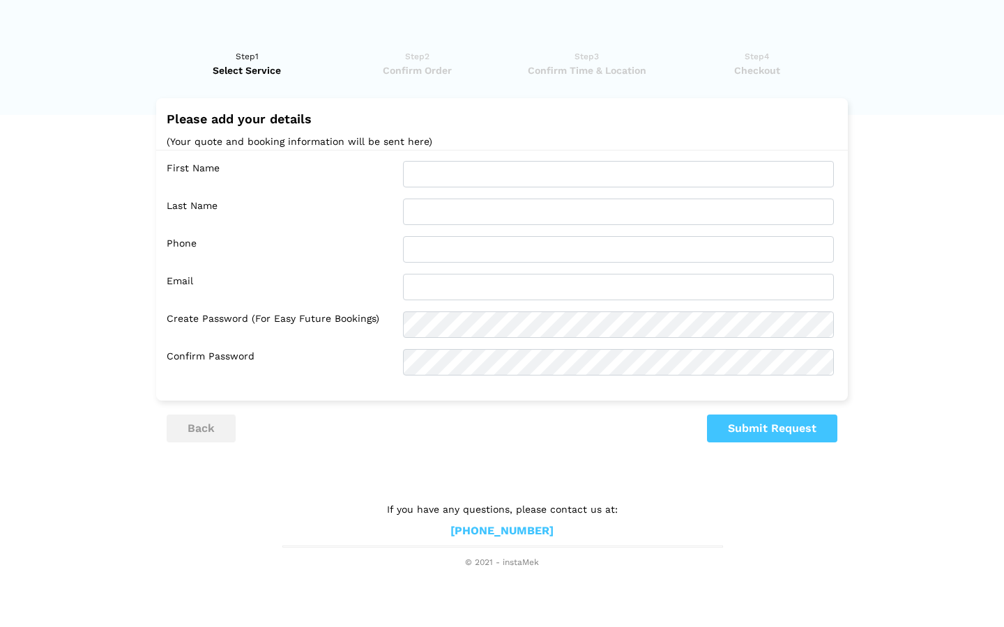
click at [296, 197] on div "First Name Last Name Phone Email Confirm Password" at bounding box center [502, 268] width 692 height 237
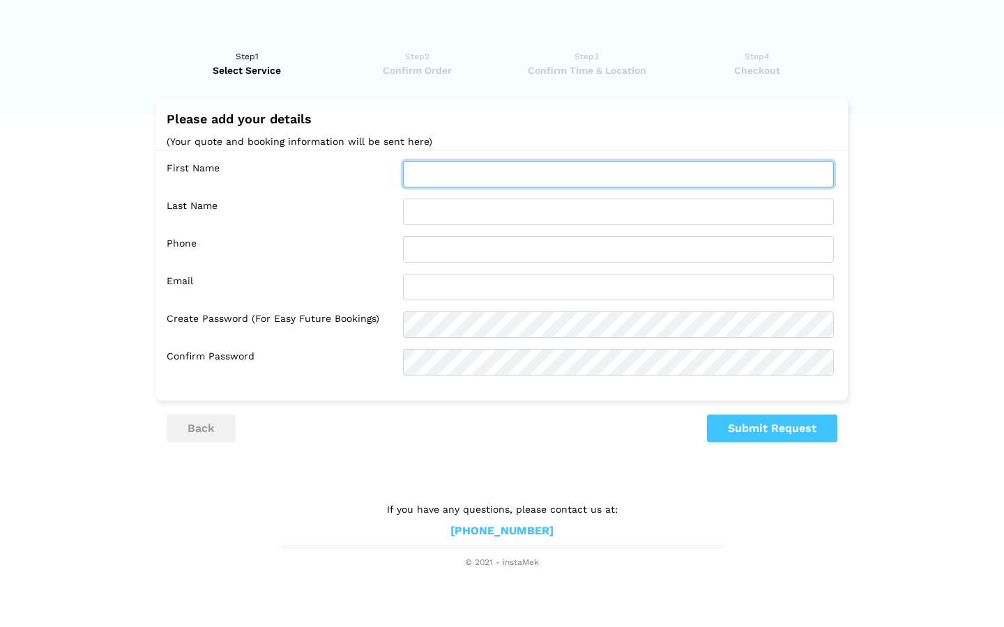
click at [430, 165] on input "text" at bounding box center [618, 174] width 431 height 26
type input "molang"
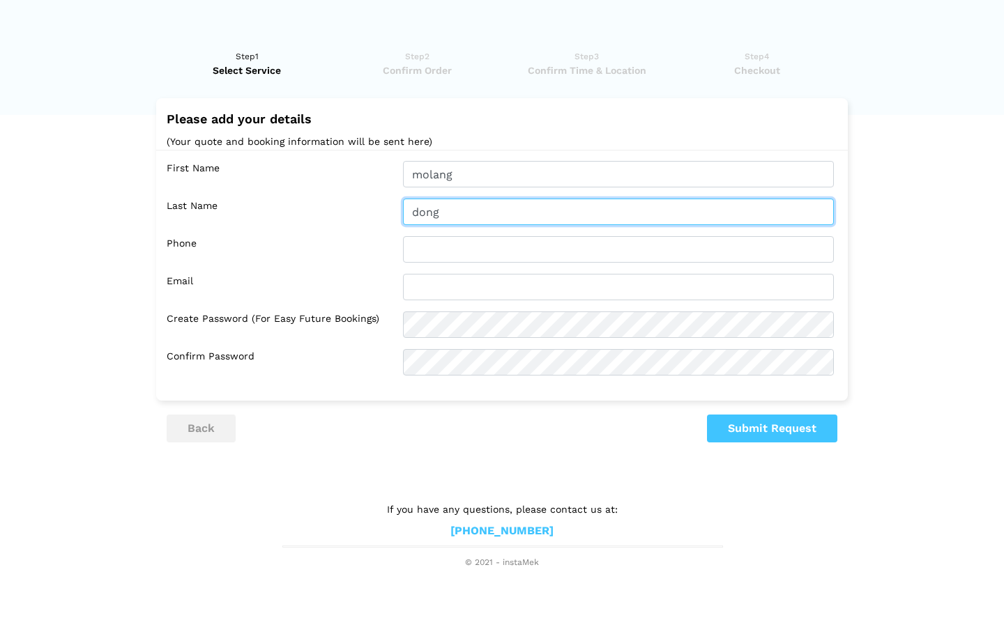
type input "dong"
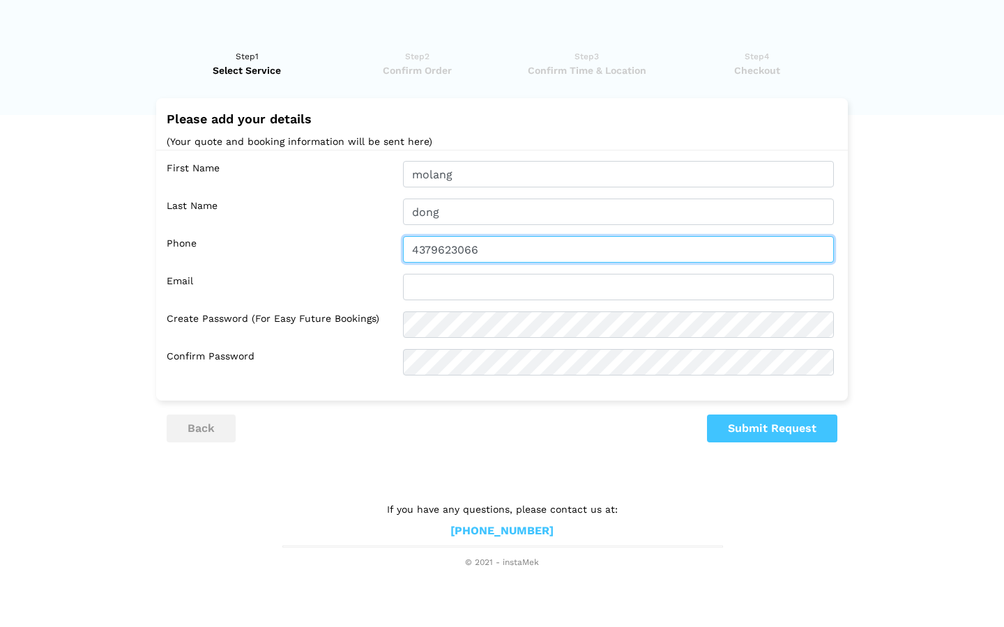
type input "4379623066"
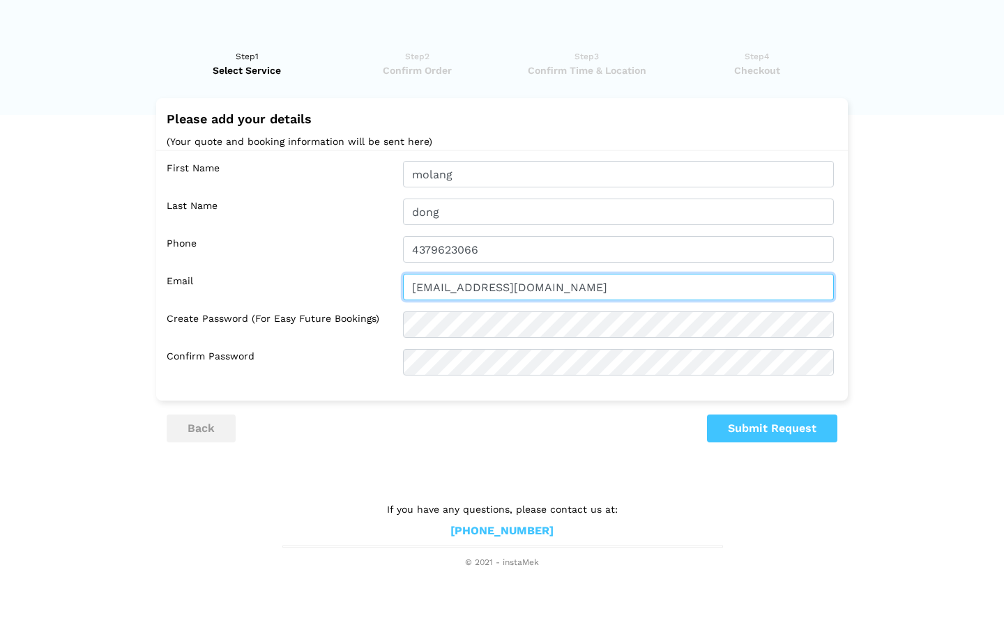
type input "[EMAIL_ADDRESS][DOMAIN_NAME]"
click at [275, 252] on label "Phone" at bounding box center [280, 249] width 226 height 26
click at [358, 490] on lik "Have you used instaMek service before? No, I am a new customer Yes, I am a retu…" at bounding box center [502, 303] width 1004 height 534
click at [91, 301] on lik "Have you used instaMek service before? No, I am a new customer Yes, I am a retu…" at bounding box center [502, 303] width 1004 height 534
click at [201, 427] on button "back" at bounding box center [201, 429] width 69 height 28
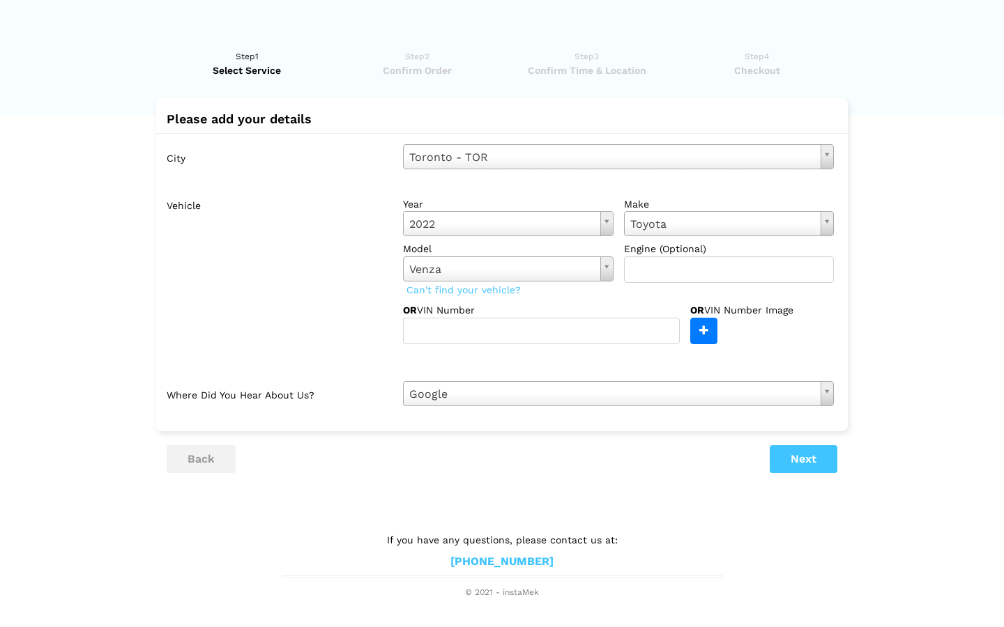
click at [197, 445] on button "back" at bounding box center [201, 459] width 69 height 28
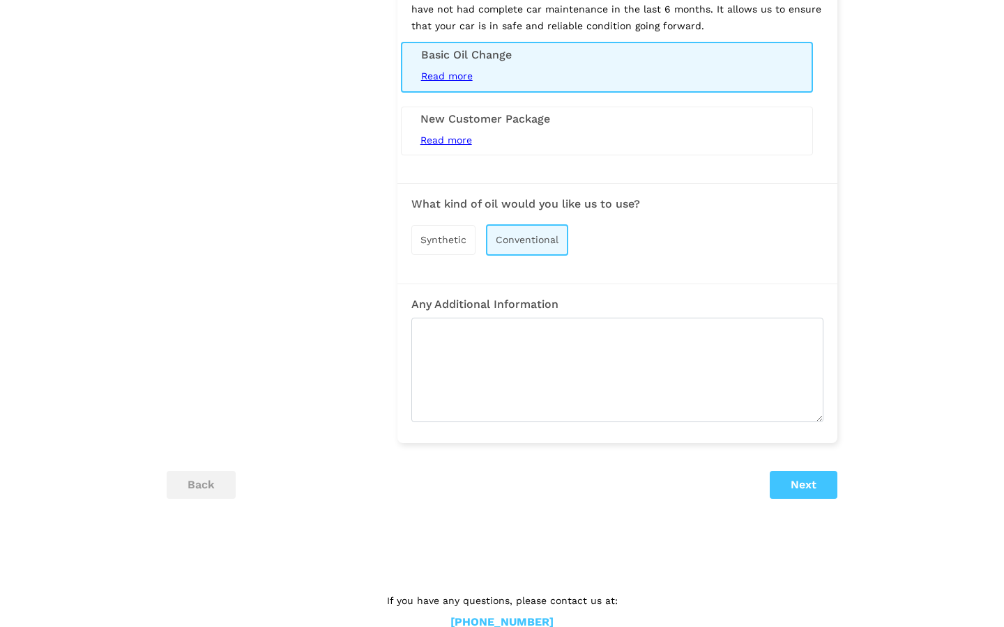
scroll to position [1864, 0]
